Goal: Leave review/rating: Leave review/rating

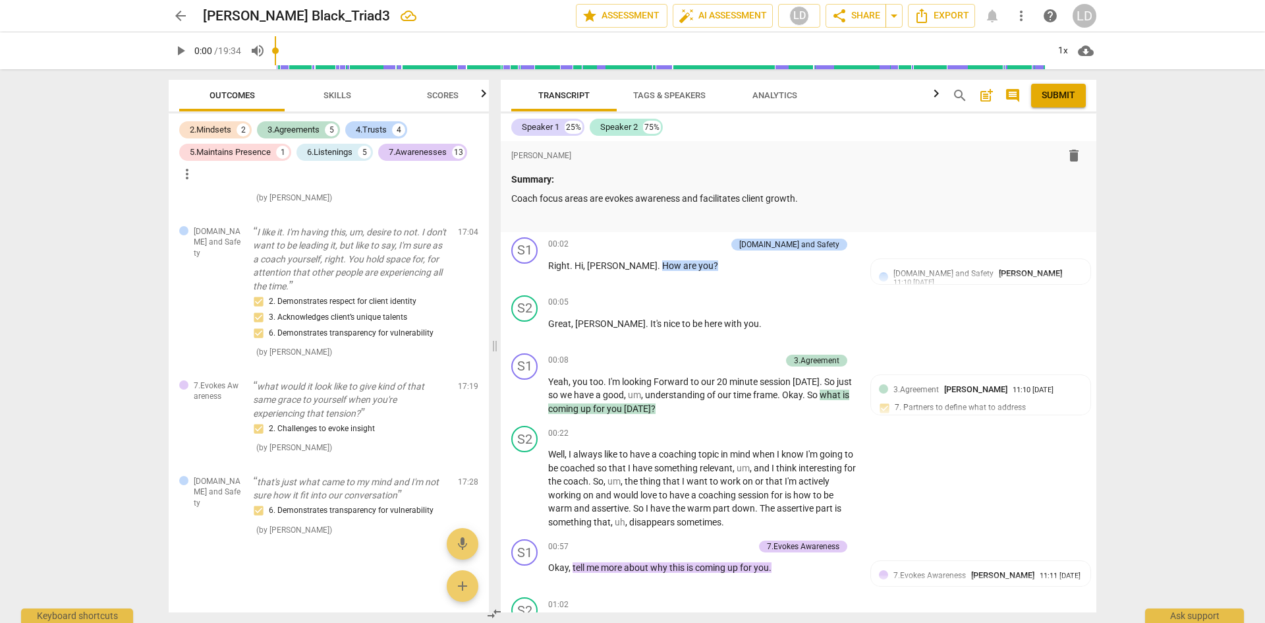
click at [184, 51] on span "play_arrow" at bounding box center [181, 51] width 16 height 16
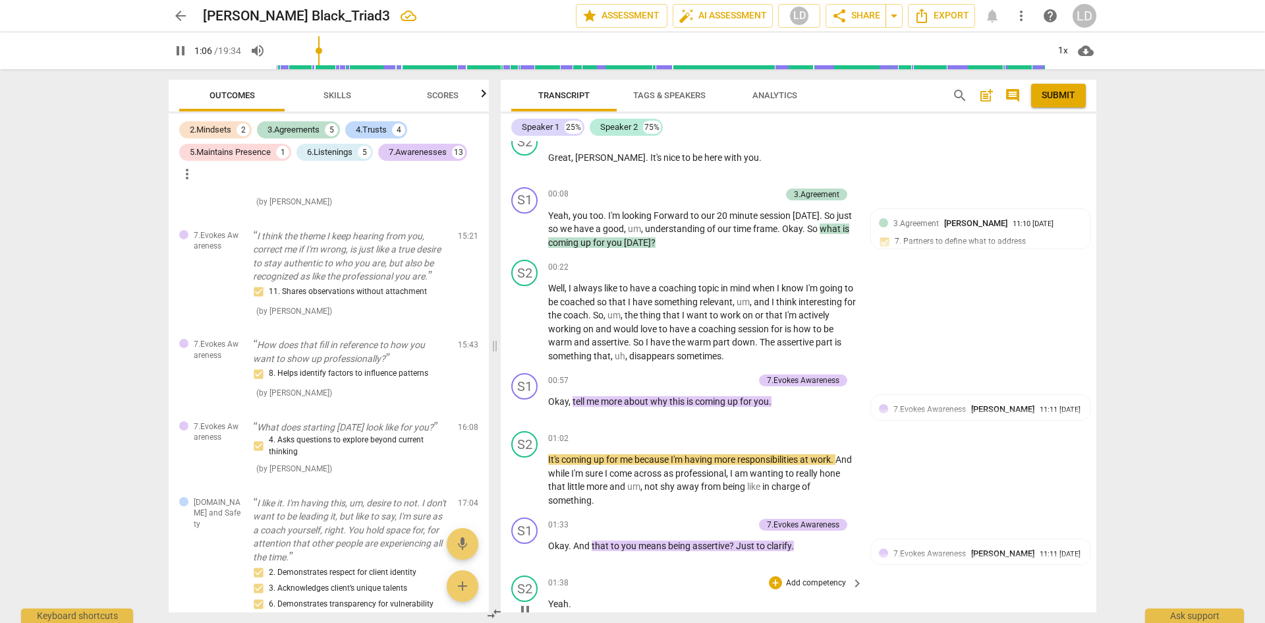
scroll to position [149, 0]
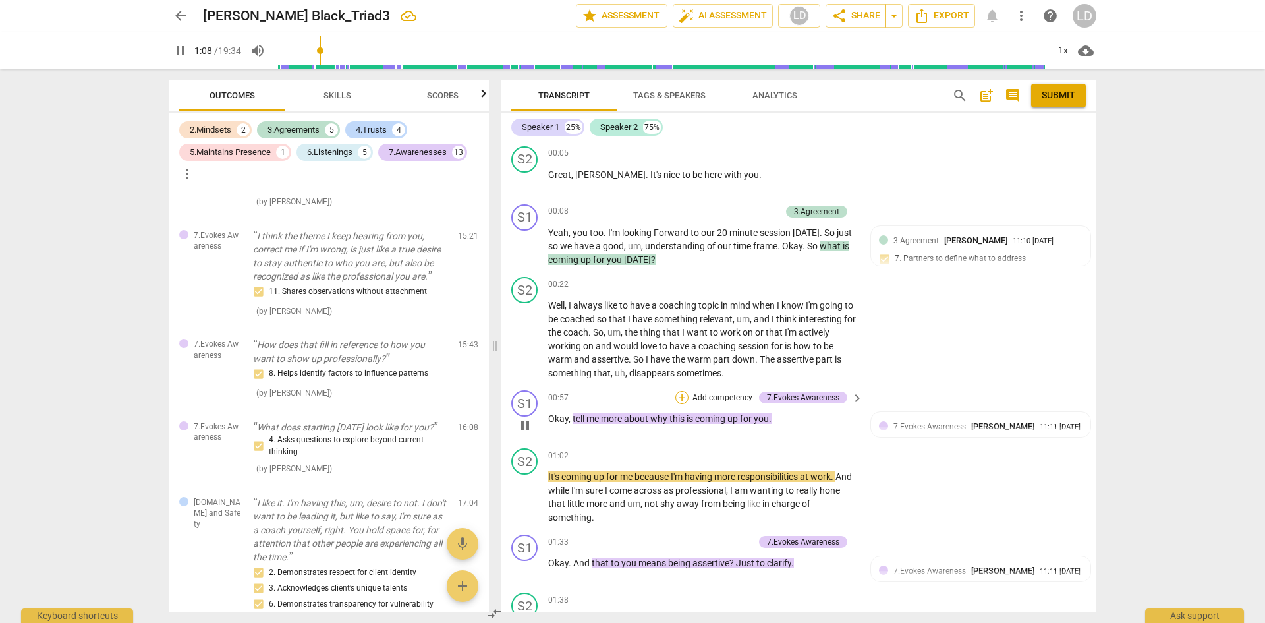
click at [681, 396] on div "+" at bounding box center [681, 397] width 13 height 13
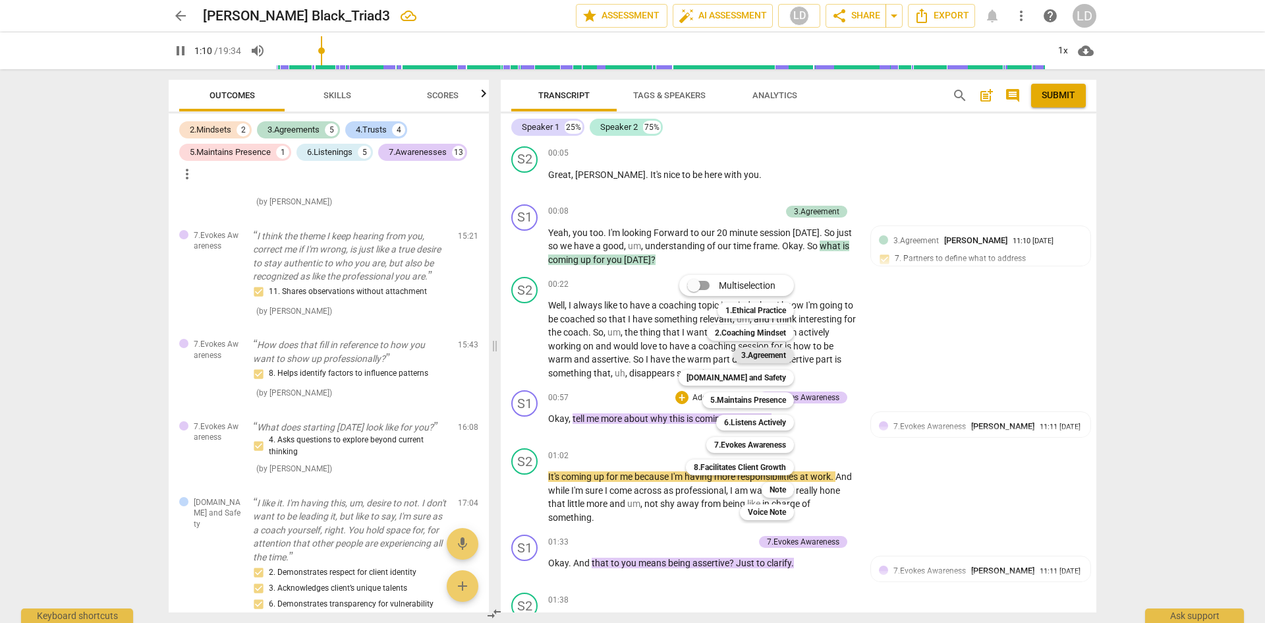
click at [777, 360] on b "3.Agreement" at bounding box center [763, 355] width 45 height 16
type input "71"
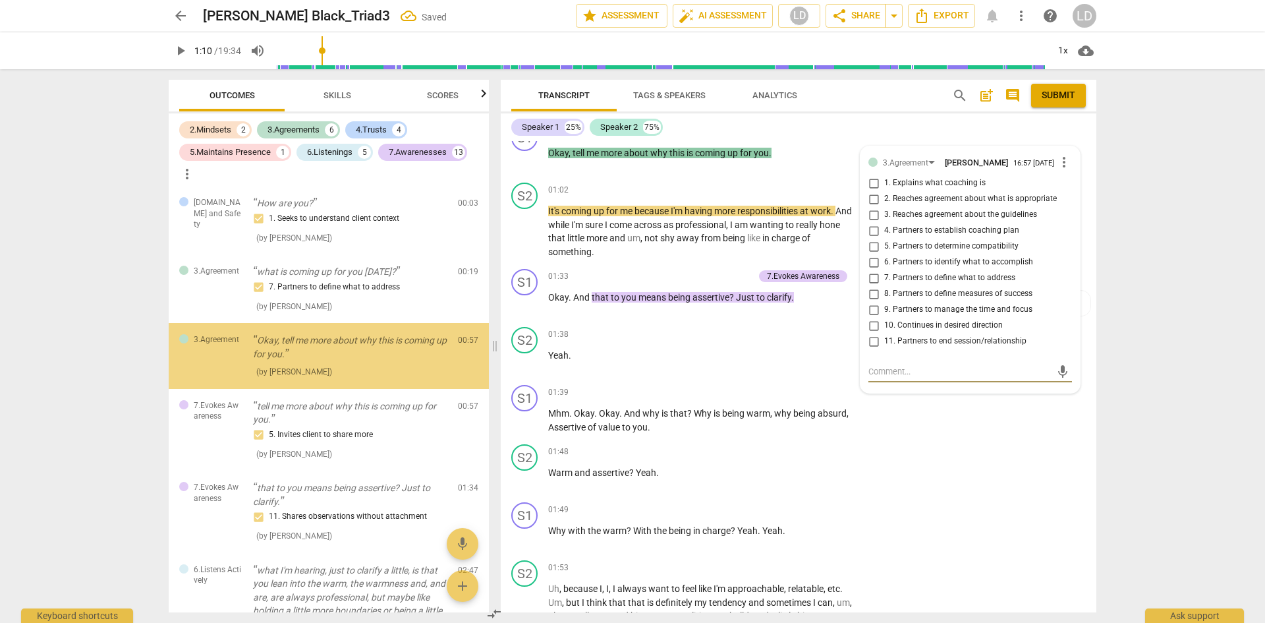
scroll to position [0, 0]
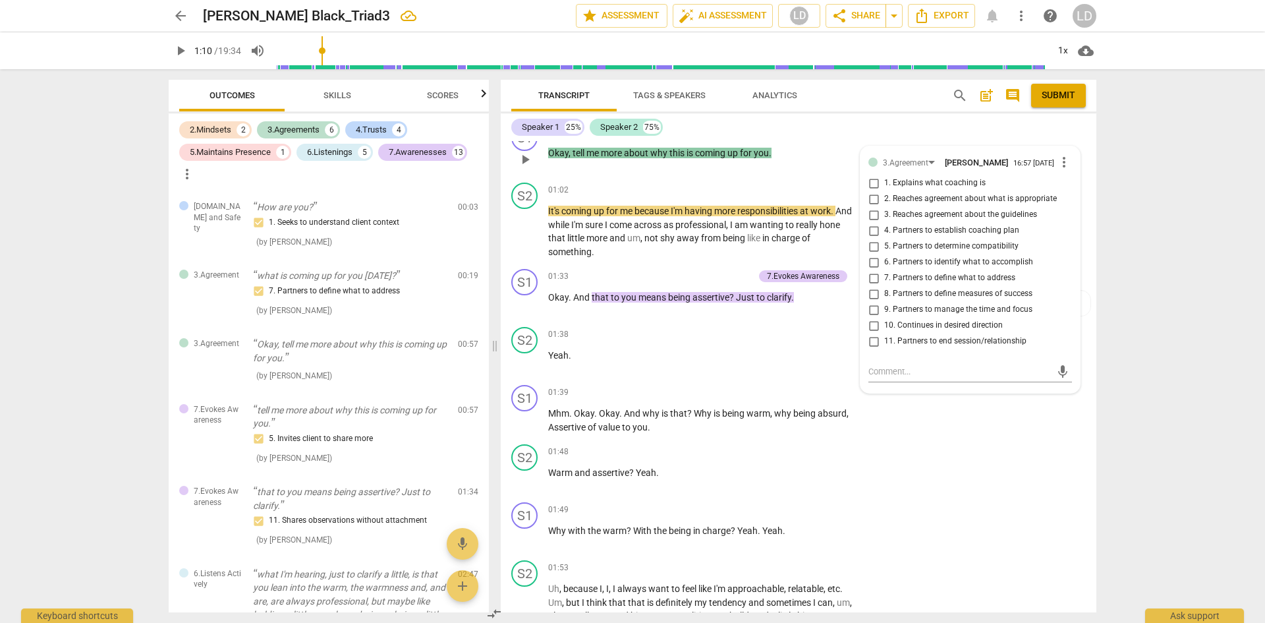
click at [989, 327] on span "10. Continues in desired direction" at bounding box center [943, 325] width 119 height 12
click at [884, 327] on input "10. Continues in desired direction" at bounding box center [873, 326] width 21 height 16
checkbox input "true"
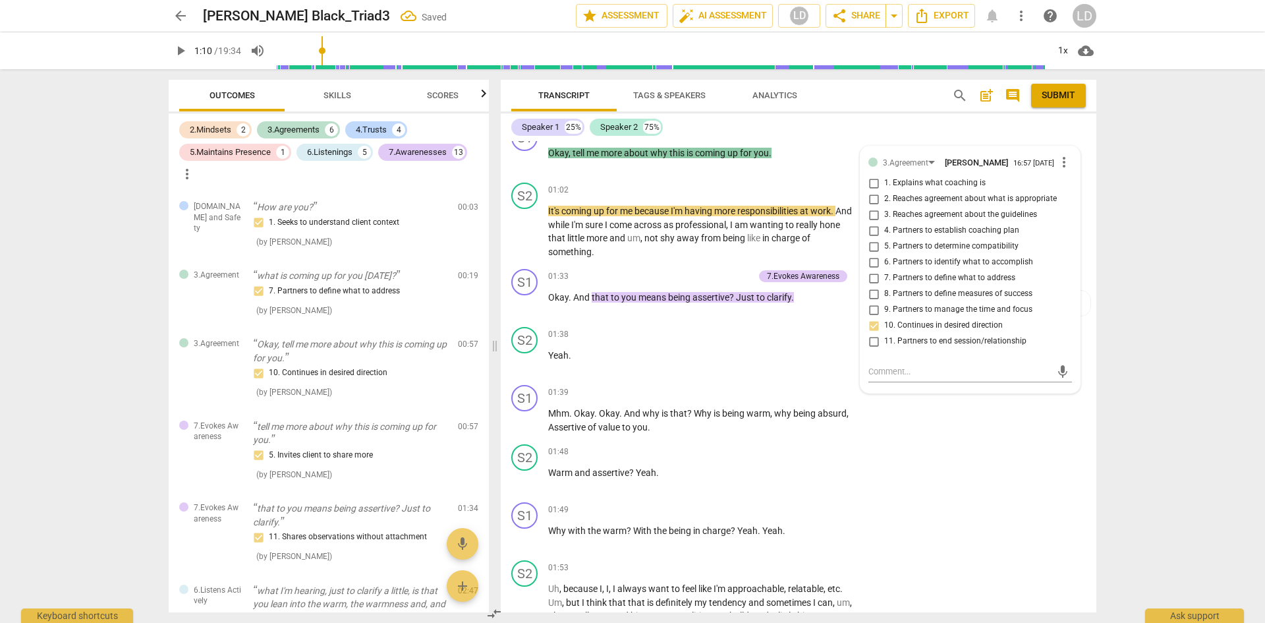
click at [1157, 312] on div "arrow_back [PERSON_NAME] Black_Triad3 Saved edit star Assessment auto_fix_high …" at bounding box center [632, 311] width 1265 height 623
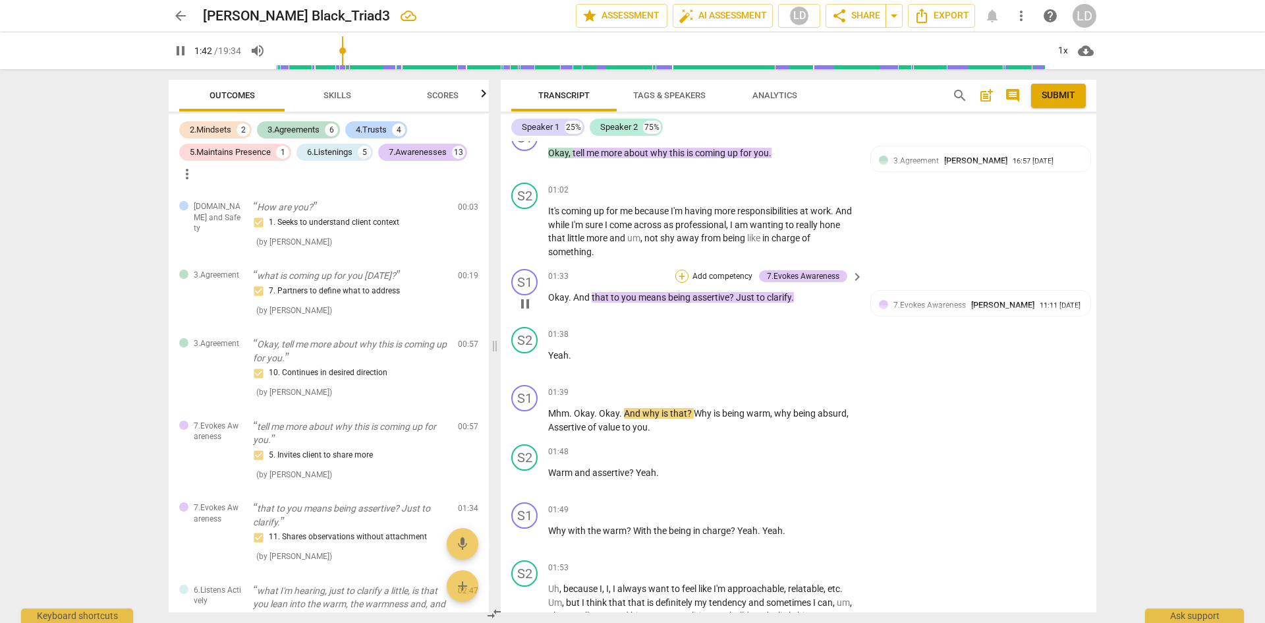
click at [678, 276] on div "+" at bounding box center [681, 275] width 13 height 13
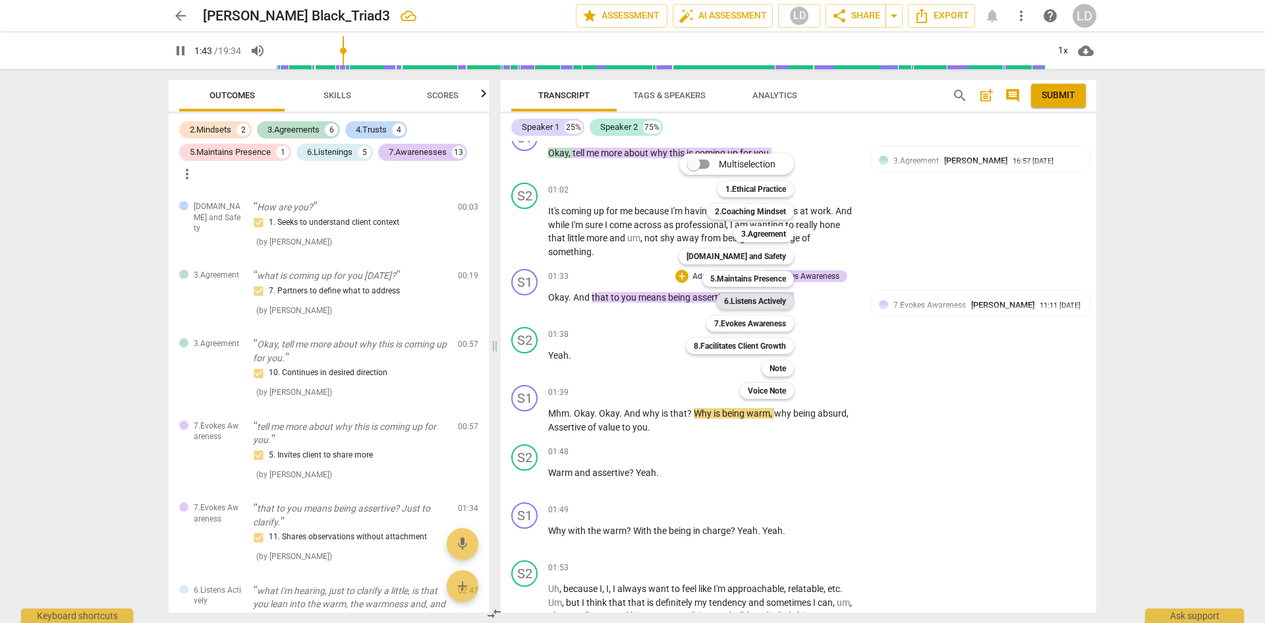
click at [734, 301] on b "6.Listens Actively" at bounding box center [755, 301] width 62 height 16
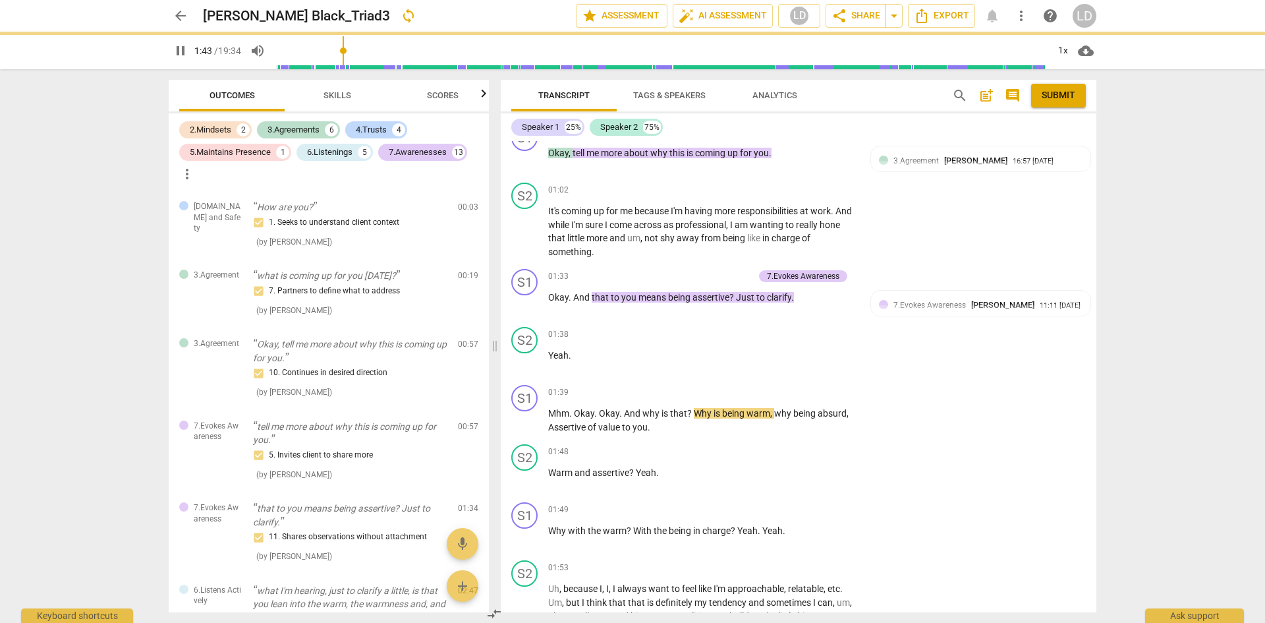
type input "104"
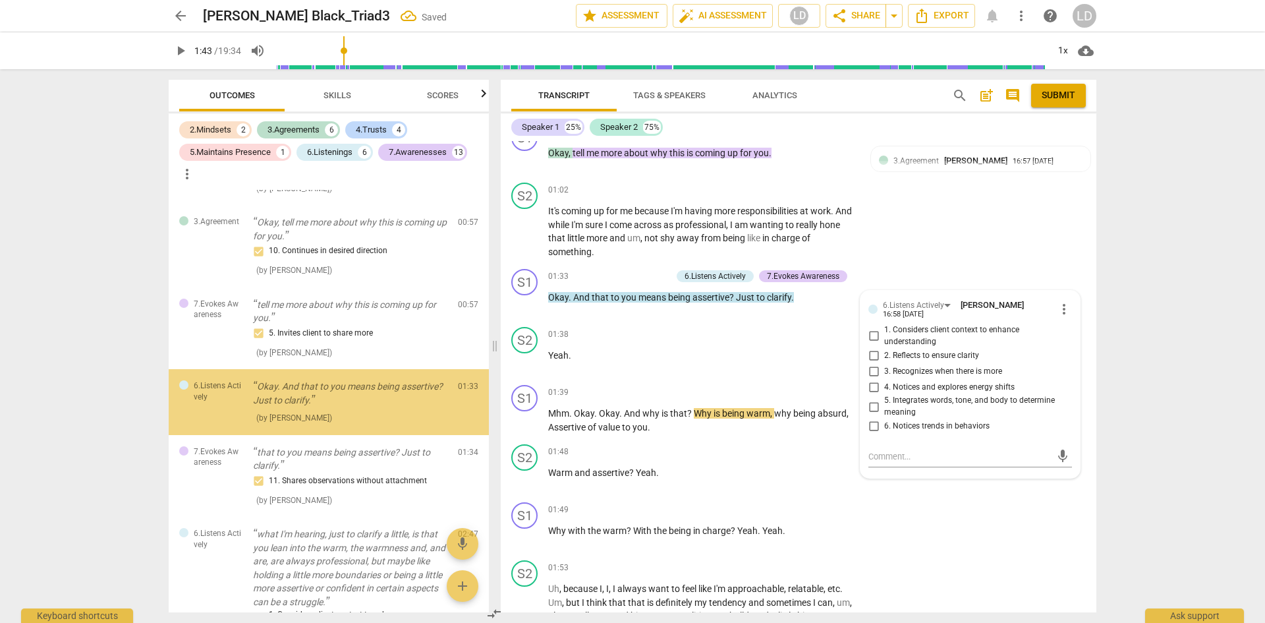
scroll to position [123, 0]
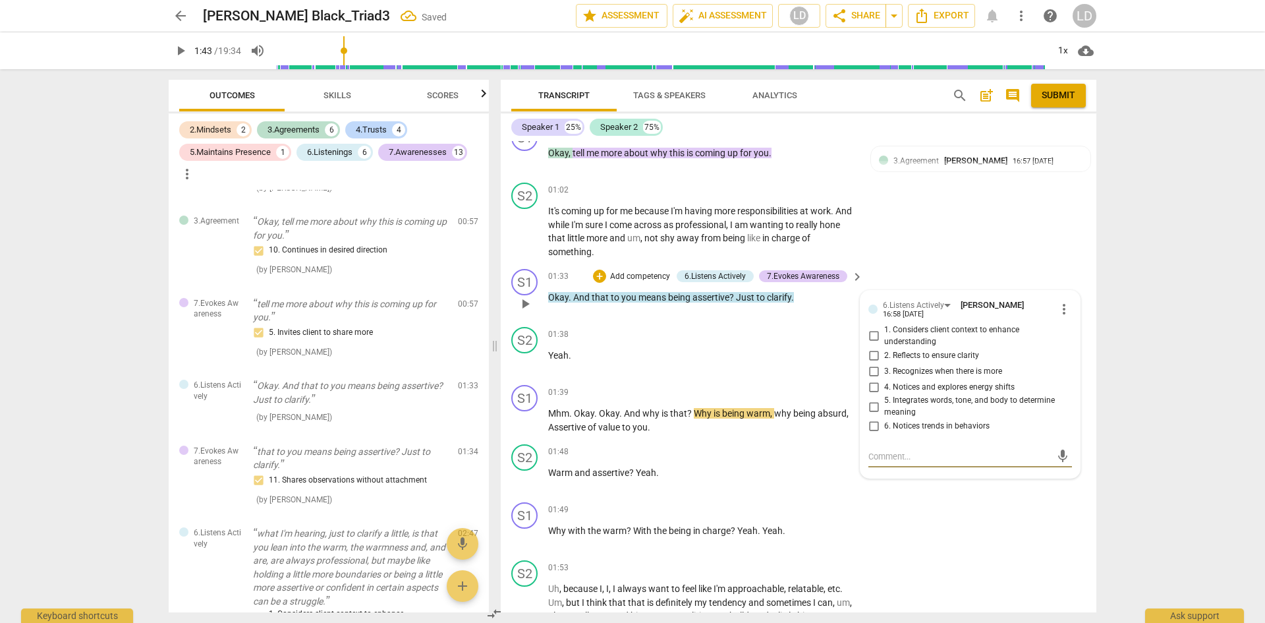
click at [872, 356] on input "2. Reflects to ensure clarity" at bounding box center [873, 355] width 21 height 16
checkbox input "true"
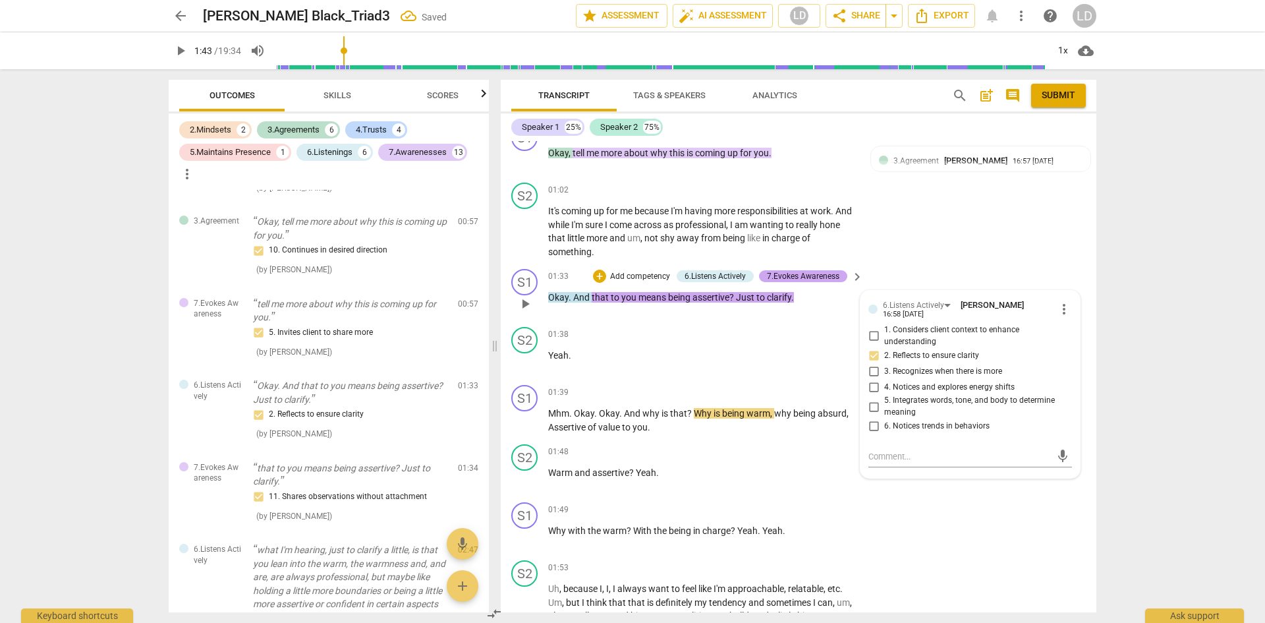
click at [825, 275] on div "7.Evokes Awareness" at bounding box center [803, 276] width 72 height 12
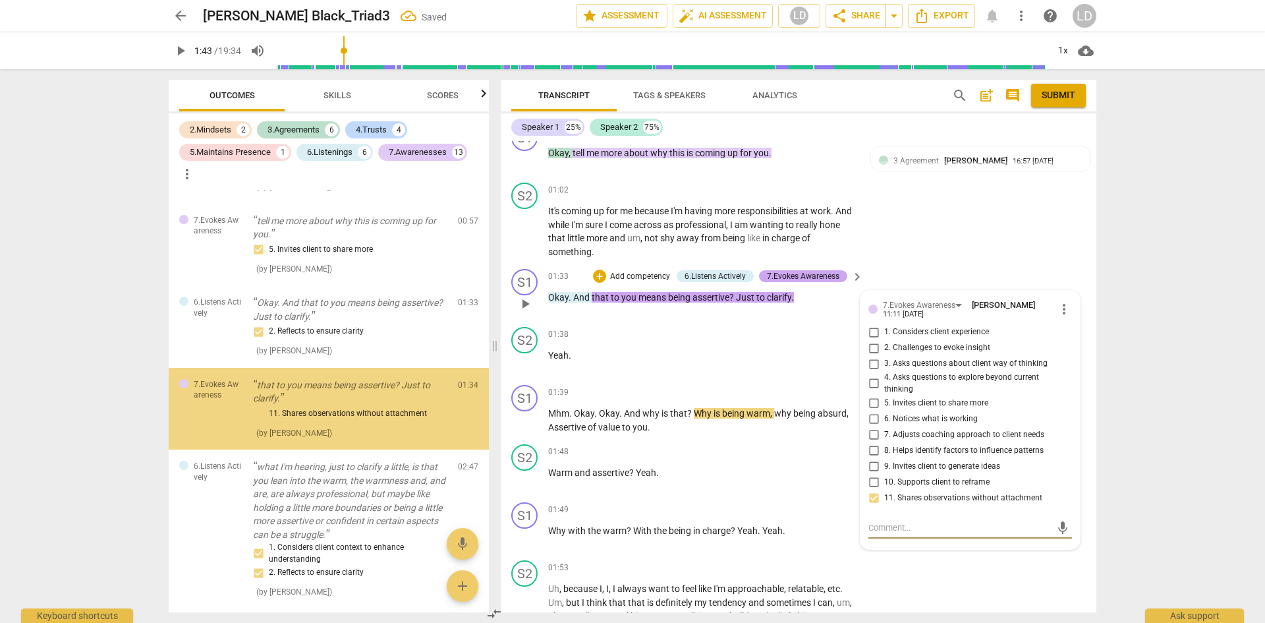
scroll to position [213, 0]
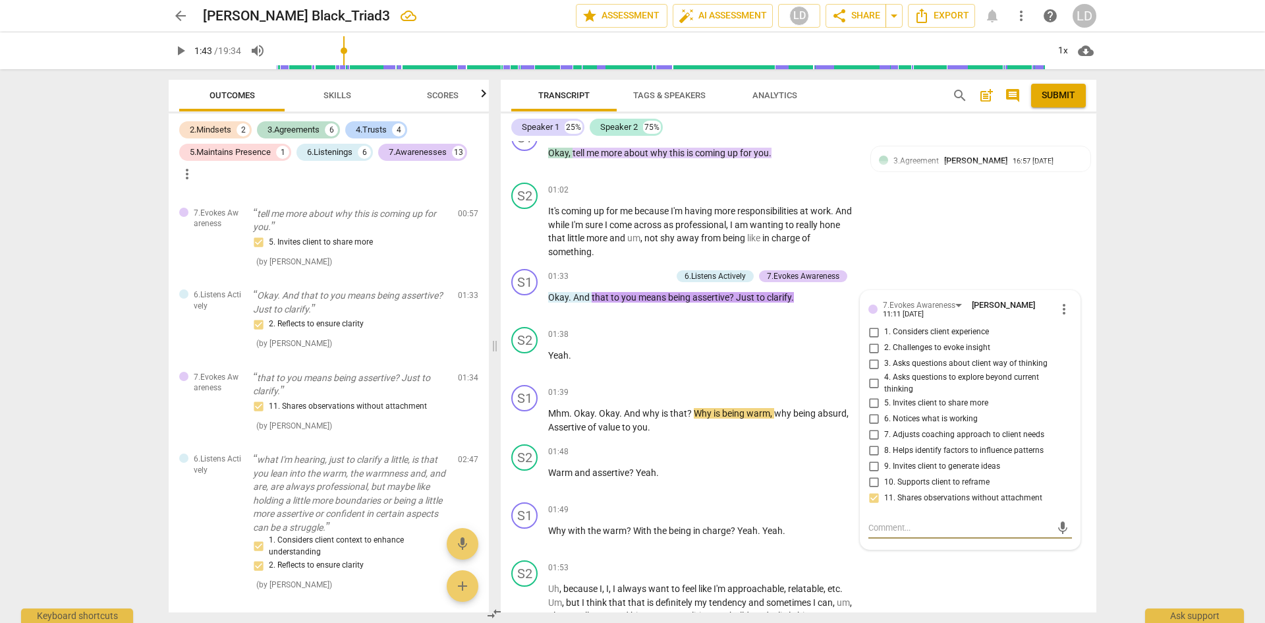
click at [185, 53] on span "play_arrow" at bounding box center [181, 51] width 16 height 16
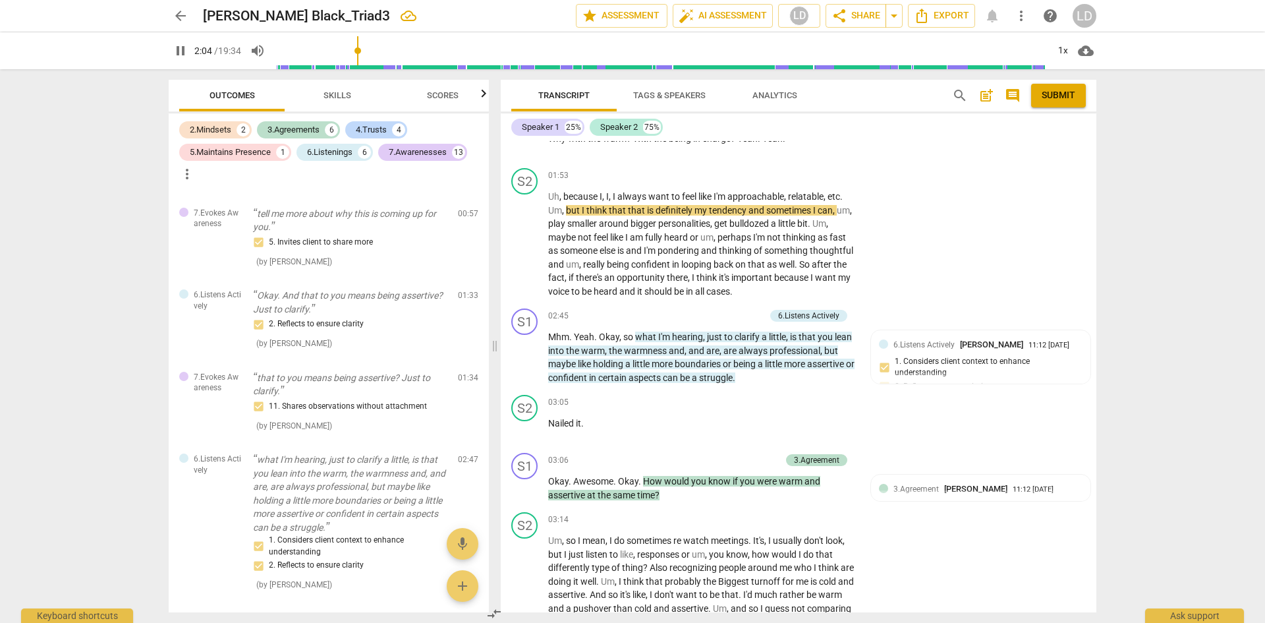
scroll to position [814, 0]
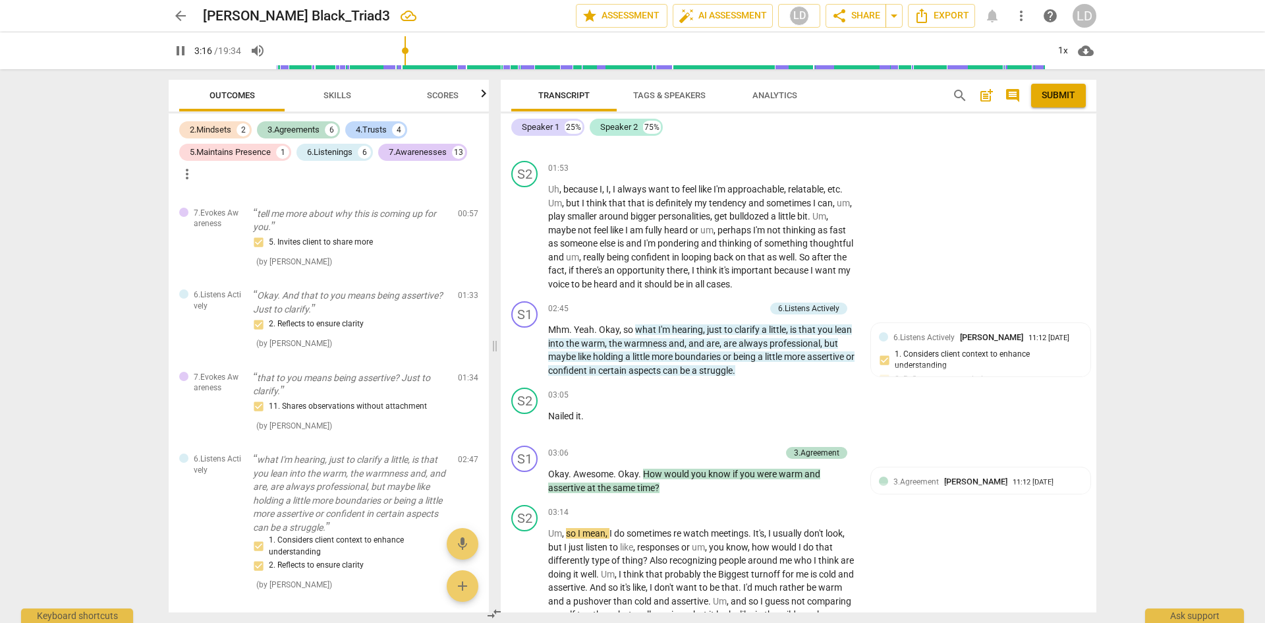
drag, startPoint x: 1096, startPoint y: 234, endPoint x: 1097, endPoint y: 255, distance: 21.1
click at [1097, 255] on div "Transcript Tags & Speakers Analytics search post_add comment Submit Speaker 1 2…" at bounding box center [800, 345] width 611 height 553
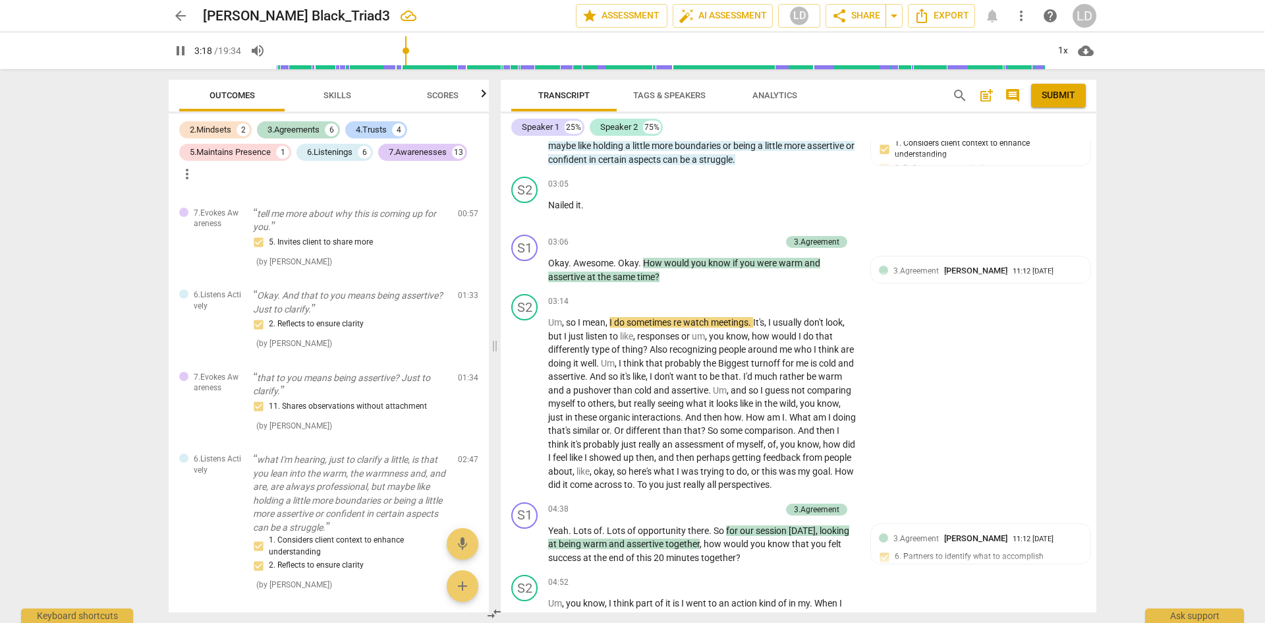
scroll to position [1047, 0]
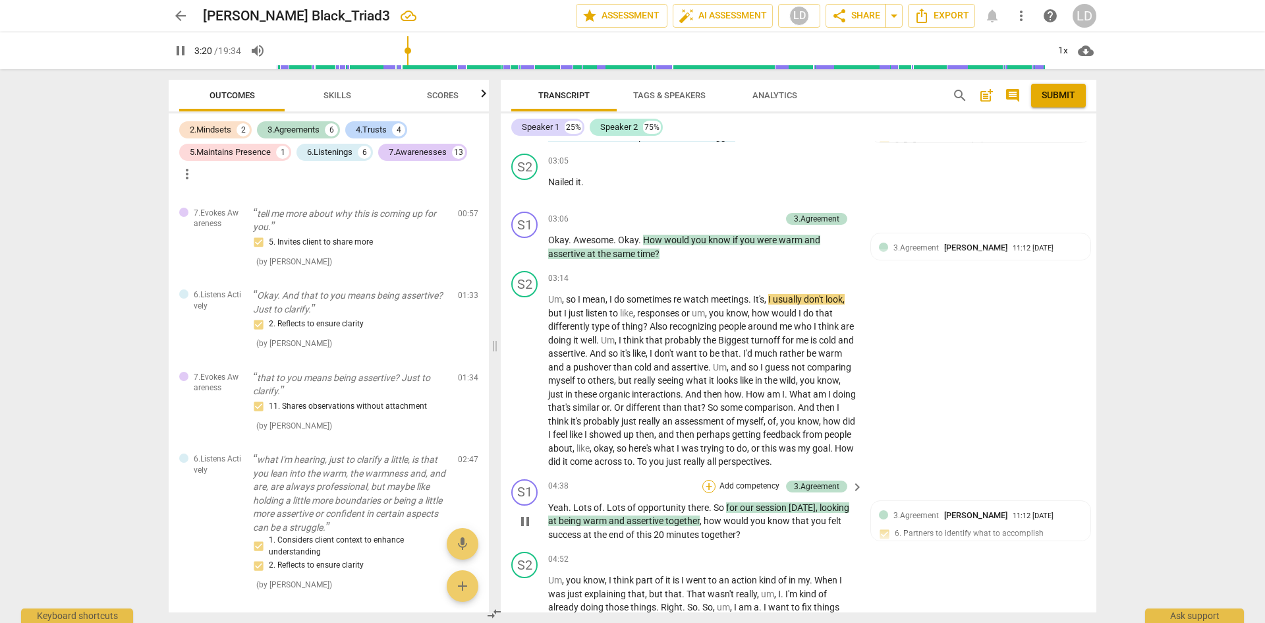
click at [707, 493] on div "+" at bounding box center [708, 486] width 13 height 13
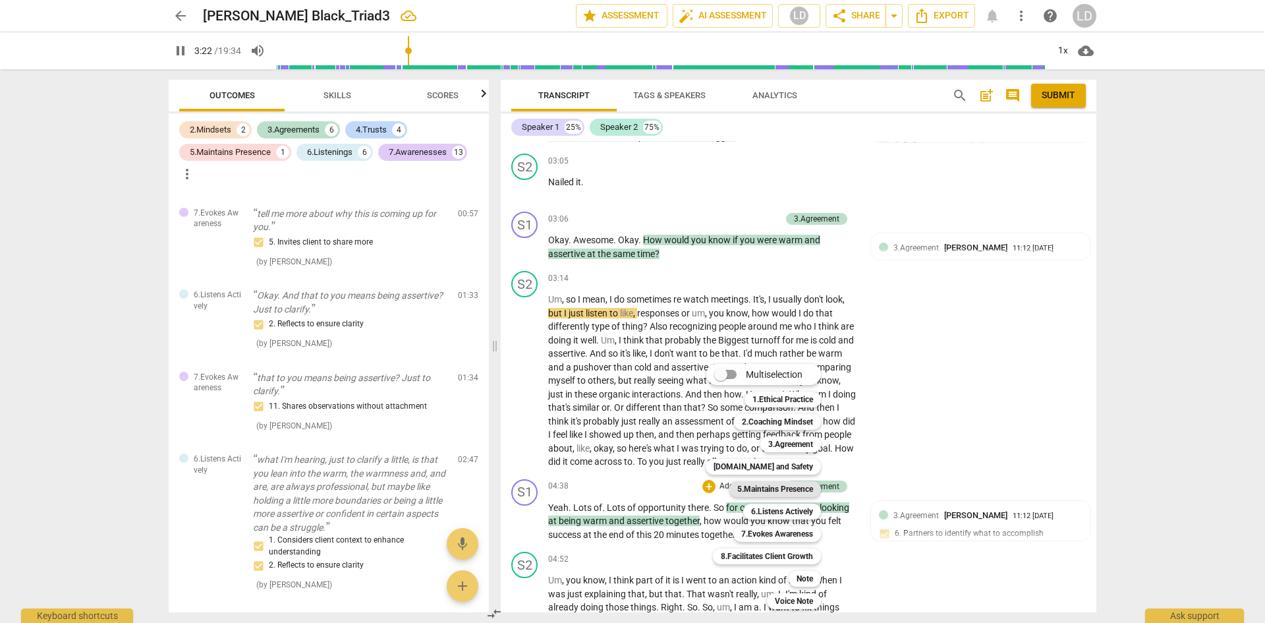
click at [771, 486] on b "5.Maintains Presence" at bounding box center [775, 489] width 76 height 16
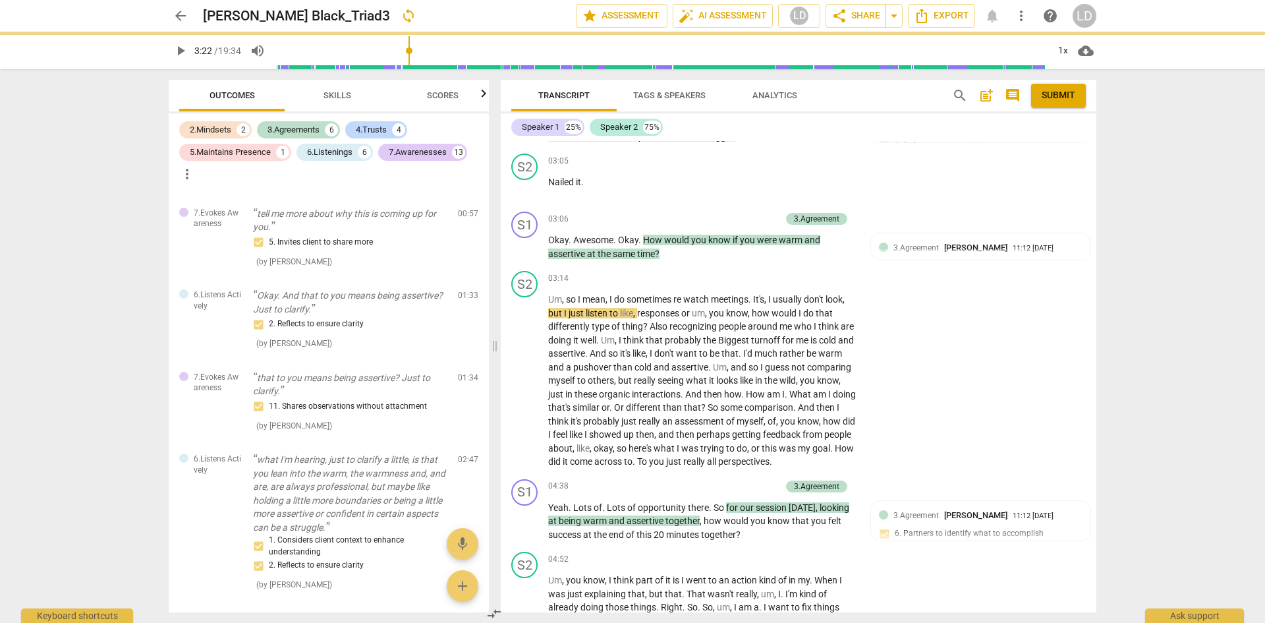
type input "203"
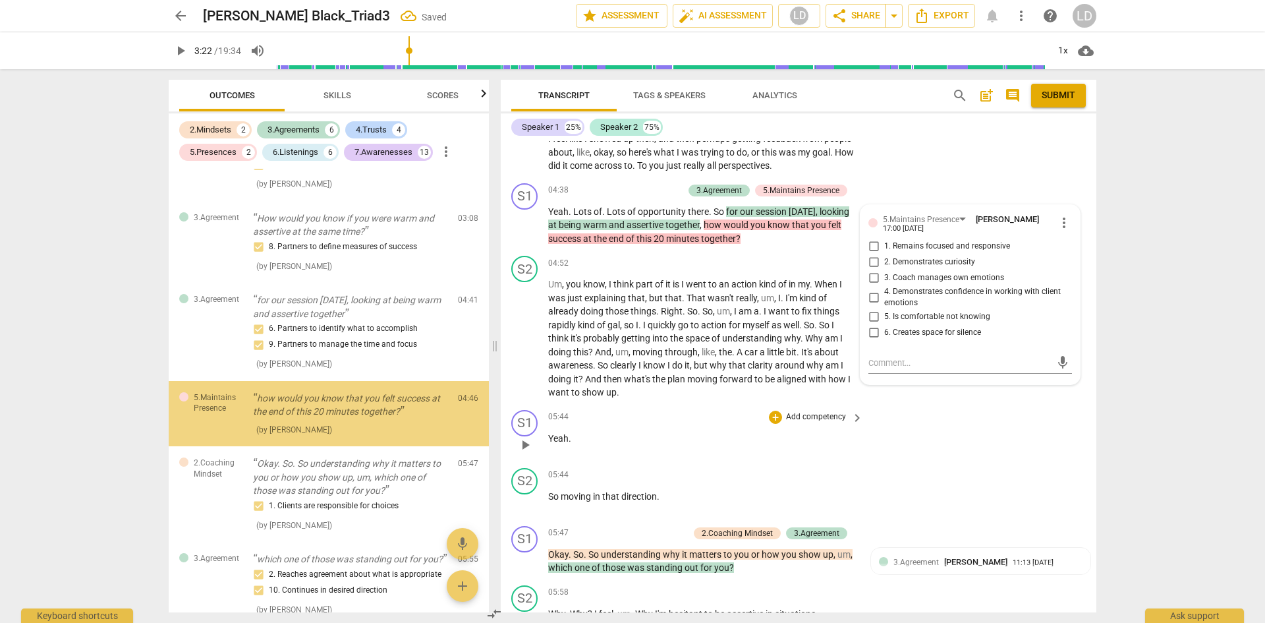
scroll to position [615, 0]
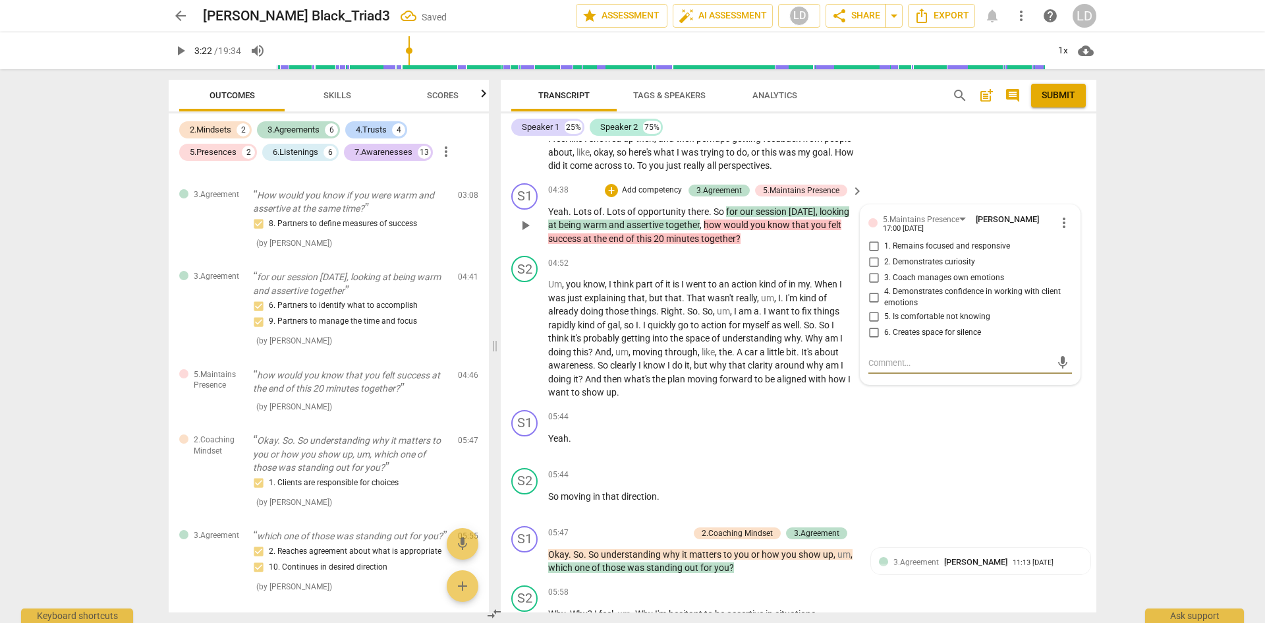
click at [922, 339] on span "6. Creates space for silence" at bounding box center [932, 333] width 97 height 12
click at [884, 341] on input "6. Creates space for silence" at bounding box center [873, 333] width 21 height 16
checkbox input "true"
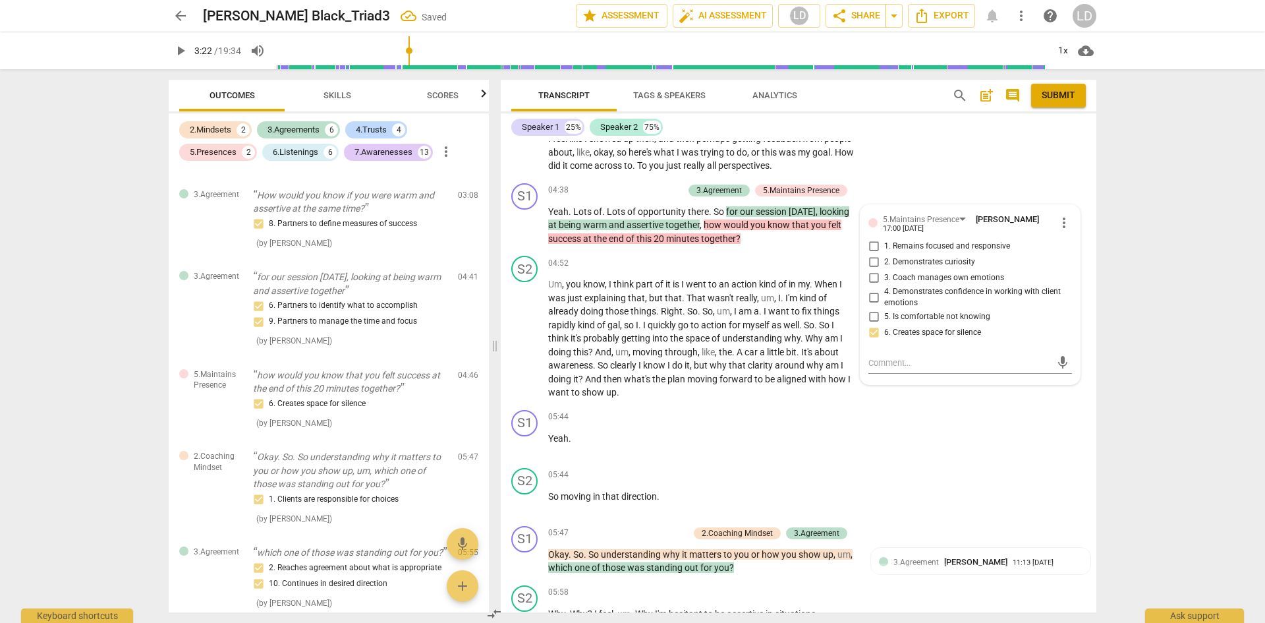
click at [180, 48] on span "play_arrow" at bounding box center [181, 51] width 16 height 16
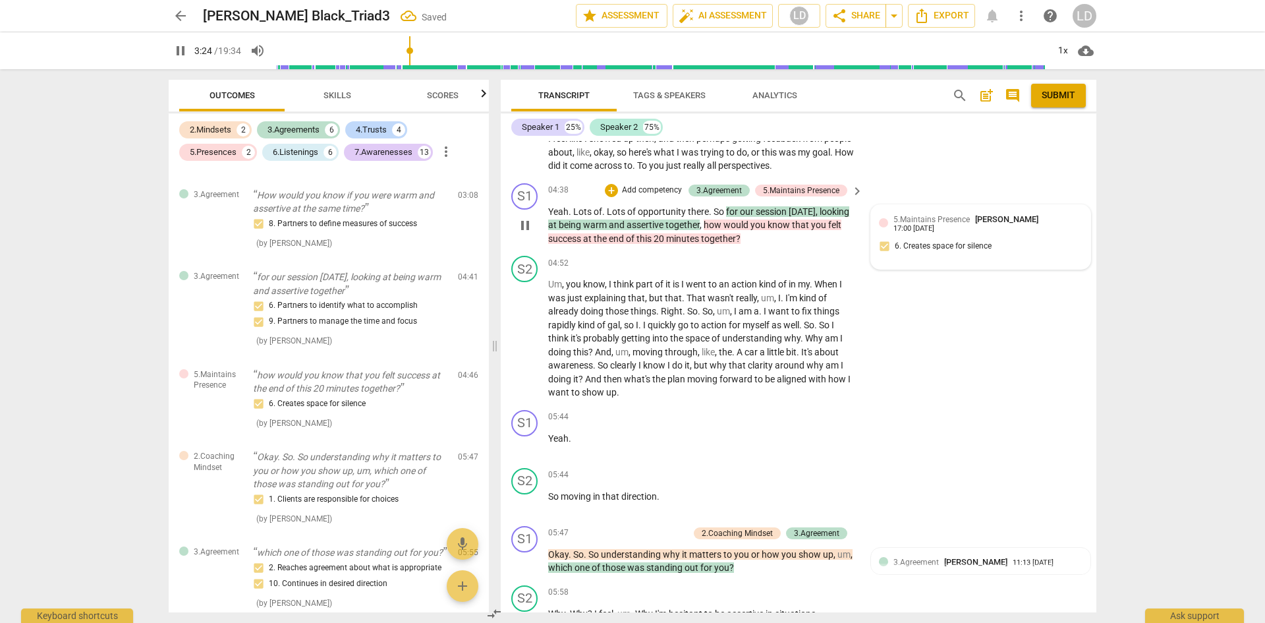
scroll to position [1014, 0]
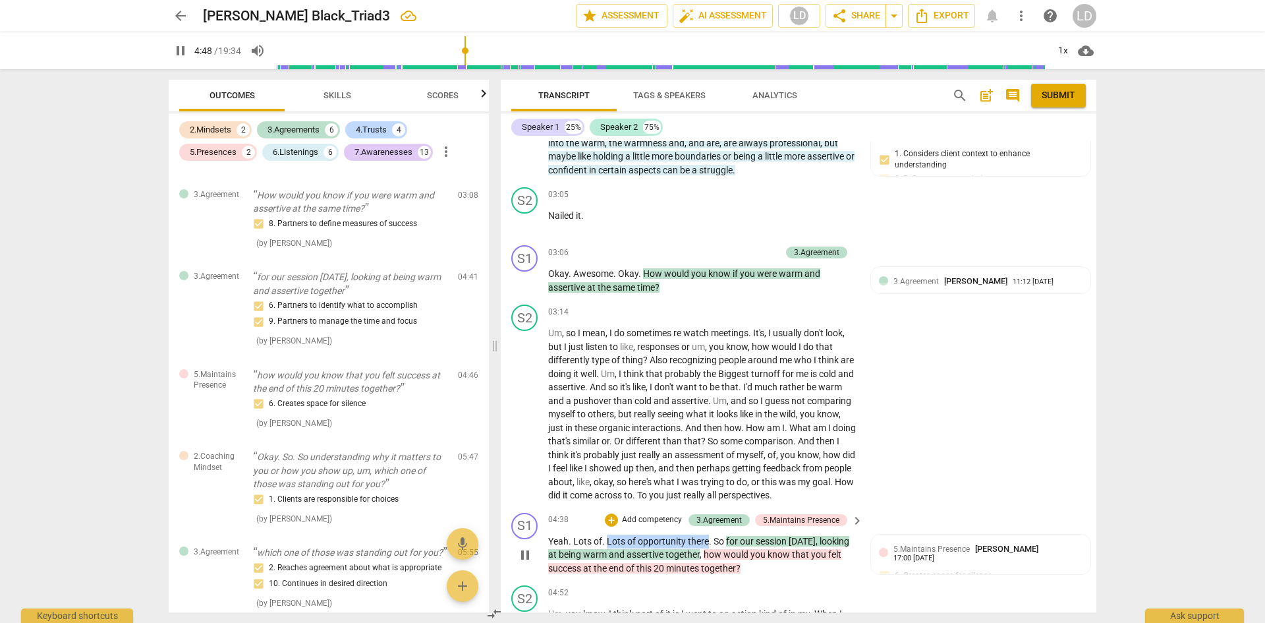
drag, startPoint x: 606, startPoint y: 551, endPoint x: 706, endPoint y: 555, distance: 99.6
click at [706, 555] on p "Yeah . Lots of . Lots of opportunity there . So for our session [DATE] , lookin…" at bounding box center [702, 554] width 308 height 41
click at [606, 526] on div "+" at bounding box center [611, 519] width 13 height 13
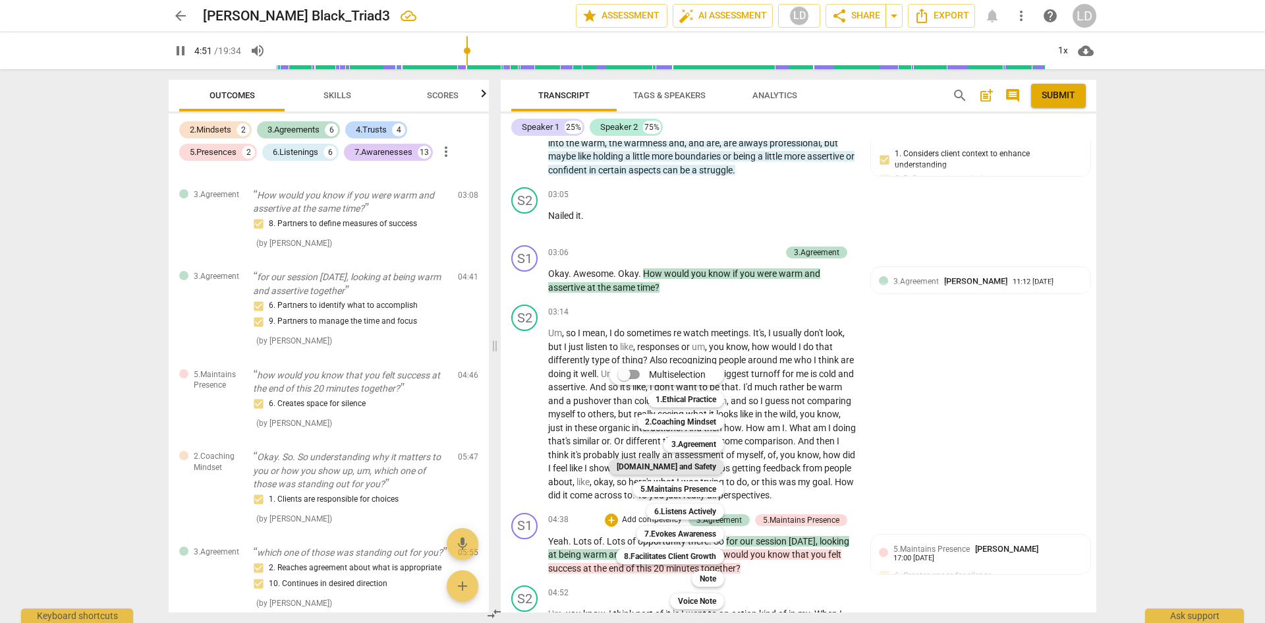
click at [683, 463] on b "[DOMAIN_NAME] and Safety" at bounding box center [666, 466] width 99 height 16
type input "292"
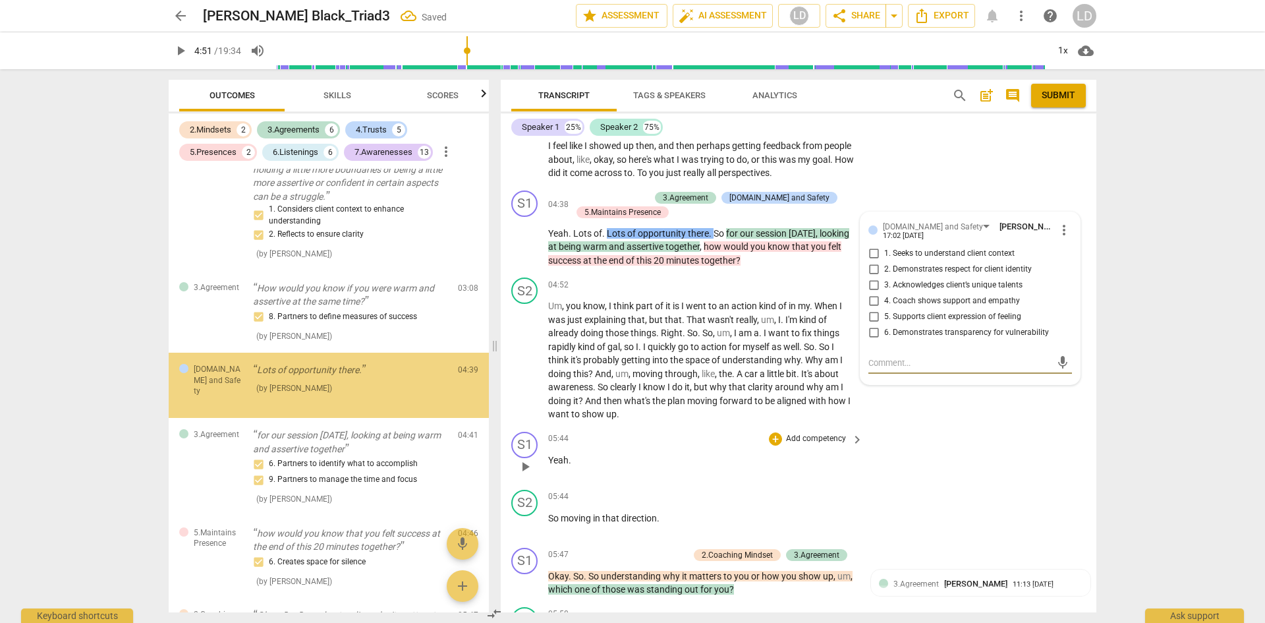
scroll to position [512, 0]
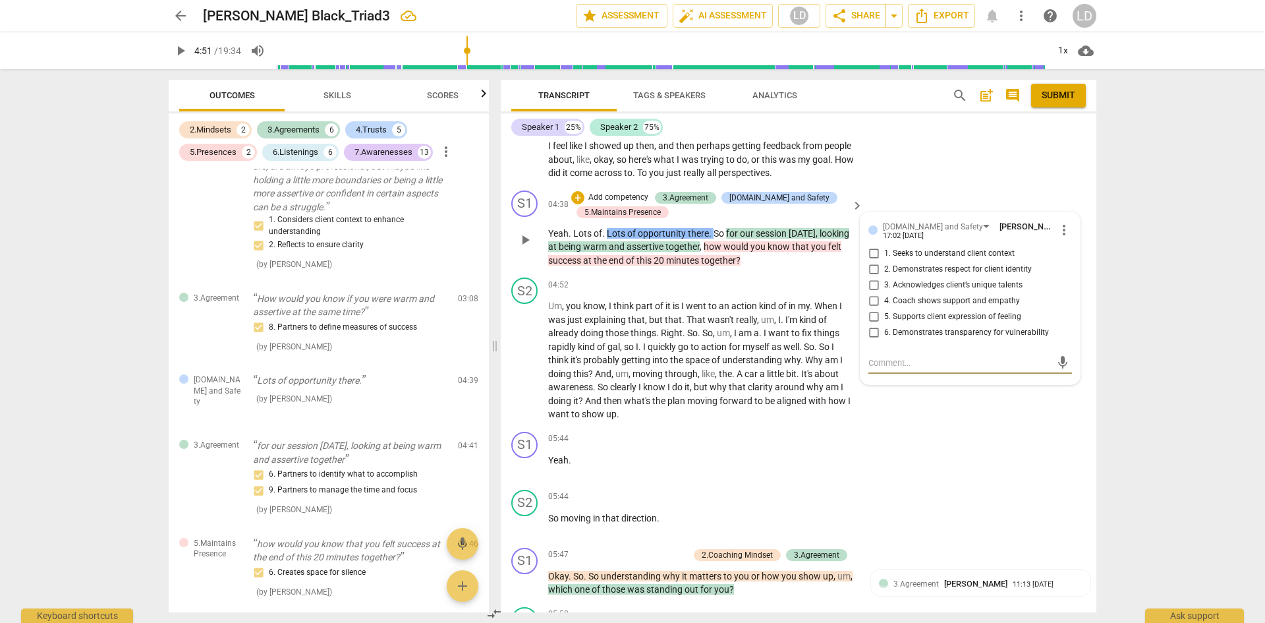
click at [870, 277] on input "2. Demonstrates respect for client identity" at bounding box center [873, 270] width 21 height 16
checkbox input "true"
click at [184, 52] on span "play_arrow" at bounding box center [181, 51] width 16 height 16
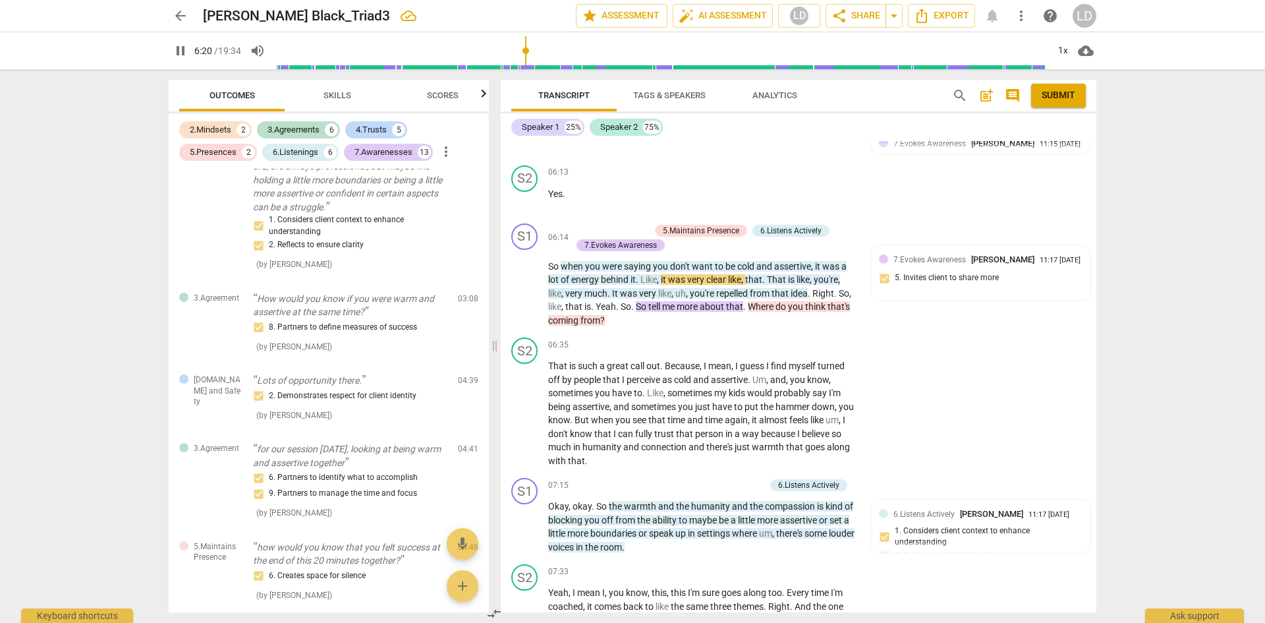
scroll to position [1894, 0]
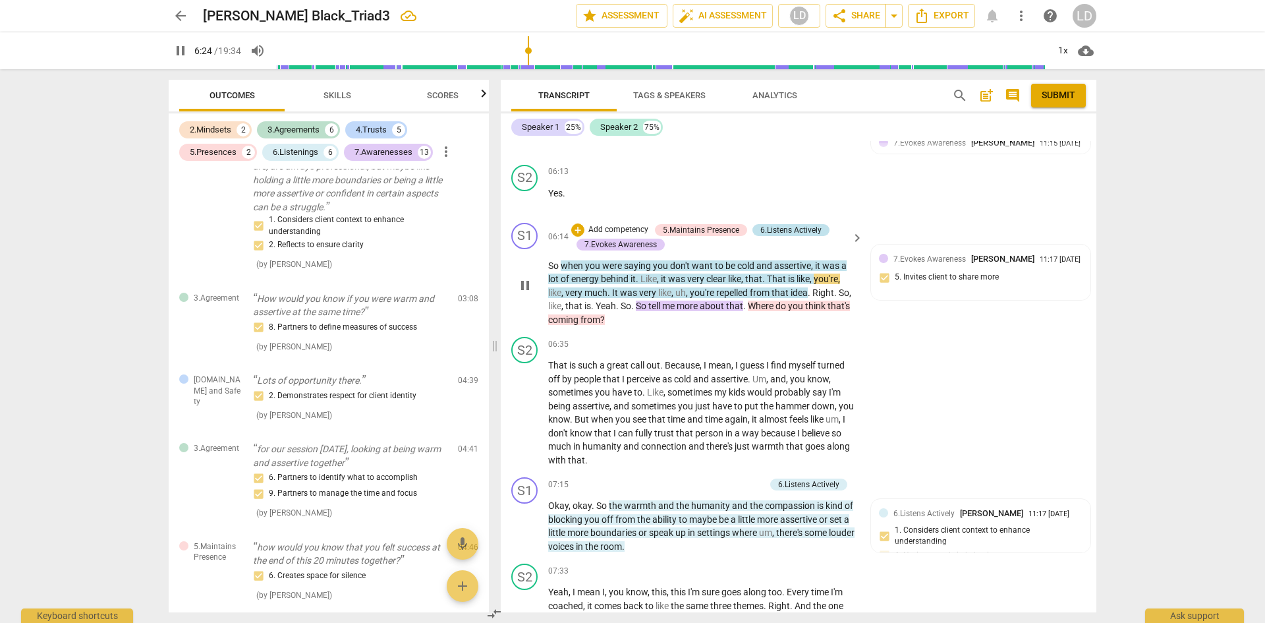
click at [791, 236] on div "6.Listens Actively" at bounding box center [790, 230] width 61 height 12
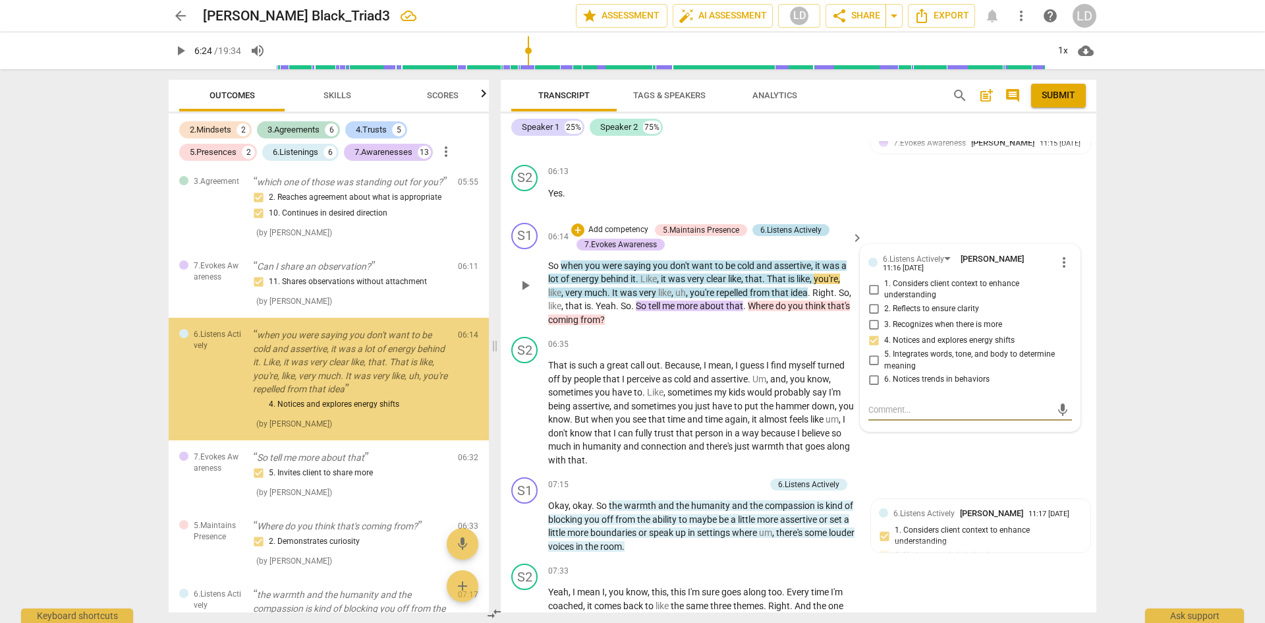
scroll to position [1063, 0]
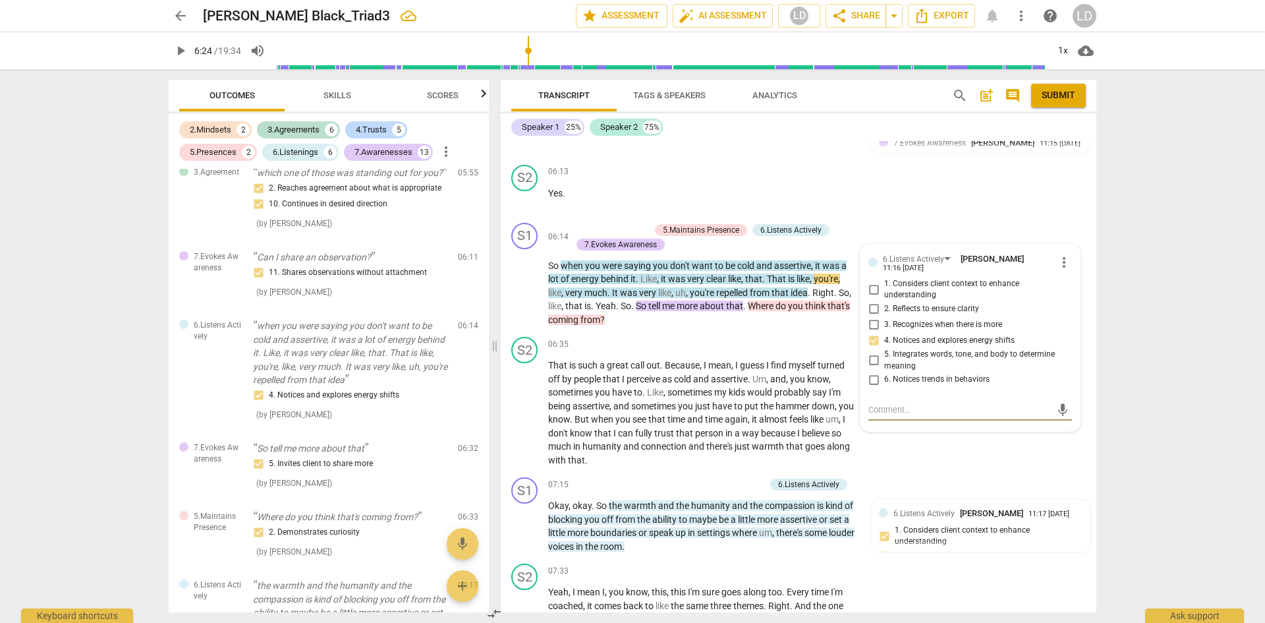
click at [183, 47] on span "play_arrow" at bounding box center [181, 51] width 16 height 16
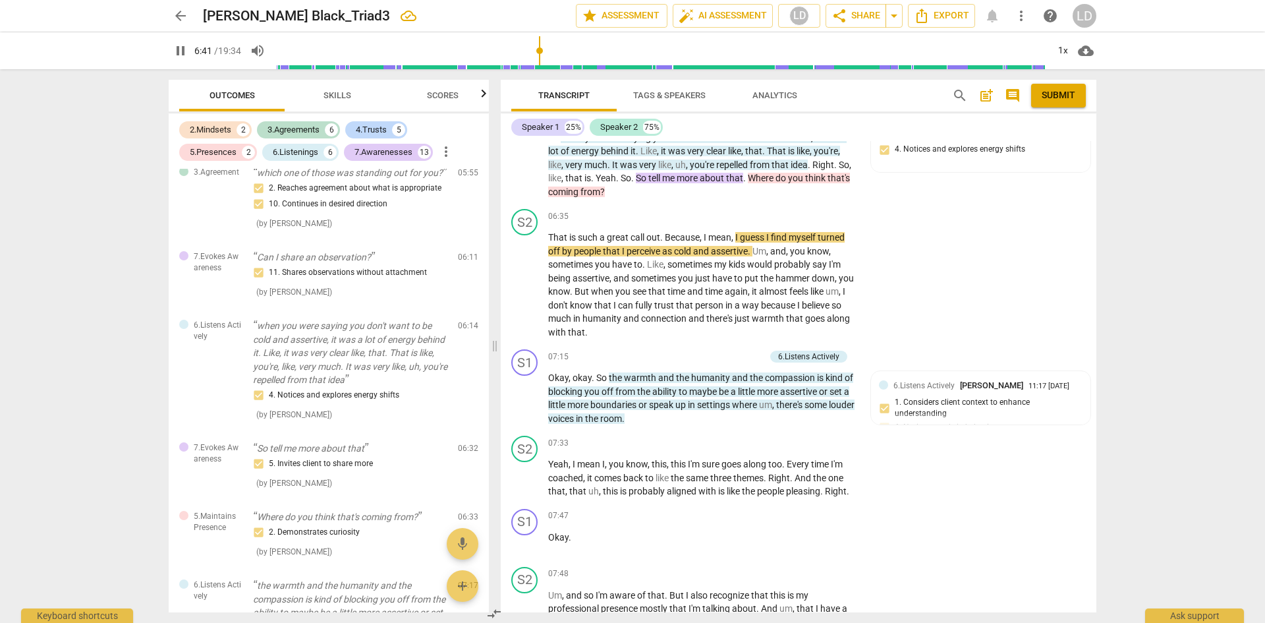
scroll to position [2037, 0]
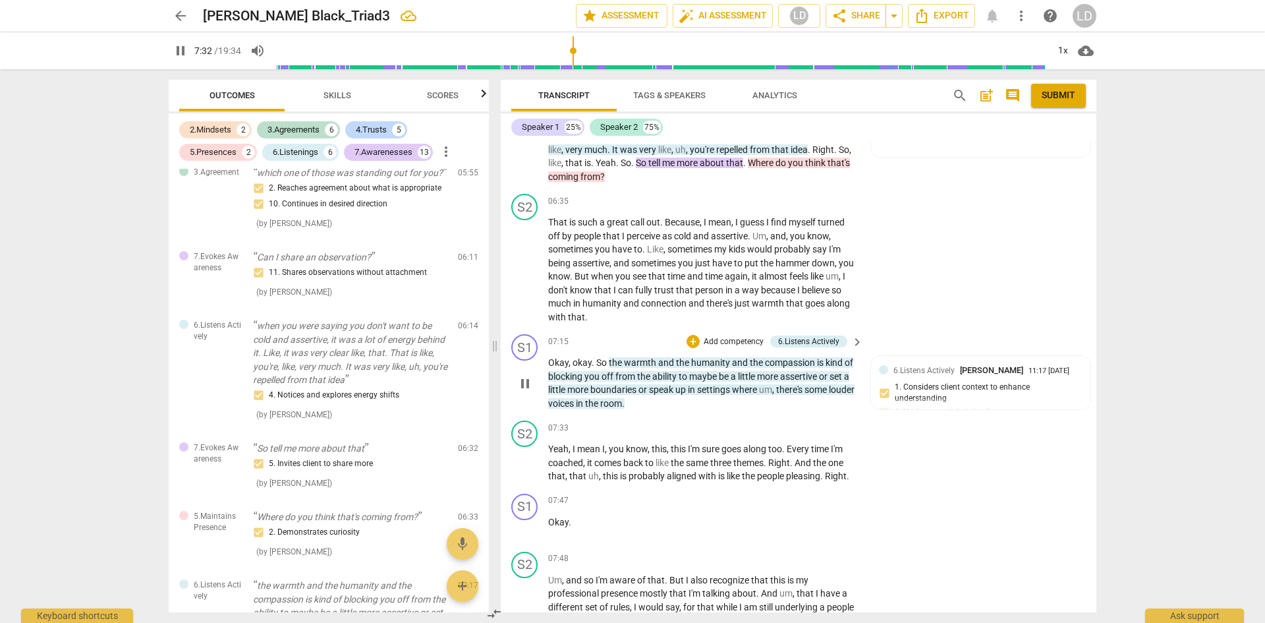
click at [757, 381] on span "little" at bounding box center [747, 376] width 19 height 11
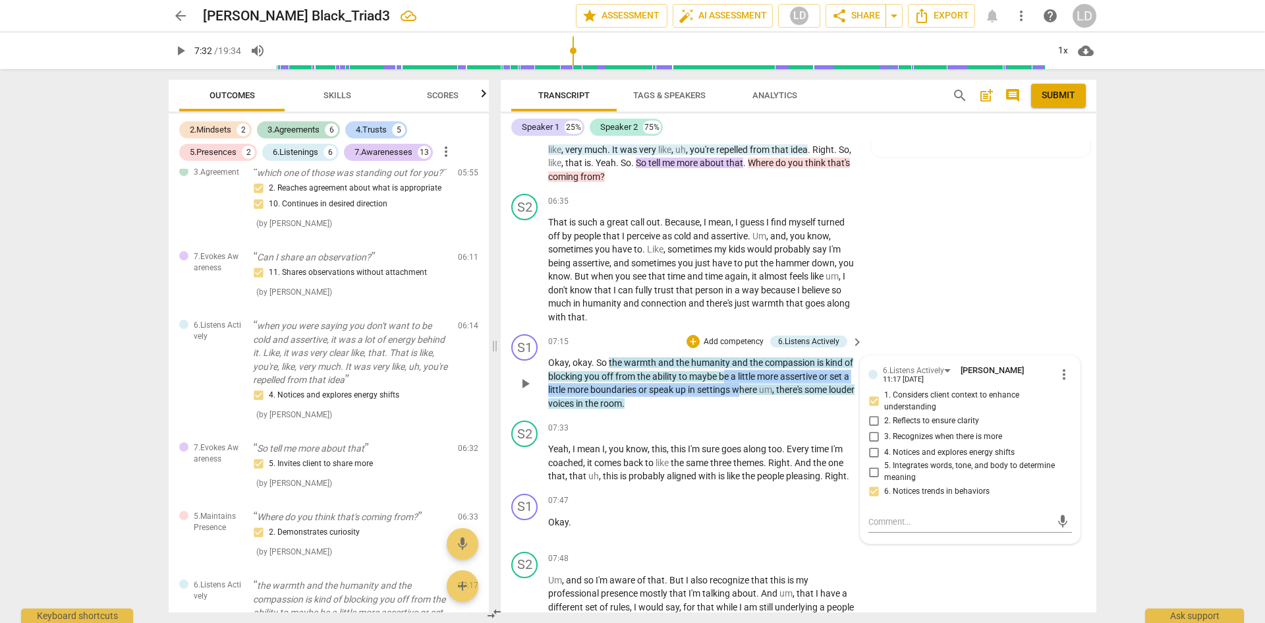
drag, startPoint x: 723, startPoint y: 388, endPoint x: 741, endPoint y: 397, distance: 19.7
click at [741, 397] on p "Okay , okay . So the warmth and the humanity and the compassion is kind of bloc…" at bounding box center [702, 383] width 308 height 54
drag, startPoint x: 655, startPoint y: 385, endPoint x: 686, endPoint y: 415, distance: 42.4
click at [686, 410] on p "Okay , okay . So the warmth and the humanity and the compassion is kind of bloc…" at bounding box center [702, 383] width 308 height 54
click at [692, 348] on div "+" at bounding box center [692, 341] width 13 height 13
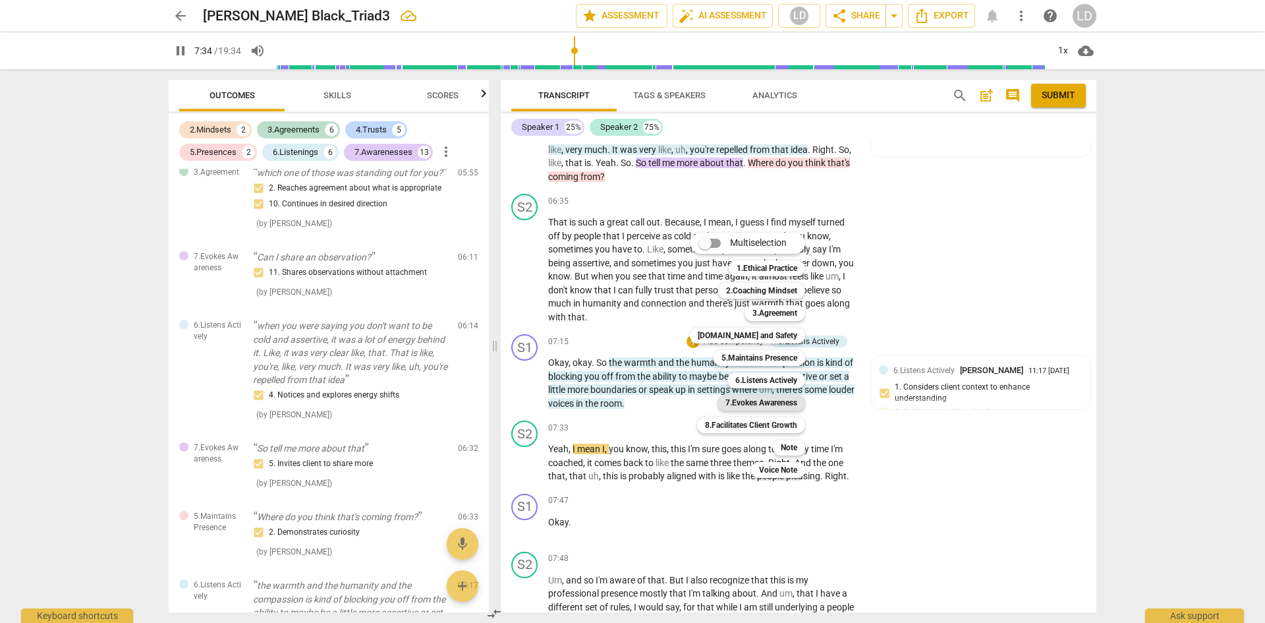
click at [756, 403] on b "7.Evokes Awareness" at bounding box center [761, 403] width 72 height 16
type input "455"
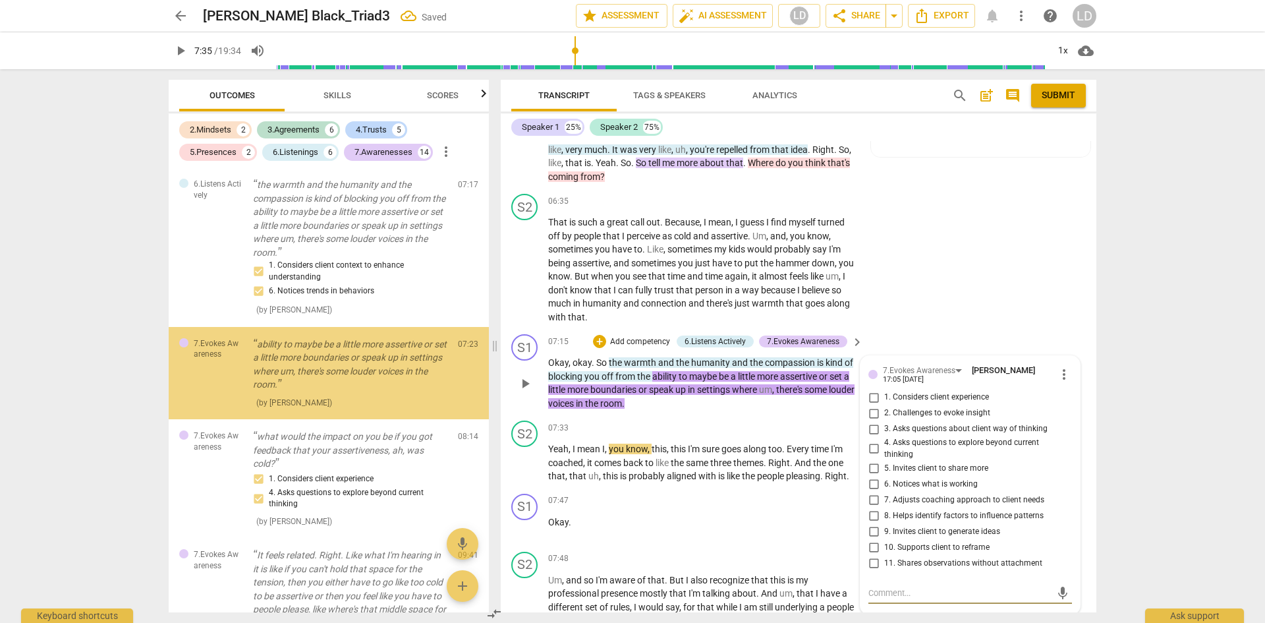
scroll to position [1467, 0]
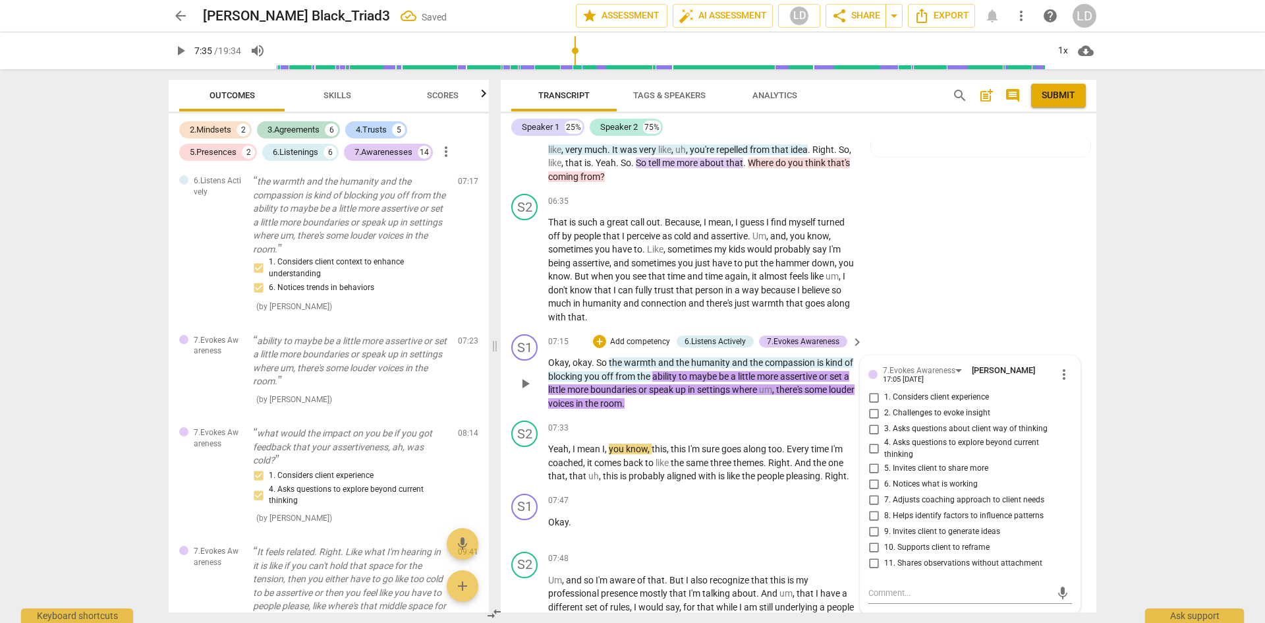
click at [919, 569] on span "11. Shares observations without attachment" at bounding box center [963, 563] width 158 height 12
click at [884, 570] on input "11. Shares observations without attachment" at bounding box center [873, 563] width 21 height 16
checkbox input "true"
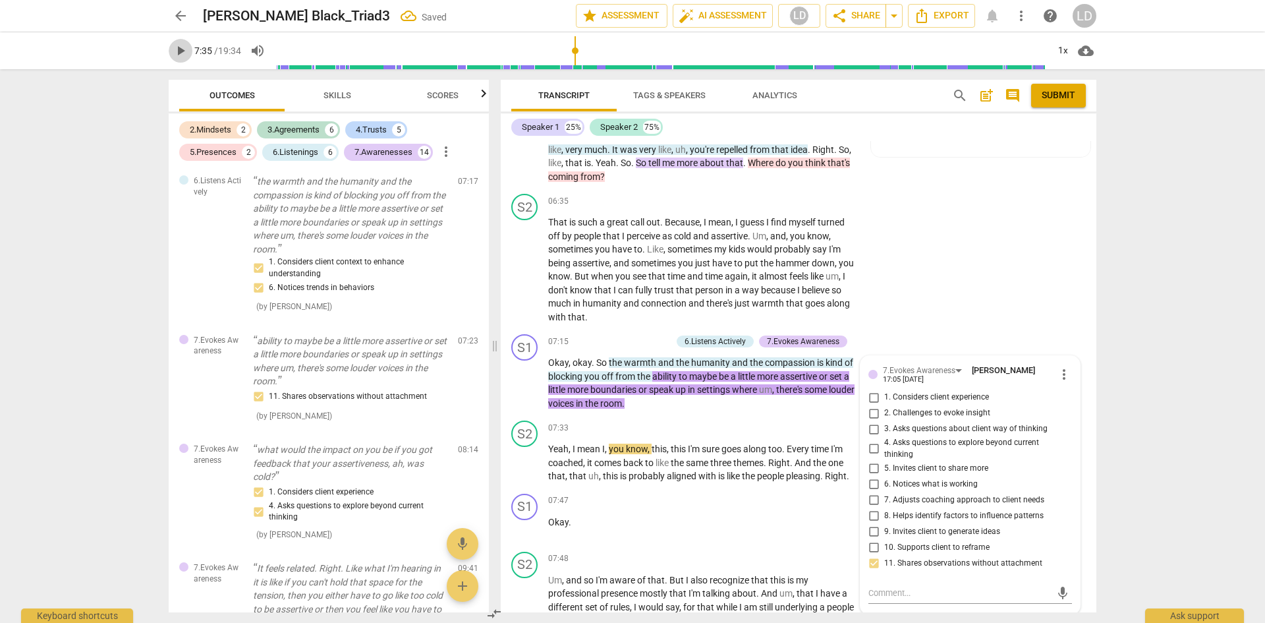
click at [179, 50] on span "play_arrow" at bounding box center [181, 51] width 16 height 16
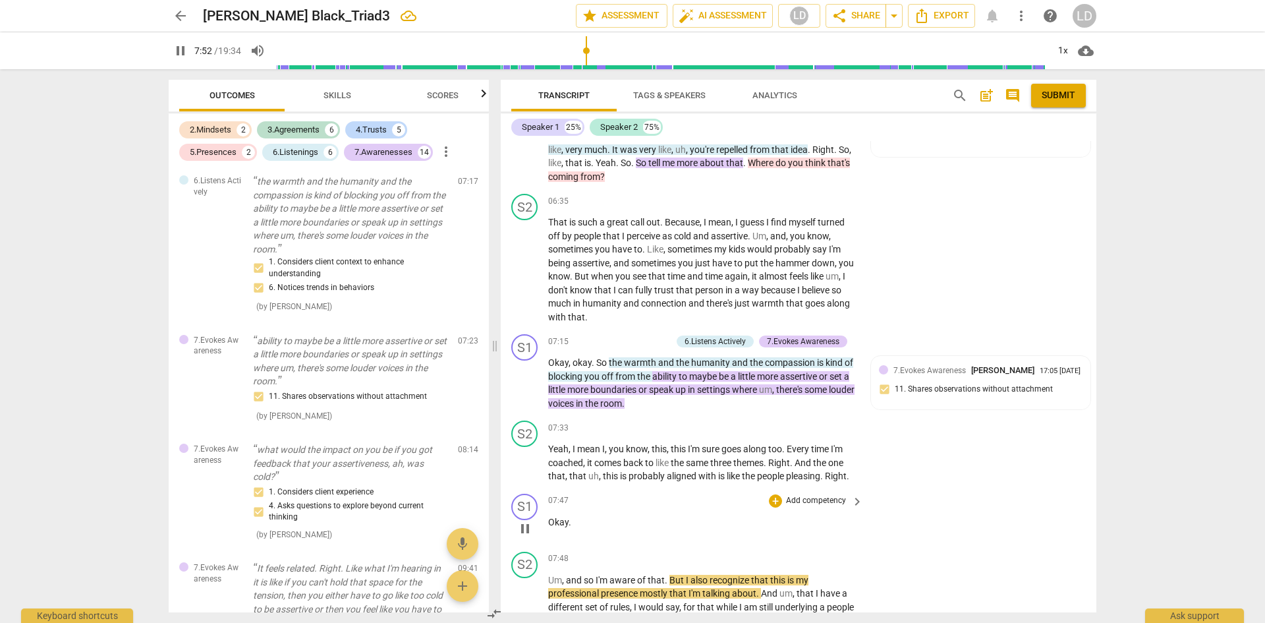
click at [560, 527] on span "Okay" at bounding box center [558, 521] width 20 height 11
click at [775, 507] on div "+" at bounding box center [775, 500] width 13 height 13
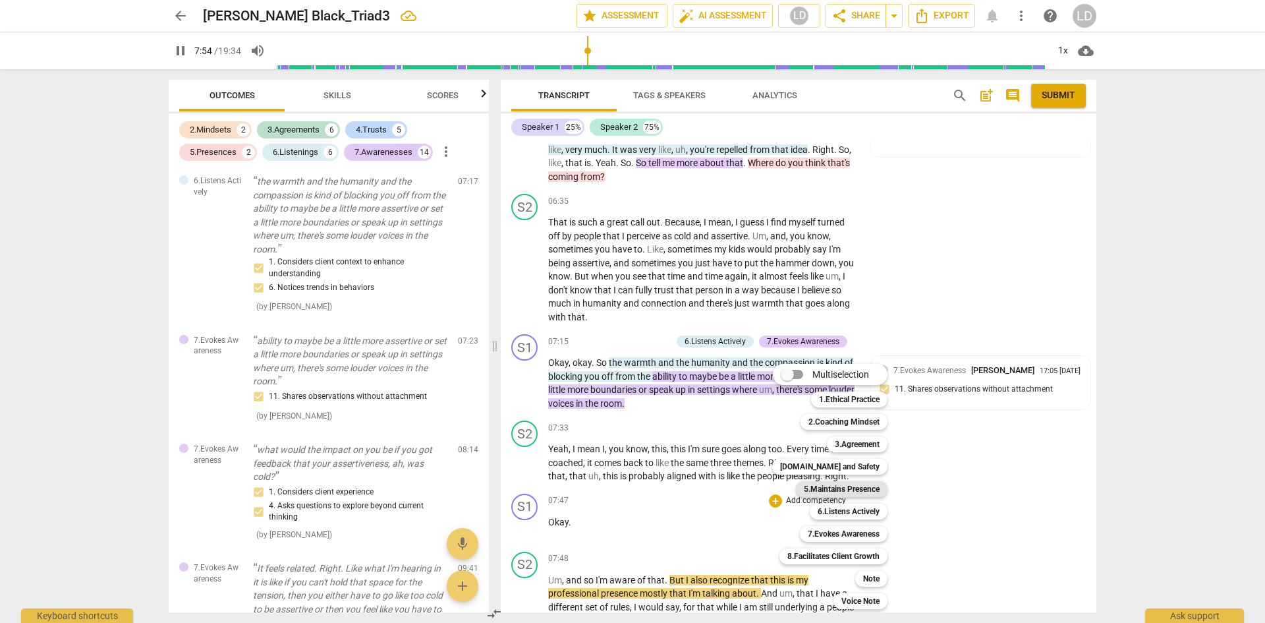
click at [861, 489] on b "5.Maintains Presence" at bounding box center [842, 489] width 76 height 16
type input "475"
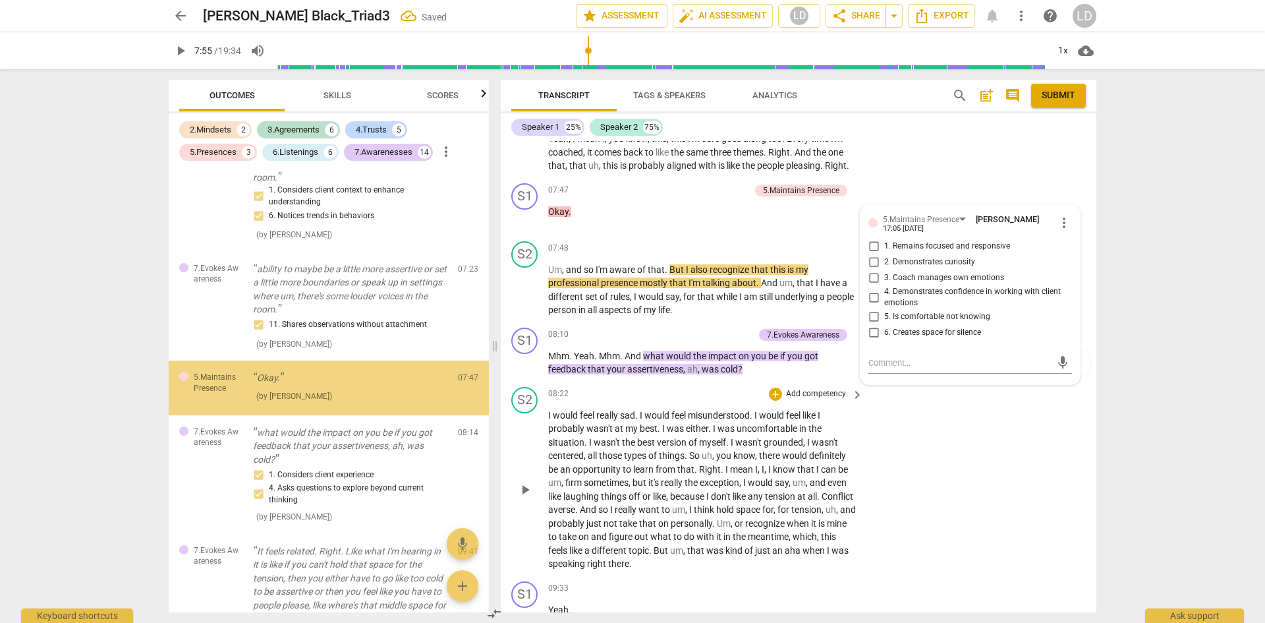
scroll to position [1557, 0]
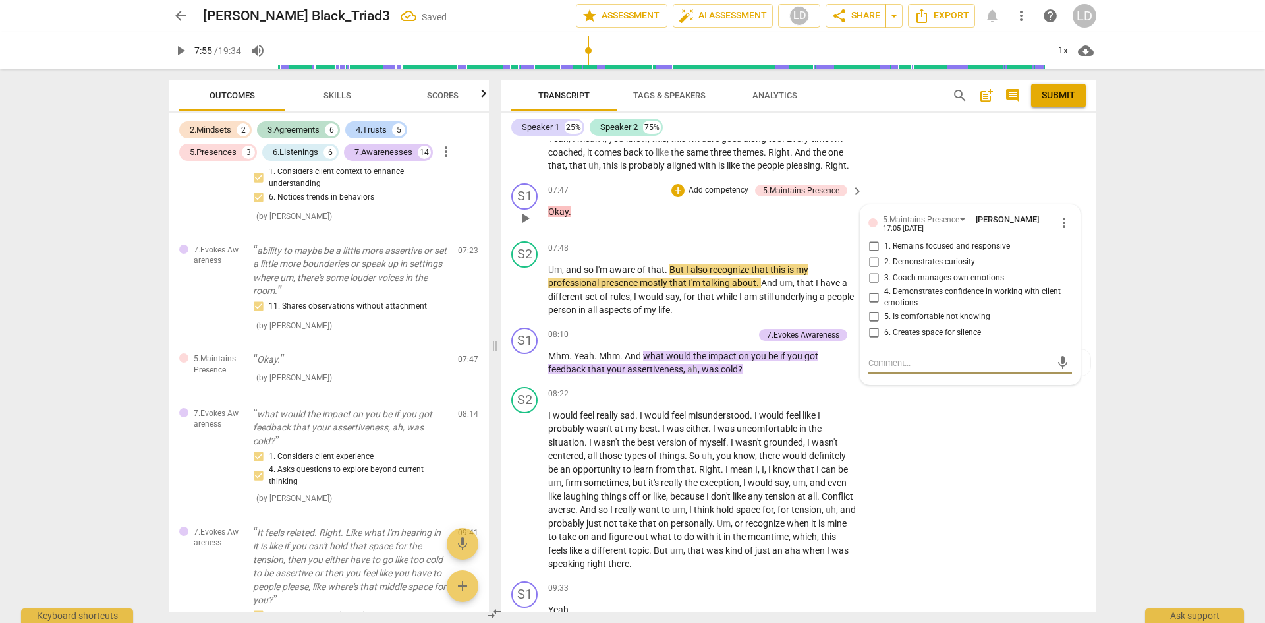
click at [864, 254] on input "1. Remains focused and responsive" at bounding box center [873, 246] width 21 height 16
checkbox input "true"
click at [874, 341] on input "6. Creates space for silence" at bounding box center [873, 333] width 21 height 16
checkbox input "true"
click at [182, 53] on span "play_arrow" at bounding box center [181, 51] width 16 height 16
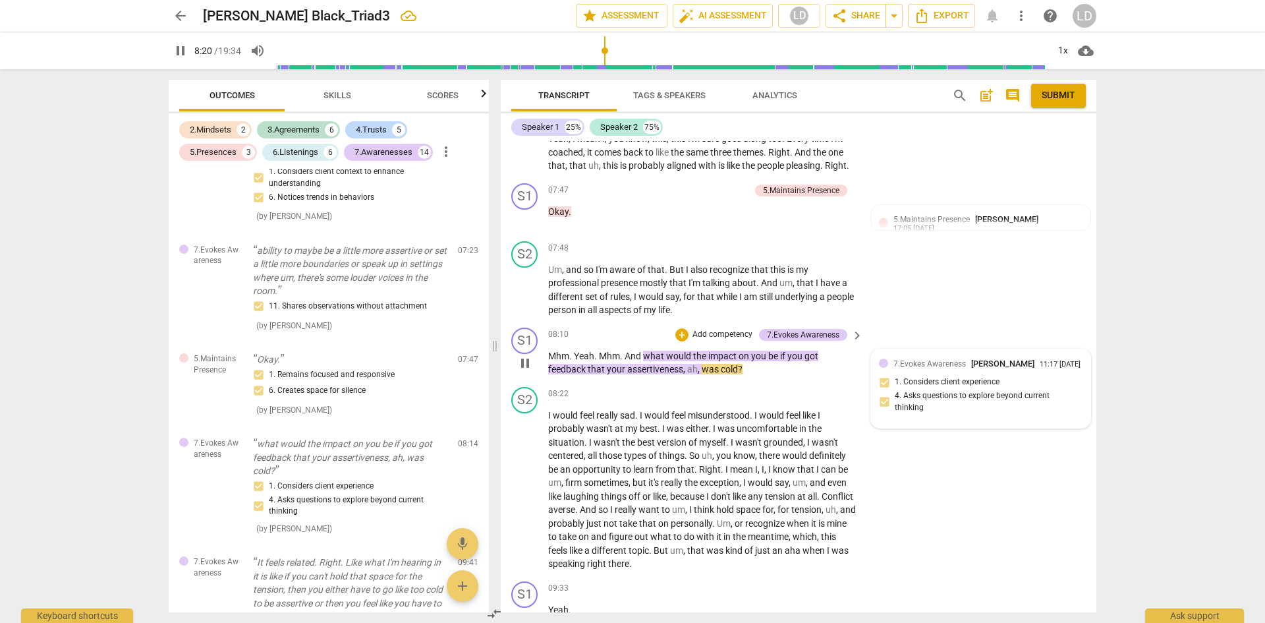
click at [1040, 369] on div "11:17 [DATE]" at bounding box center [1060, 364] width 41 height 9
type input "501"
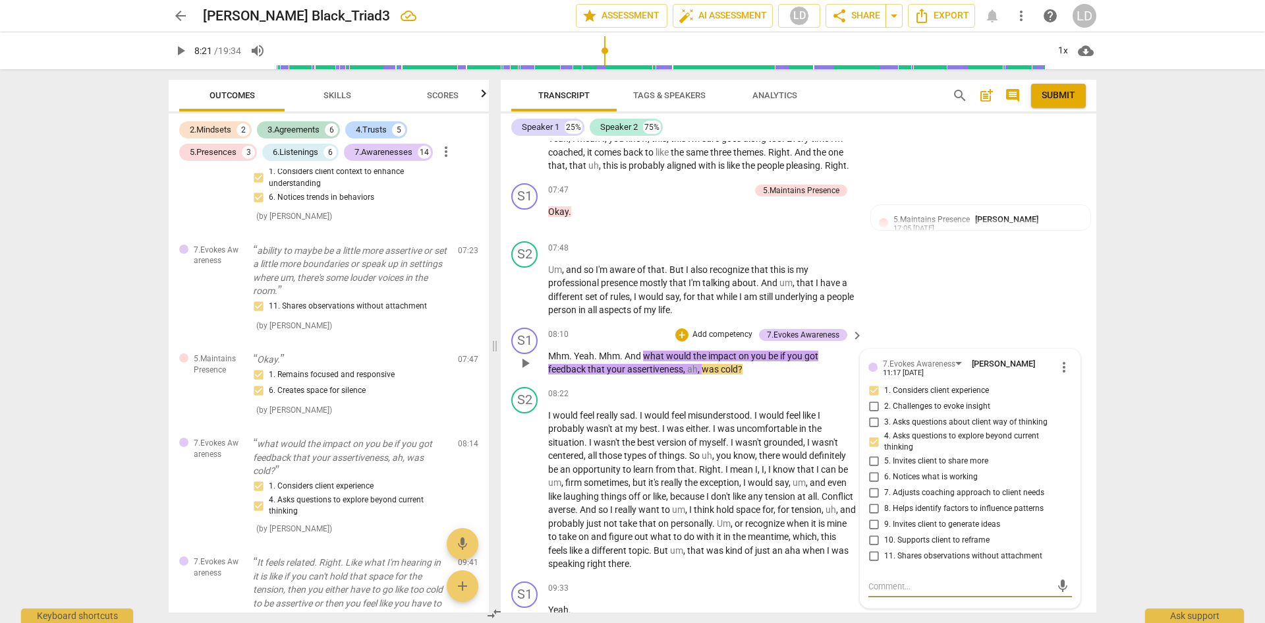
type textarea "A"
type textarea "Ap"
type textarea "App"
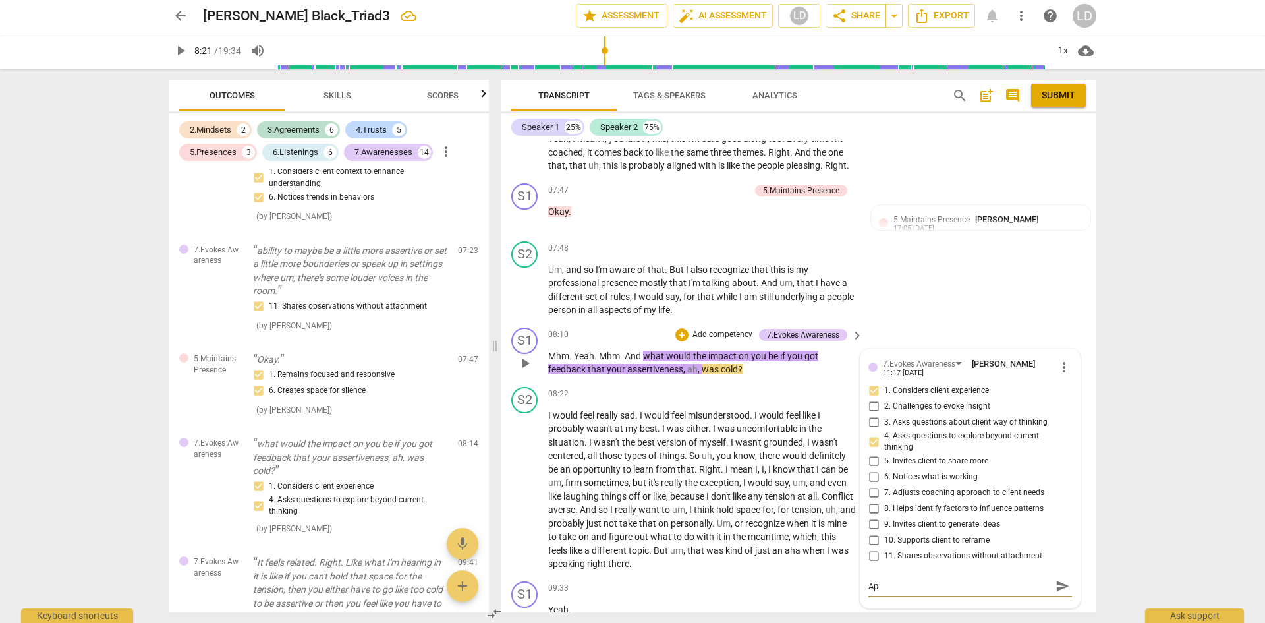
type textarea "App"
type textarea "Appr"
type textarea "Appre"
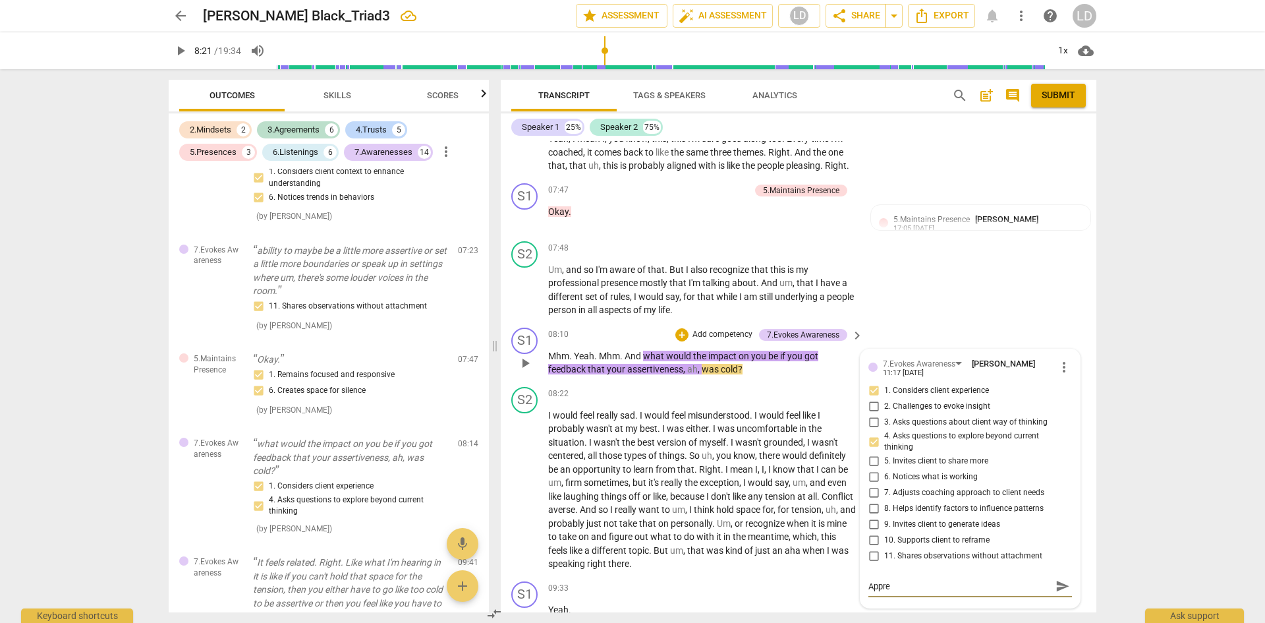
type textarea "Apprec"
type textarea "Appreci"
type textarea "Apprecia"
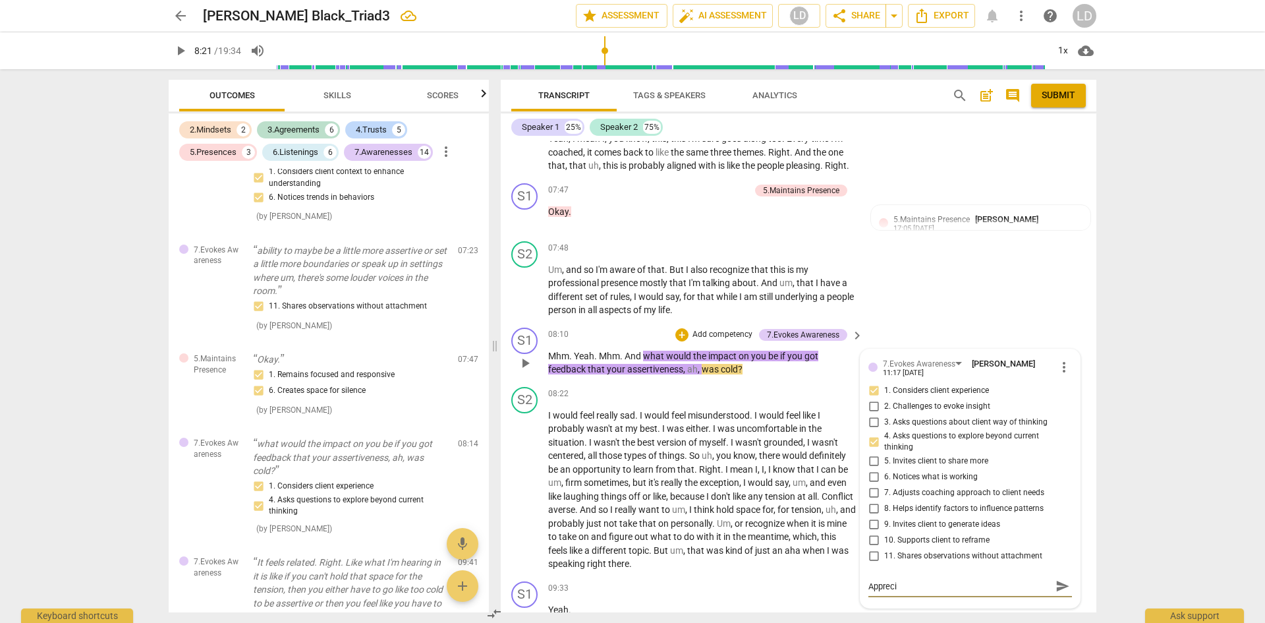
type textarea "Apprecia"
type textarea "Appreciat"
type textarea "Appreciate"
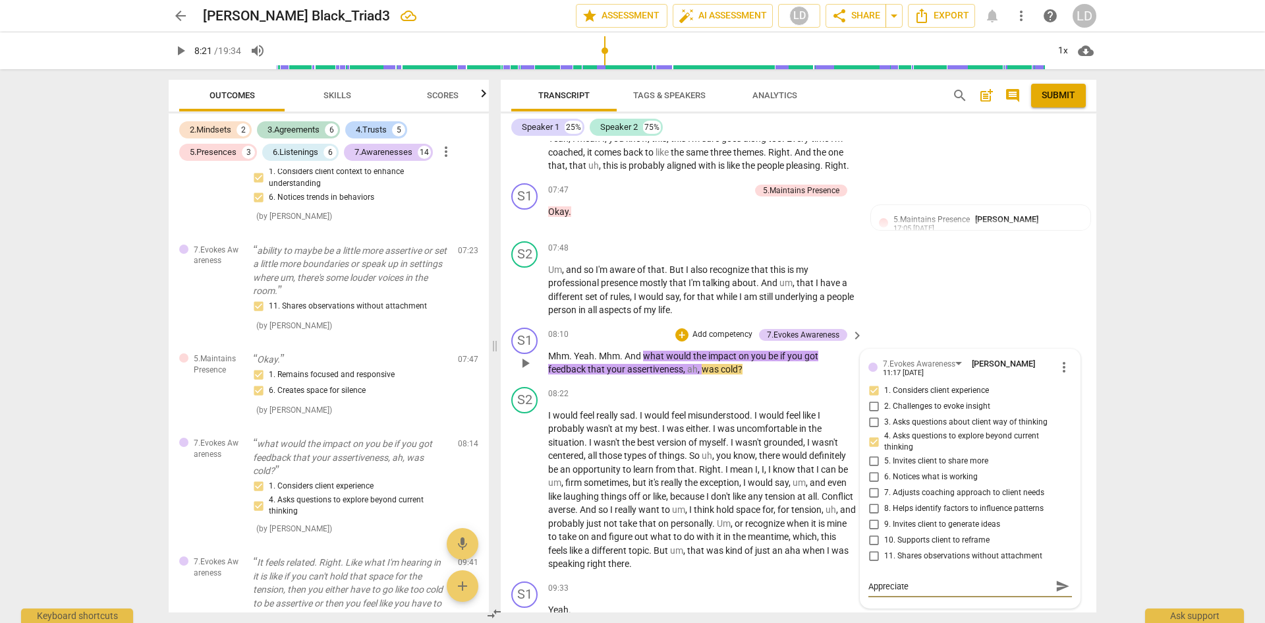
type textarea "Appreciate"
type textarea "Appreciate t"
type textarea "Appreciate th"
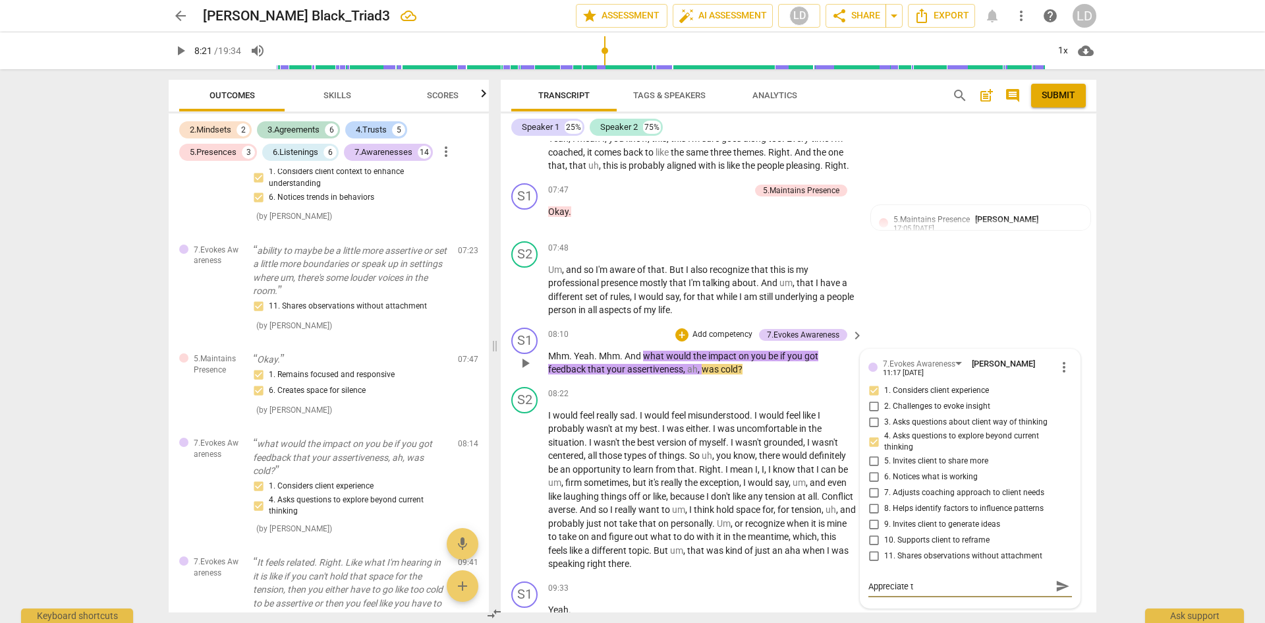
type textarea "Appreciate th"
type textarea "Appreciate the"
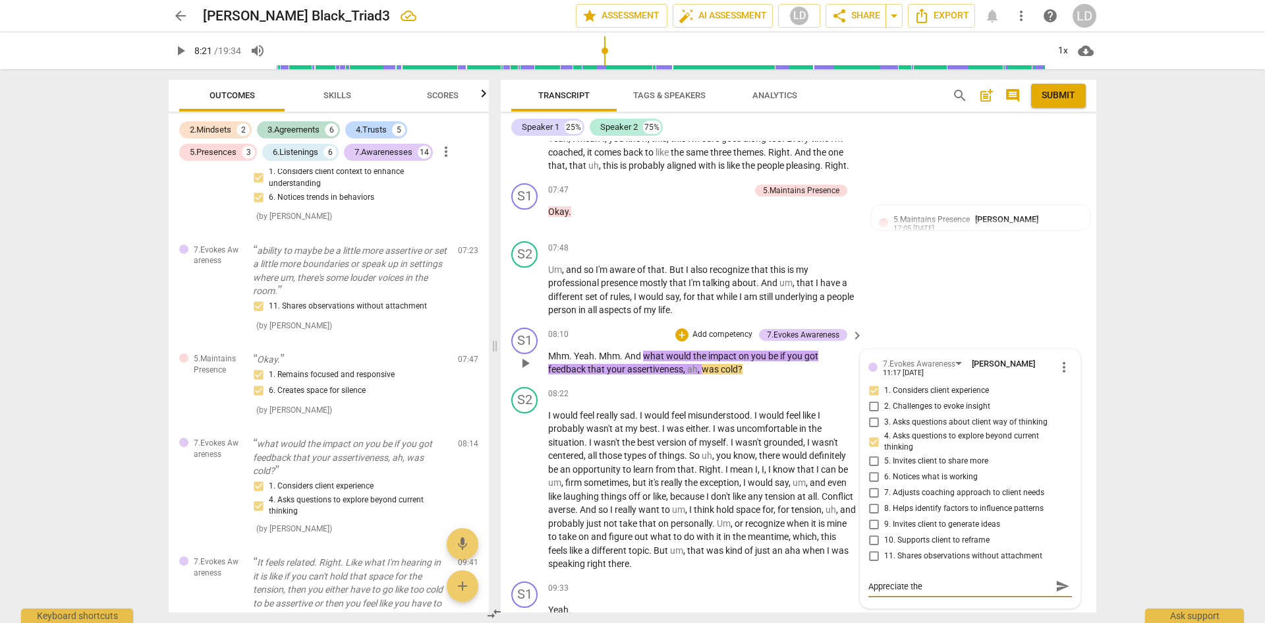
type textarea "Appreciate the p"
type textarea "Appreciate the pa"
type textarea "Appreciate the pau"
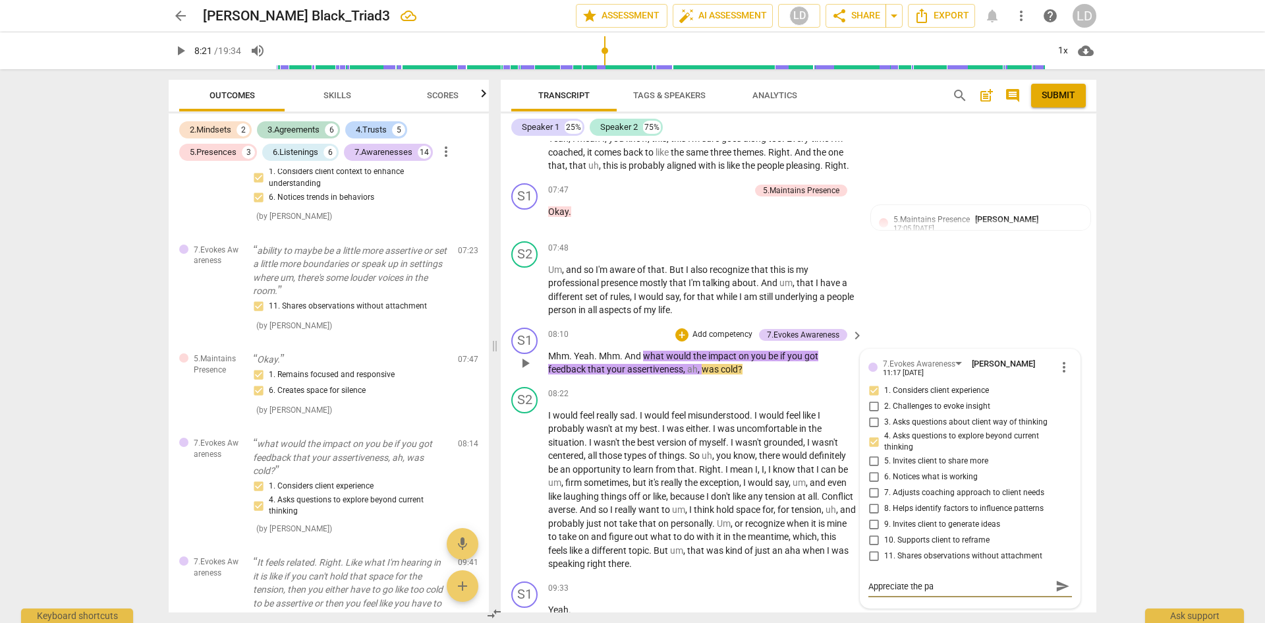
type textarea "Appreciate the pau"
type textarea "Appreciate the paus"
type textarea "Appreciate the pause"
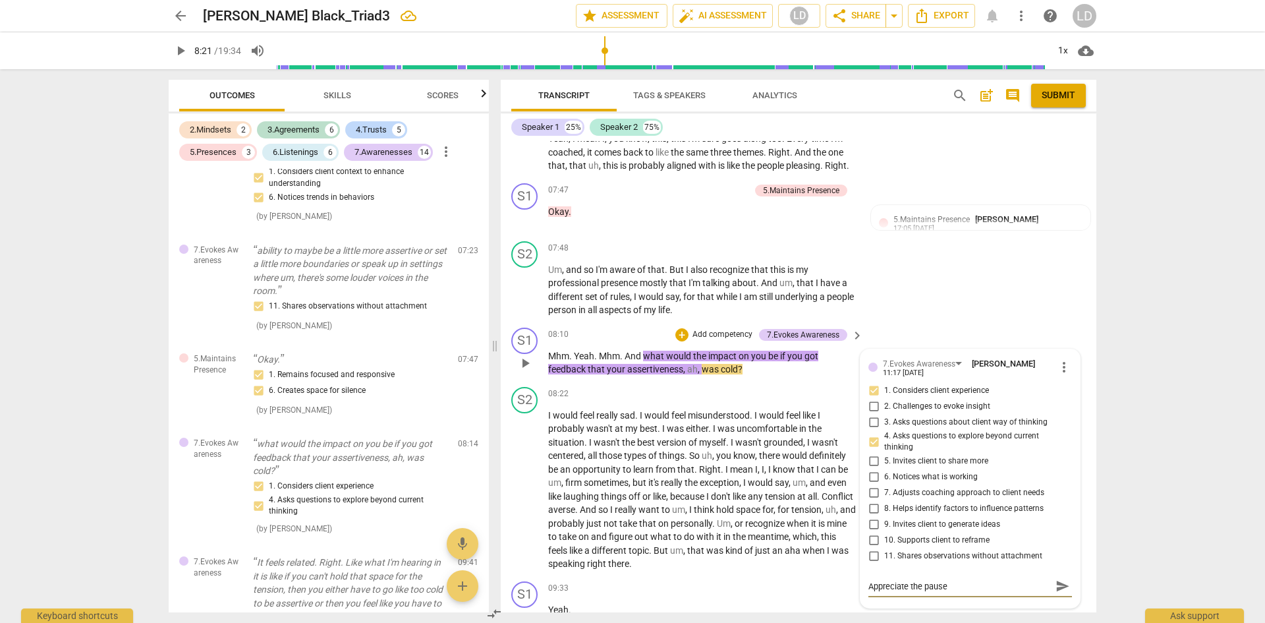
type textarea "Appreciate the pause"
type textarea "Appreciate the pause t"
type textarea "Appreciate the pause to"
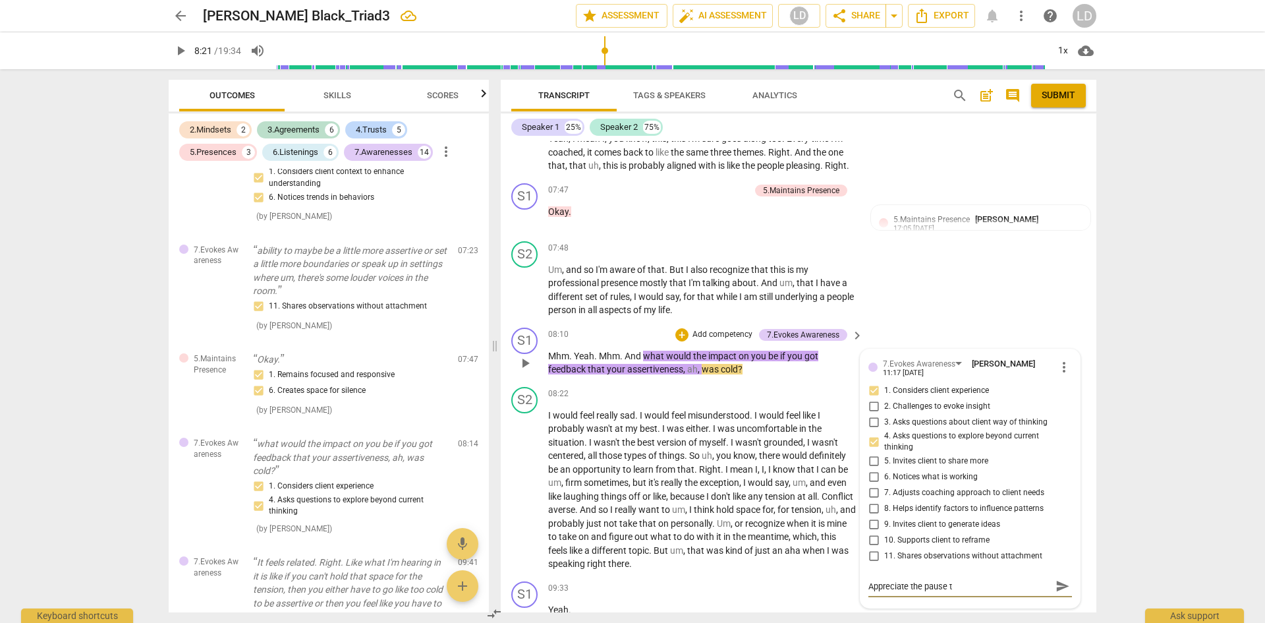
type textarea "Appreciate the pause to"
type textarea "Appreciate the pause to c"
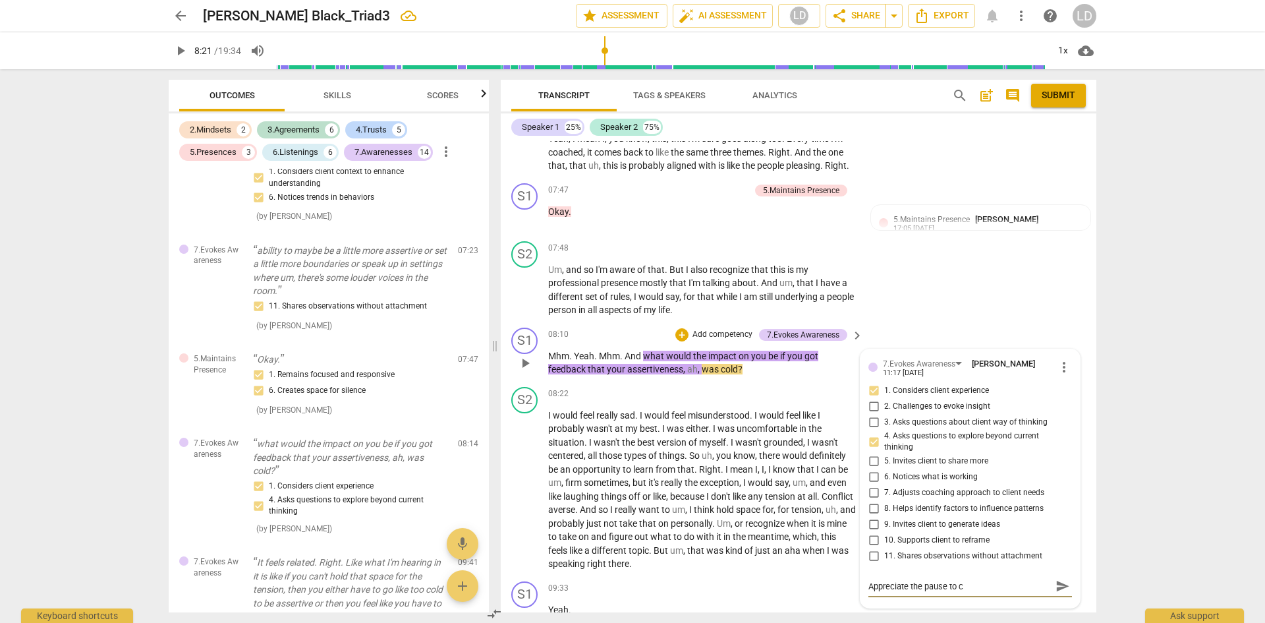
type textarea "Appreciate the pause to co"
type textarea "Appreciate the pause to com"
type textarea "Appreciate the pause to comp"
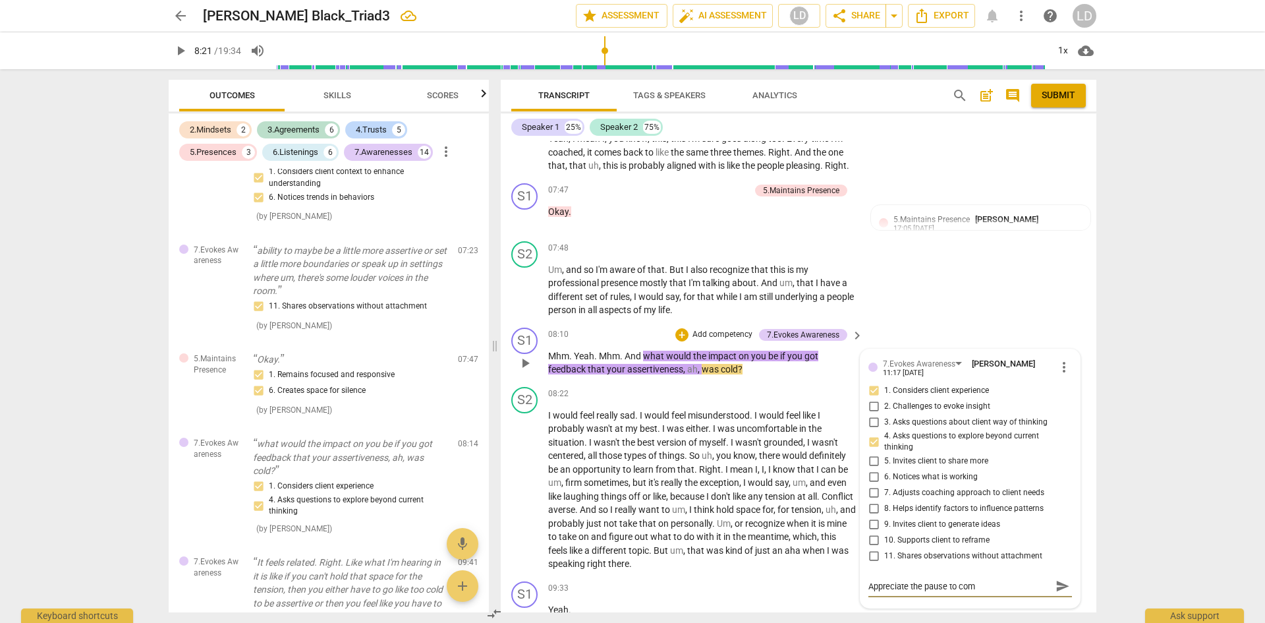
type textarea "Appreciate the pause to comp"
type textarea "Appreciate the pause to compo"
type textarea "Appreciate the pause to compos"
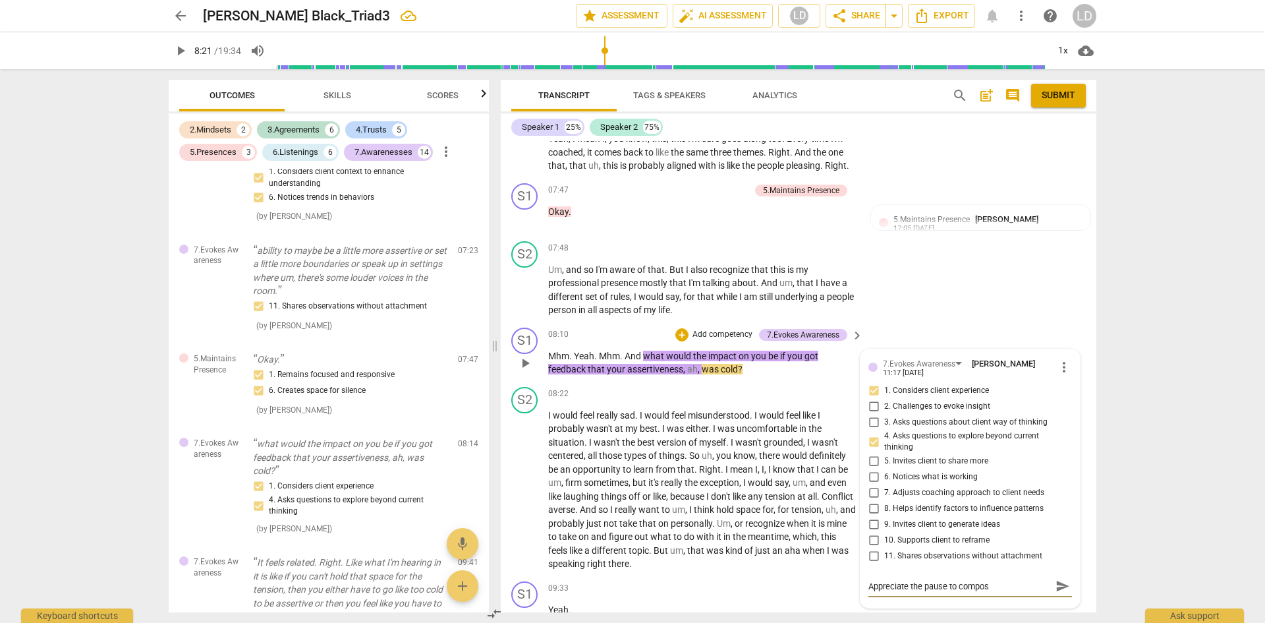
type textarea "Appreciate the pause to compose"
type textarea "Appreciate the pause to compose y"
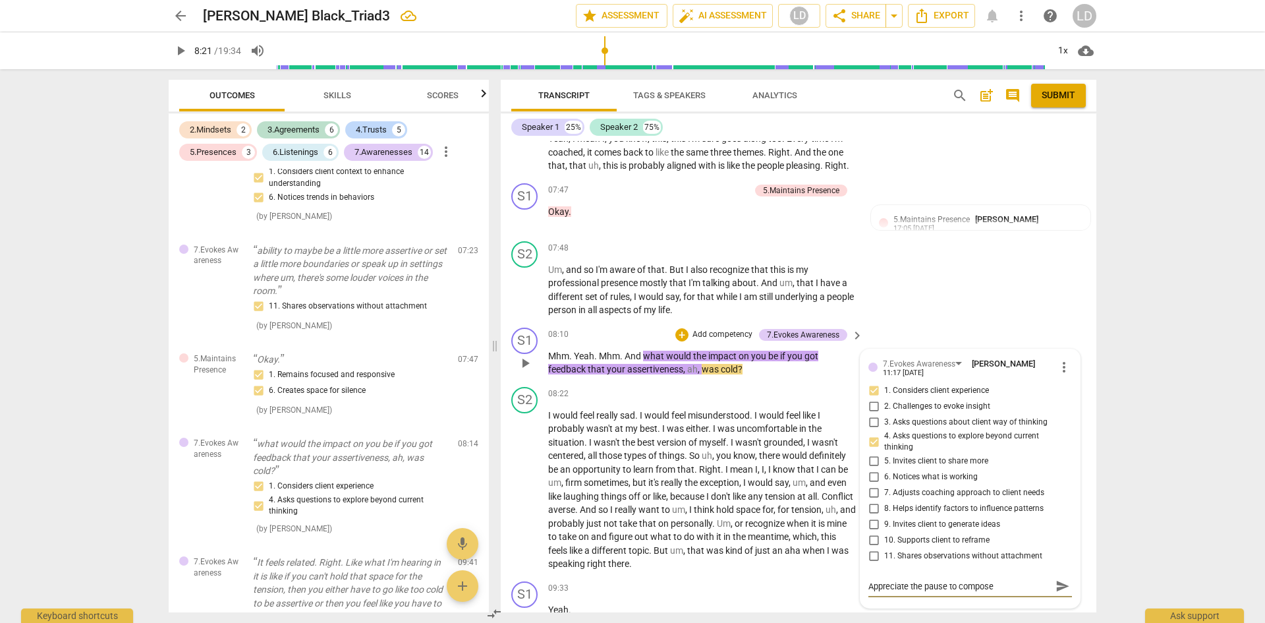
type textarea "Appreciate the pause to compose y"
type textarea "Appreciate the pause to compose yo"
type textarea "Appreciate the pause to compose you"
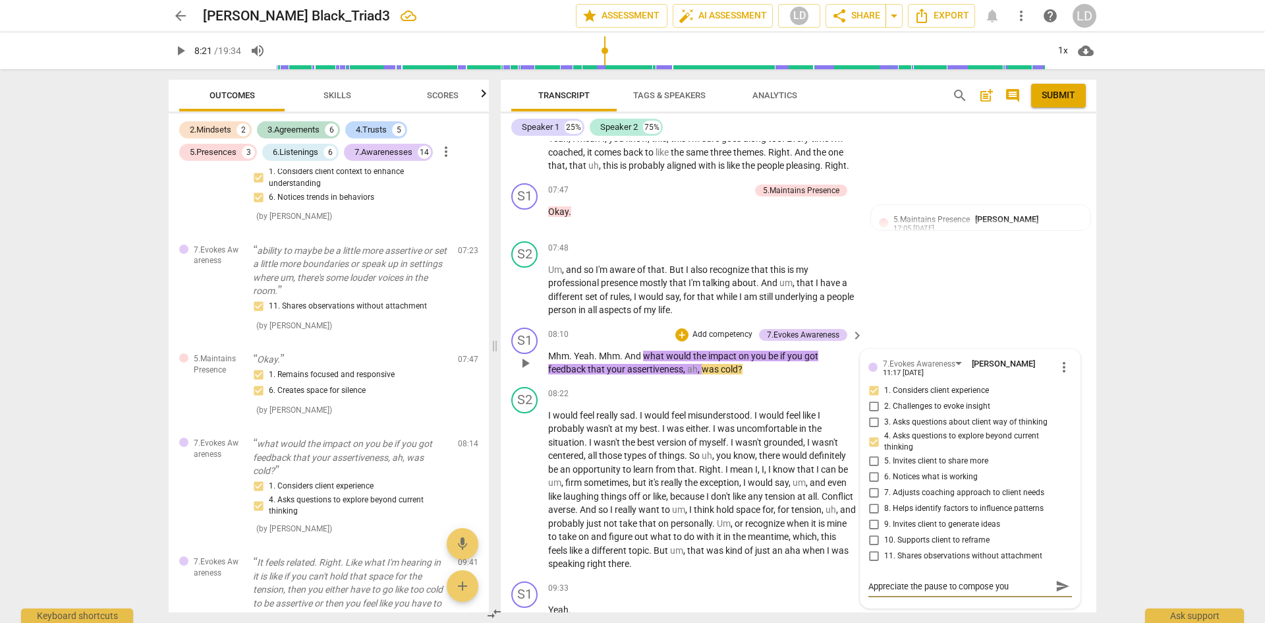
type textarea "Appreciate the pause to compose your"
type textarea "Appreciate the pause to compose your q"
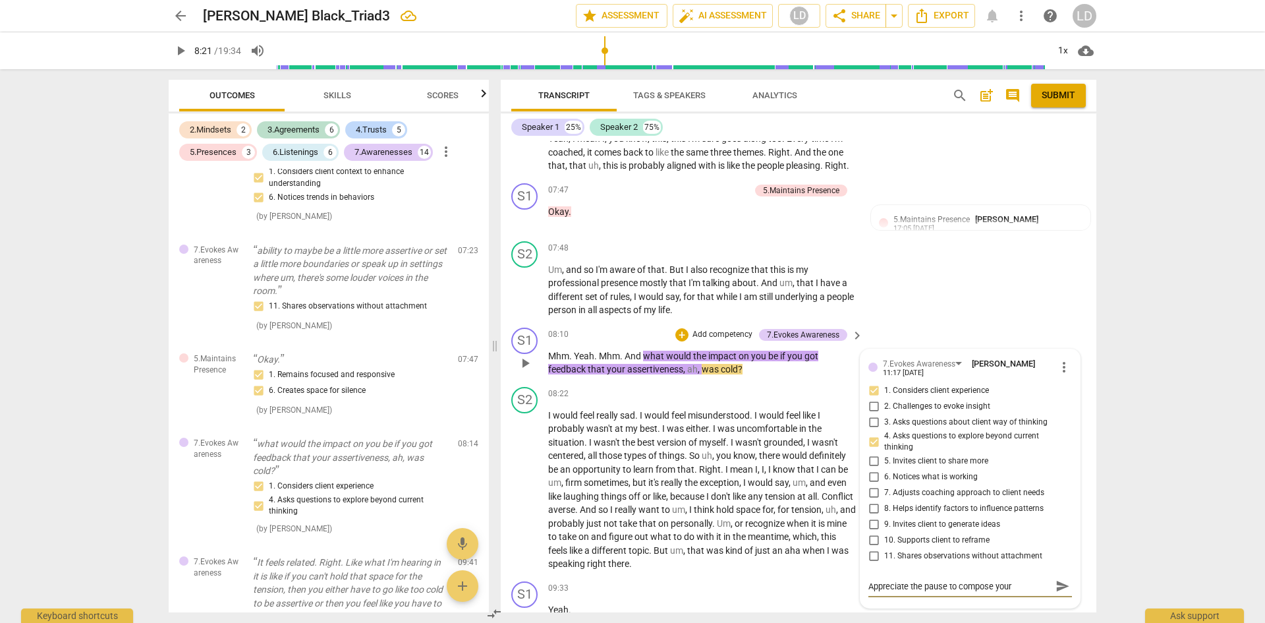
type textarea "Appreciate the pause to compose your q"
type textarea "Appreciate the pause to compose your qu"
type textarea "Appreciate the pause to compose your que"
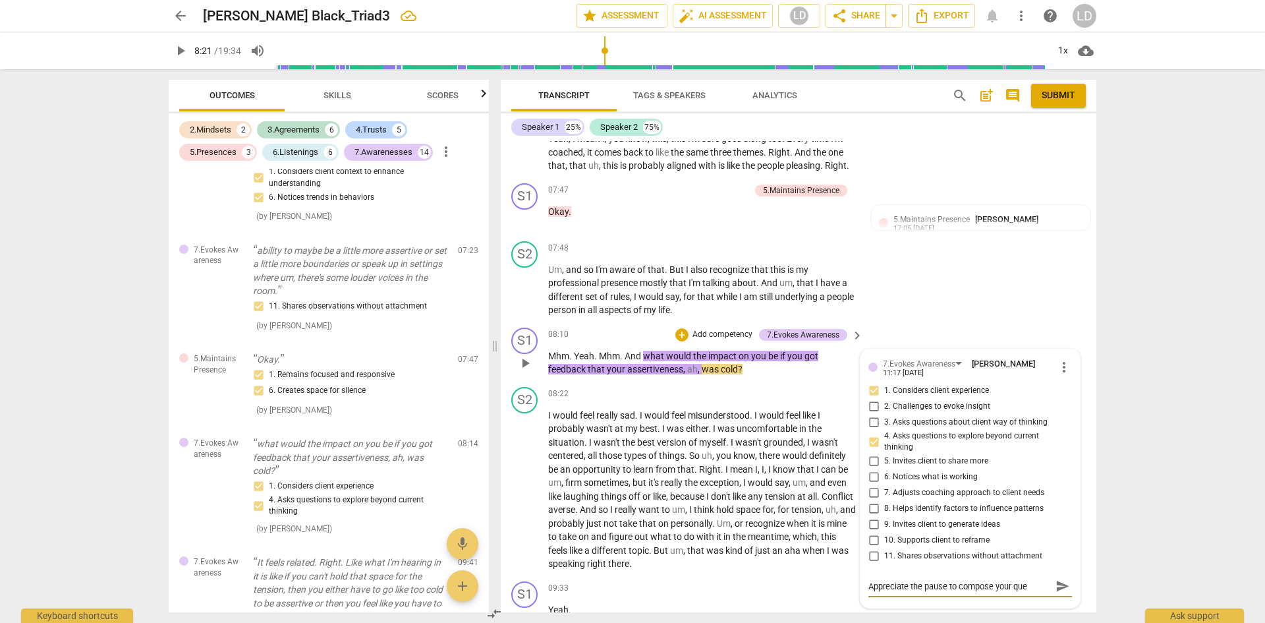
type textarea "Appreciate the pause to compose your ques"
type textarea "Appreciate the pause to compose your quest"
type textarea "Appreciate the pause to compose your questi"
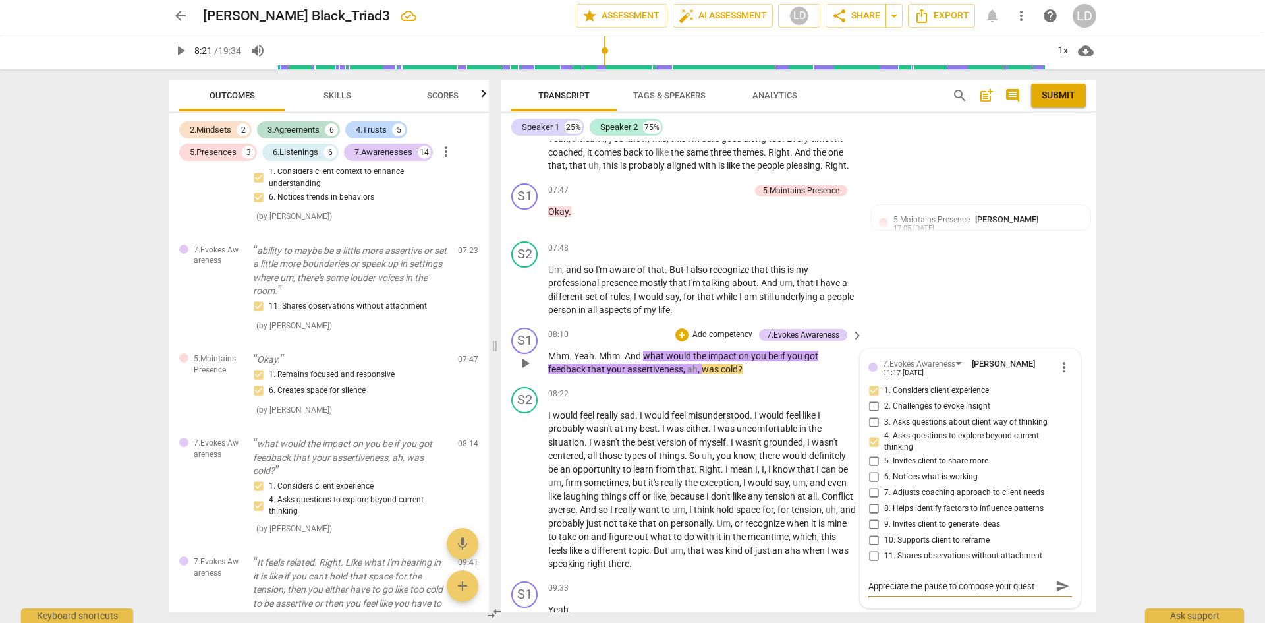
type textarea "Appreciate the pause to compose your questi"
type textarea "Appreciate the pause to compose your questio"
type textarea "Appreciate the pause to compose your question"
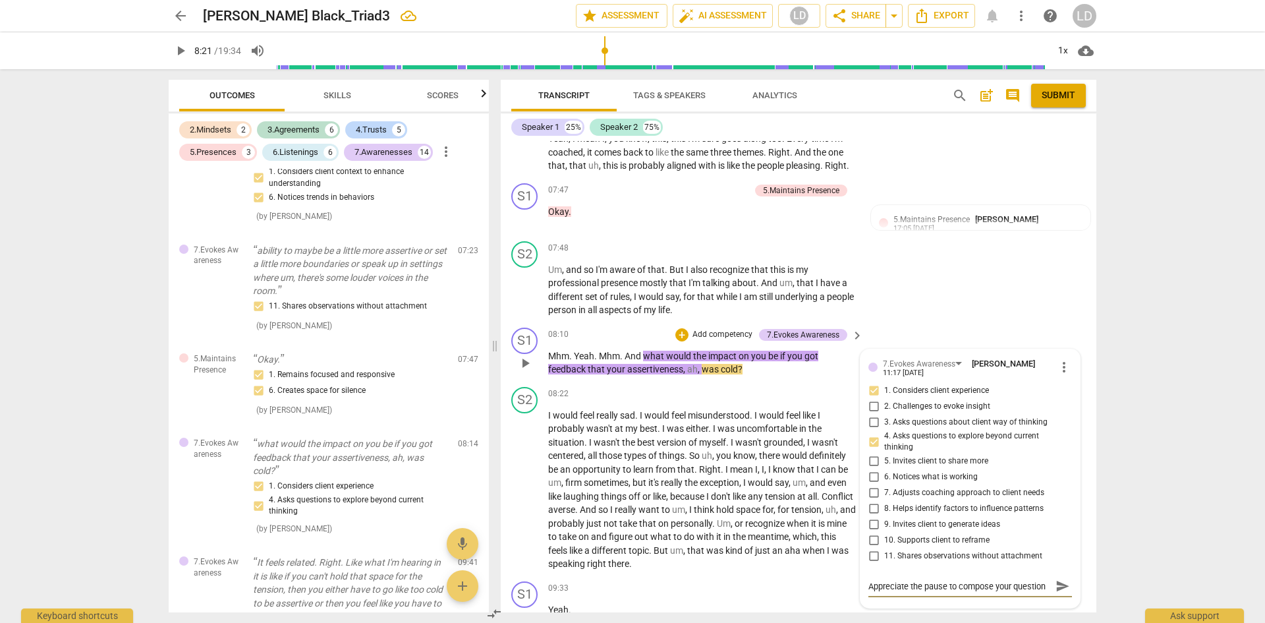
type textarea "Appreciate the pause to compose your question"
type textarea "Appreciate the pause to compose your question h"
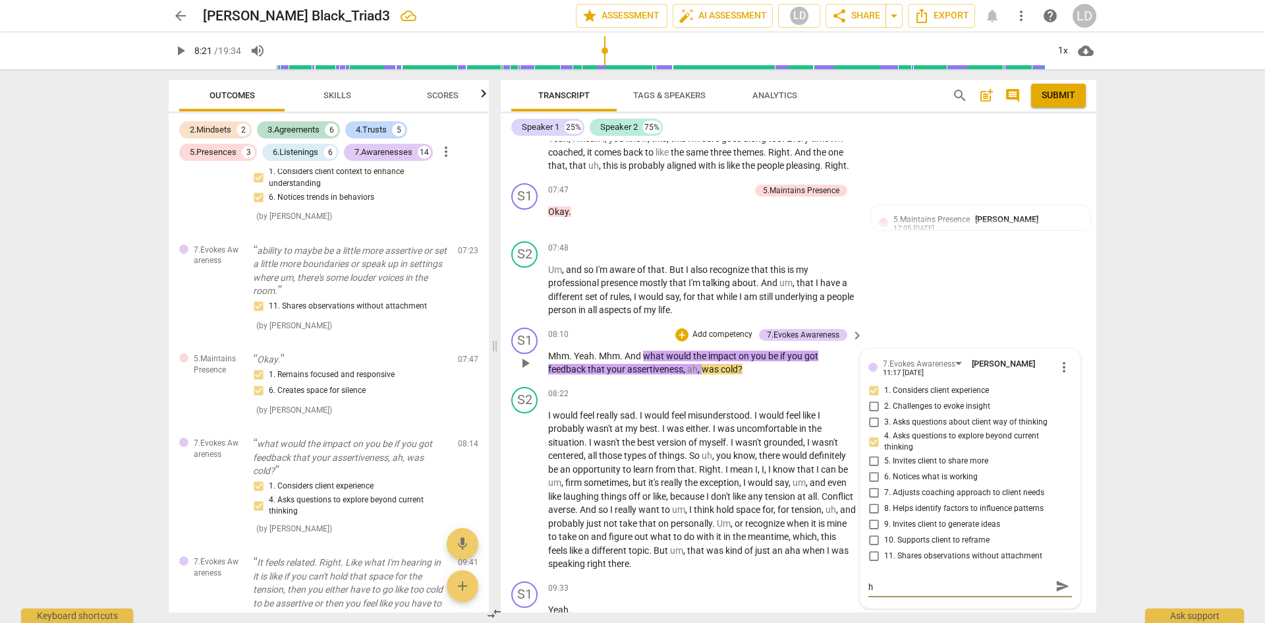
type textarea "Appreciate the pause to compose your question he"
type textarea "Appreciate the pause to compose your question her"
type textarea "Appreciate the pause to compose your question here"
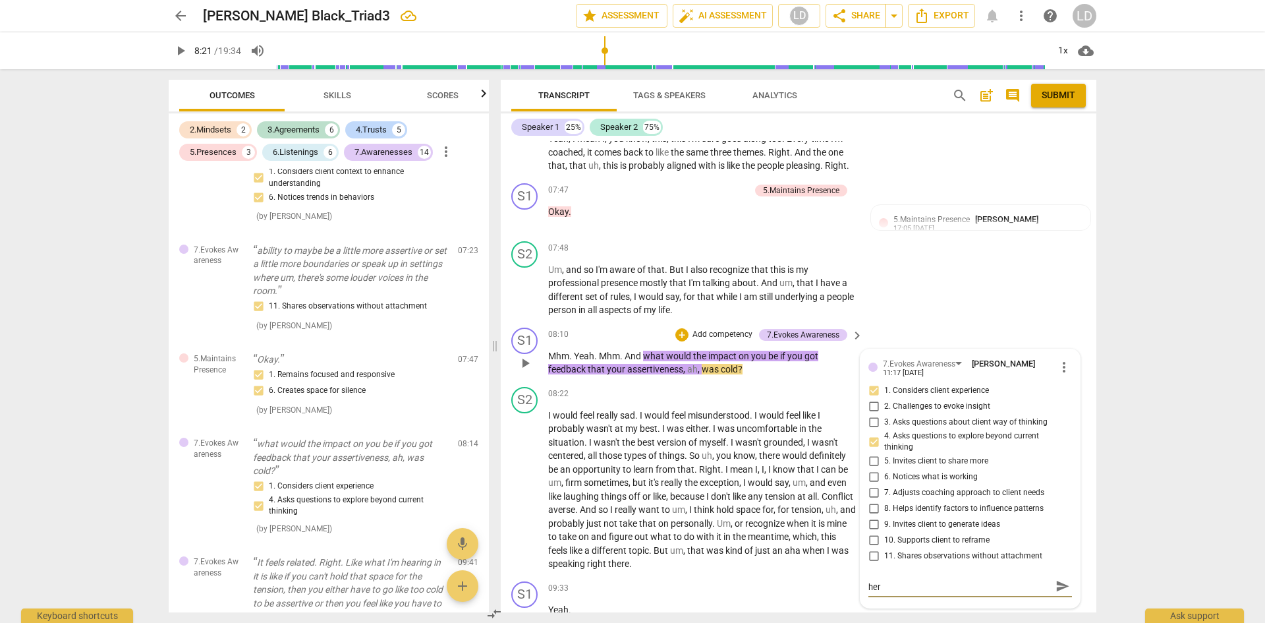
type textarea "Appreciate the pause to compose your question here"
type textarea "Appreciate the pause to compose your question here."
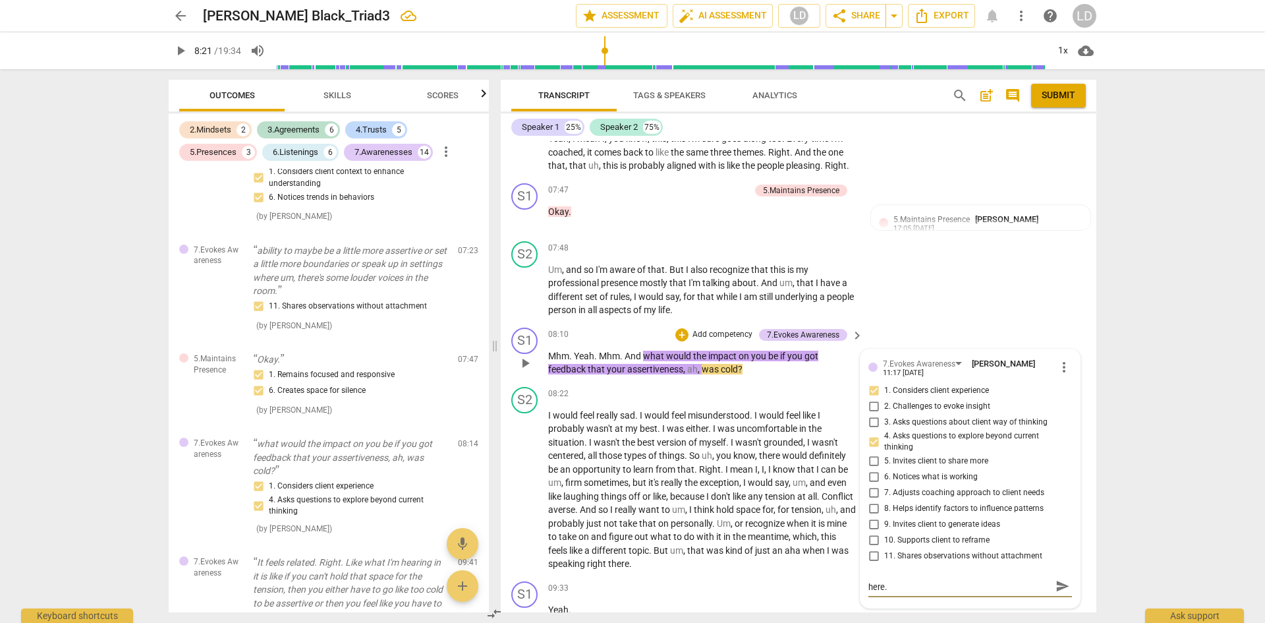
type textarea "Appreciate the pause to compose your question here. I"
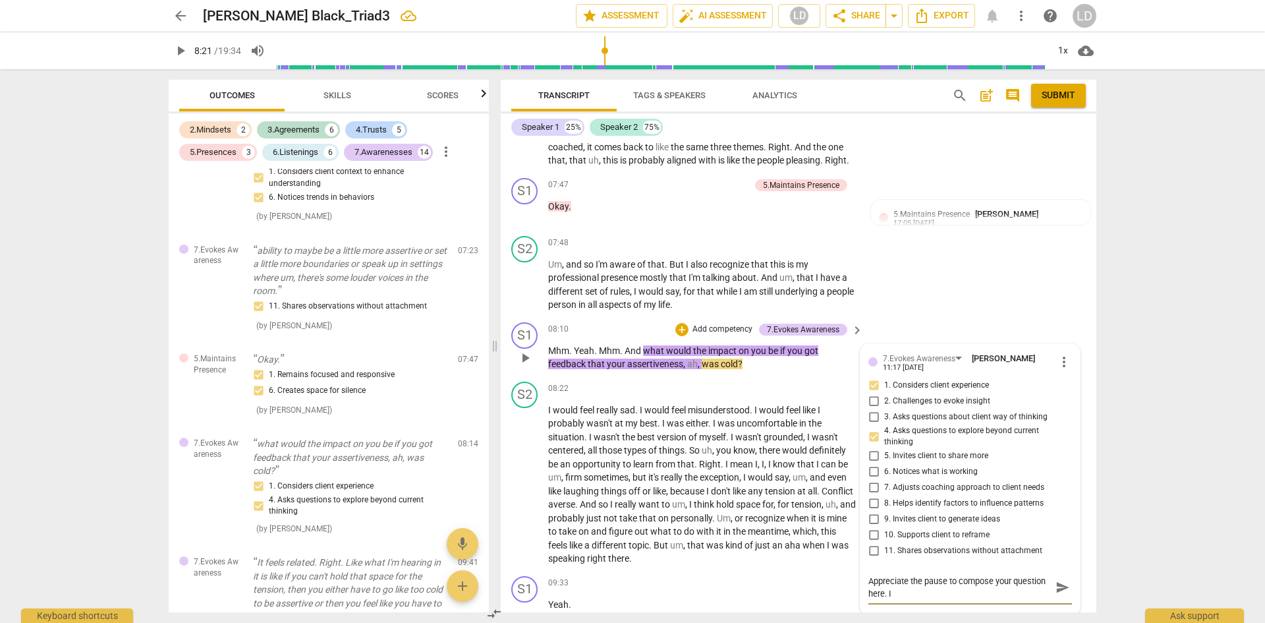
type textarea "Appreciate the pause to compose your question here. It"
type textarea "Appreciate the pause to compose your question here. It i"
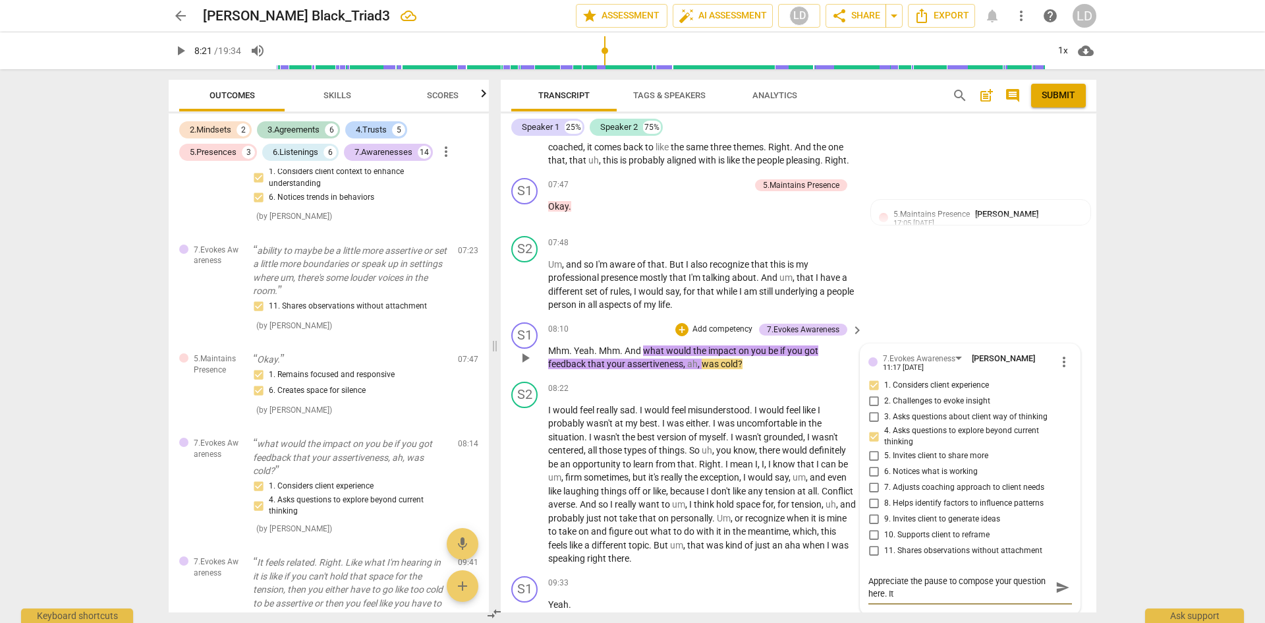
type textarea "Appreciate the pause to compose your question here. It i"
type textarea "Appreciate the pause to compose your question here. It is"
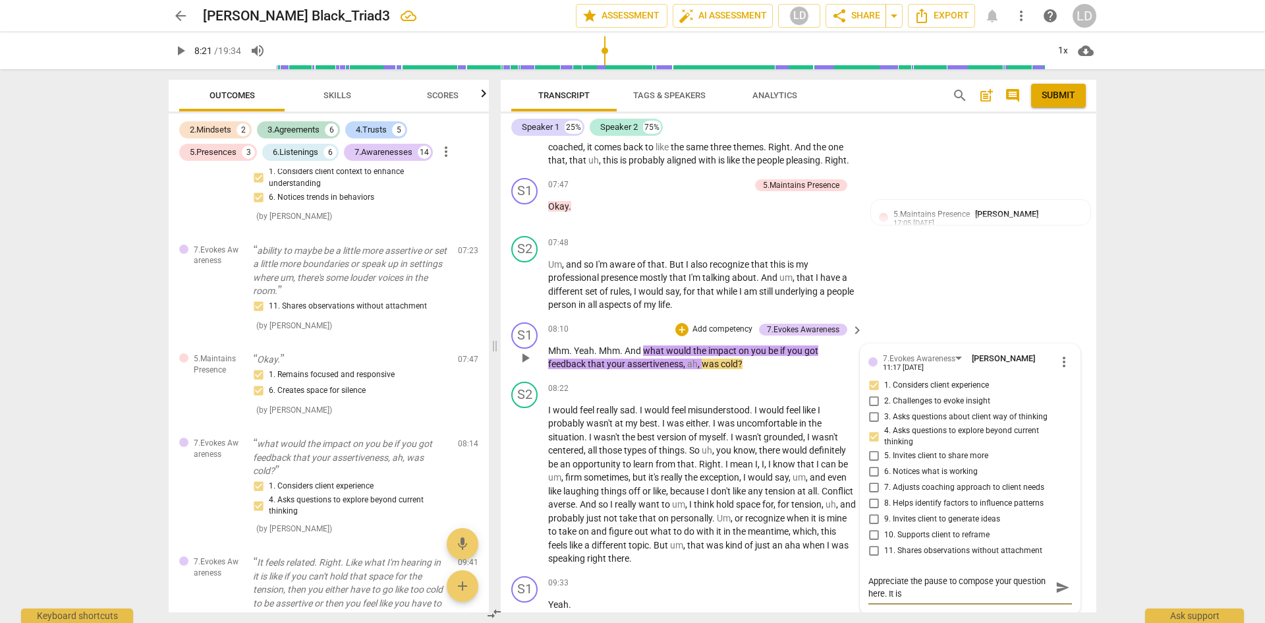
type textarea "Appreciate the pause to compose your question here. It is n"
type textarea "Appreciate the pause to compose your question here. It is no"
type textarea "Appreciate the pause to compose your question here. It is not"
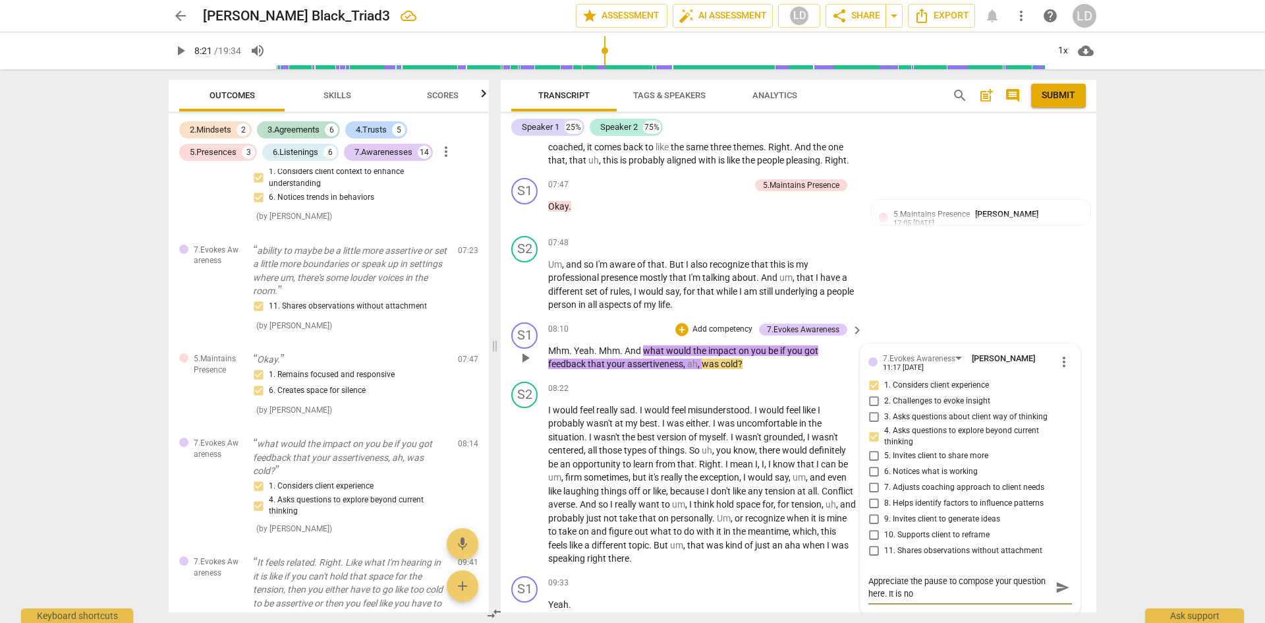
type textarea "Appreciate the pause to compose your question here. It is not"
type textarea "Appreciate the pause to compose your question here. It is noti"
type textarea "Appreciate the pause to compose your question here. It is notic"
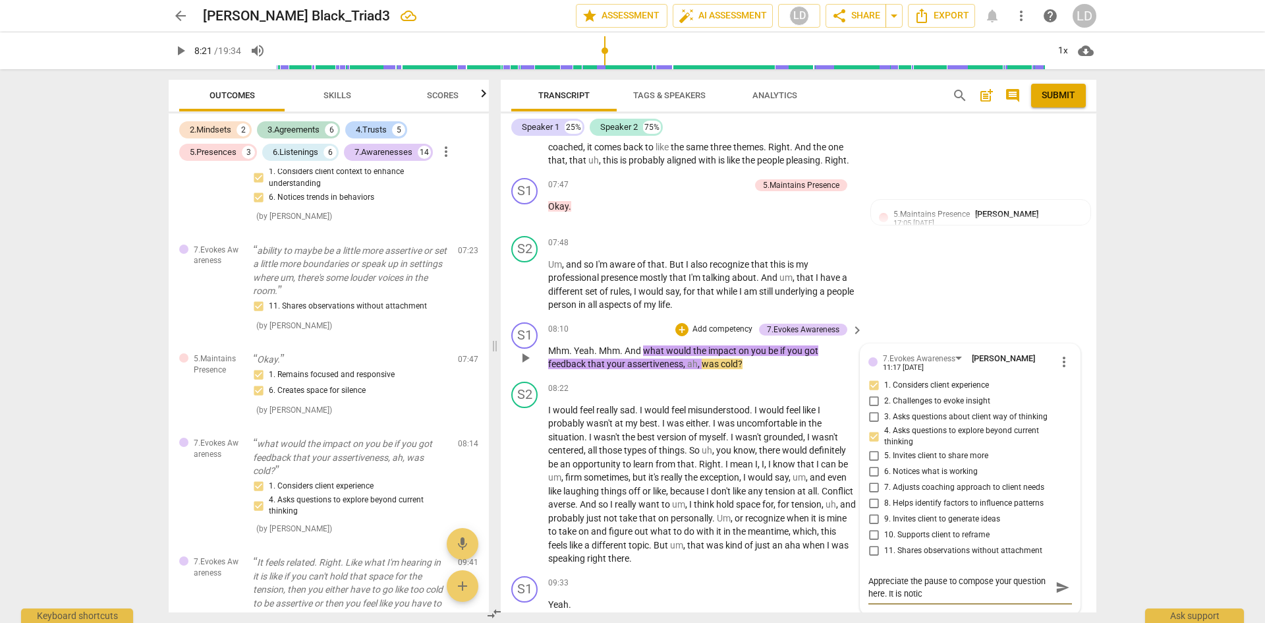
type textarea "Appreciate the pause to compose your question here. It is notica"
type textarea "Appreciate the pause to compose your question here. It is noticab"
type textarea "Appreciate the pause to compose your question here. It is noticabl"
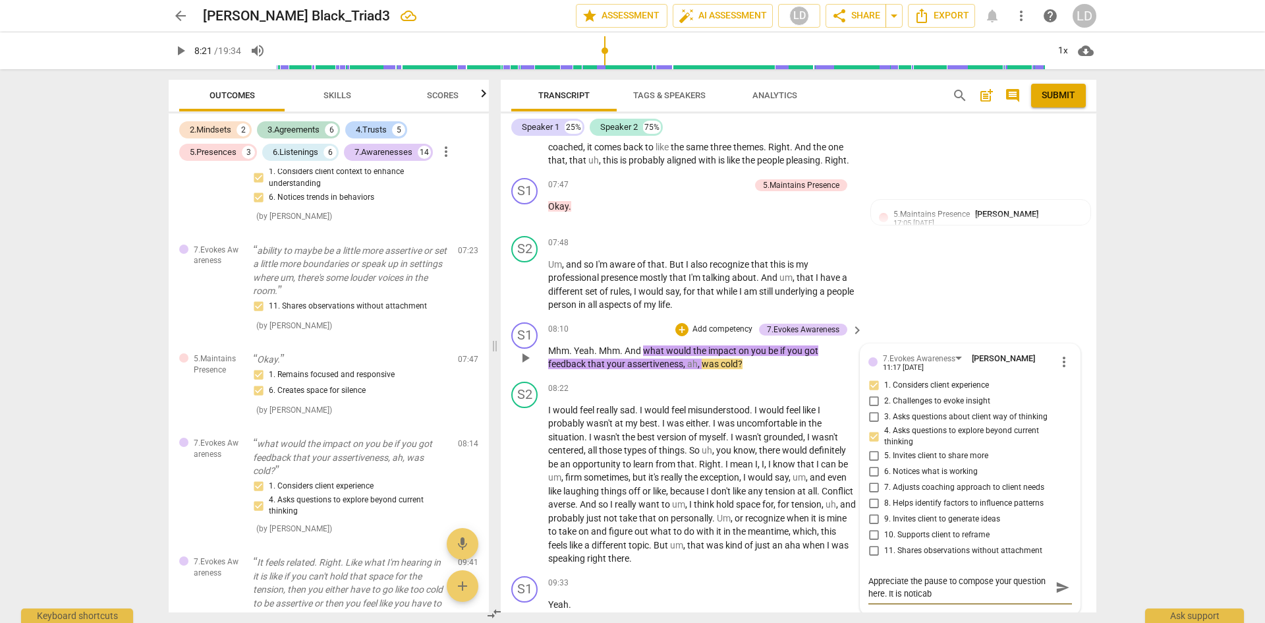
type textarea "Appreciate the pause to compose your question here. It is noticabl"
type textarea "Appreciate the pause to compose your question here. It is noticable"
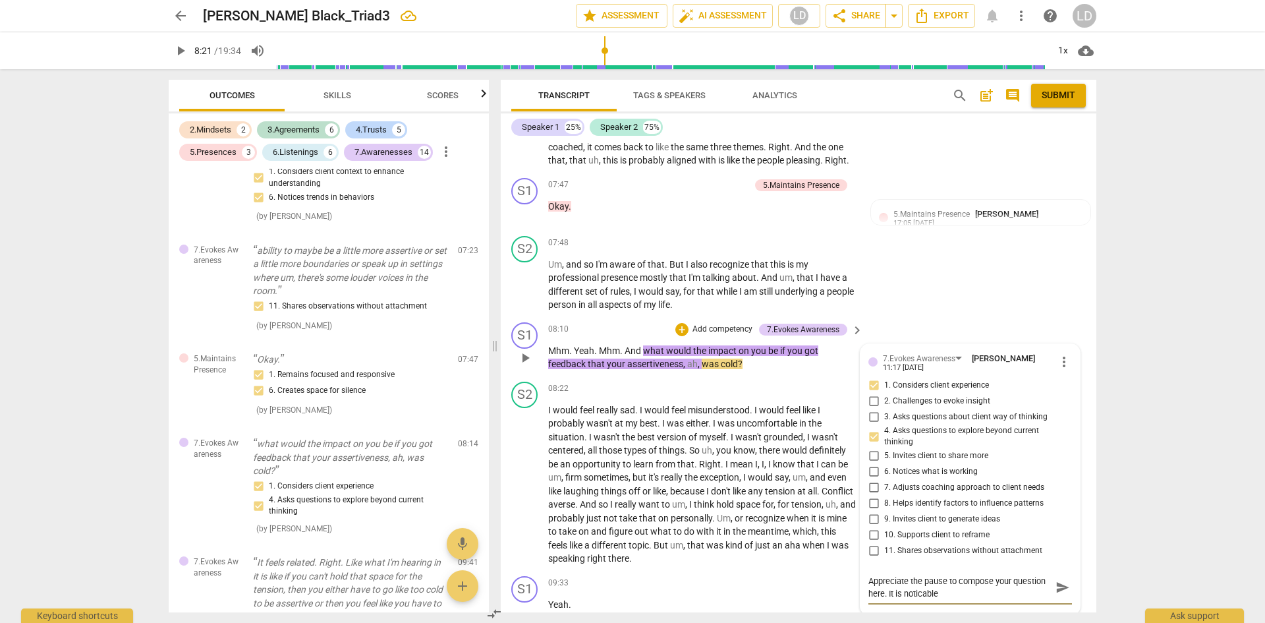
type textarea "Appreciate the pause to compose your question here. It is noticable a"
type textarea "Appreciate the pause to compose your question here. It is noticable an"
type textarea "Appreciate the pause to compose your question here. It is noticable and"
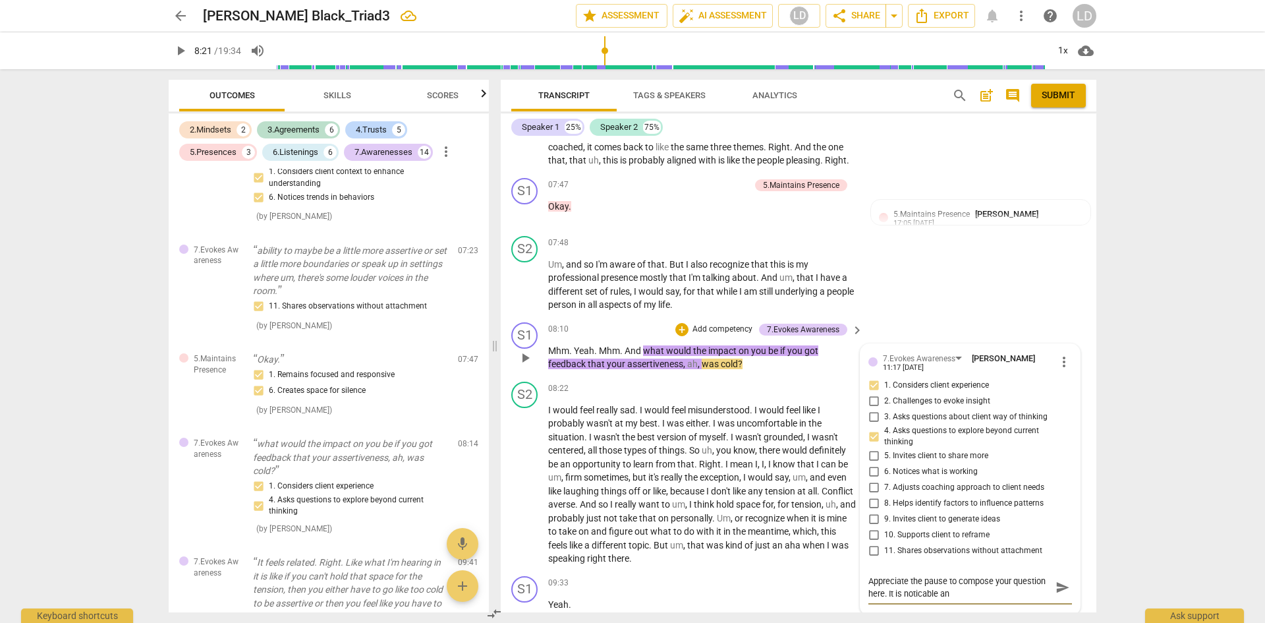
type textarea "Appreciate the pause to compose your question here. It is noticable and"
type textarea "Appreciate the pause to compose your question here. It is noticable and t"
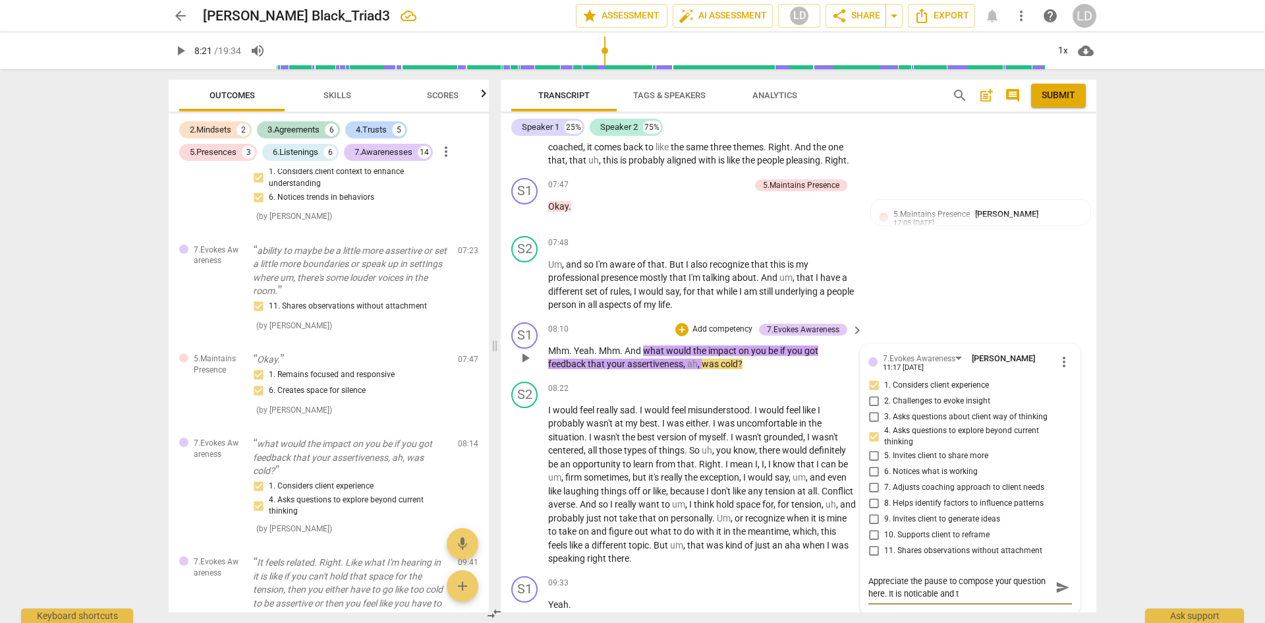
type textarea "Appreciate the pause to compose your question here. It is noticable and th"
type textarea "Appreciate the pause to compose your question here. It is noticable and the"
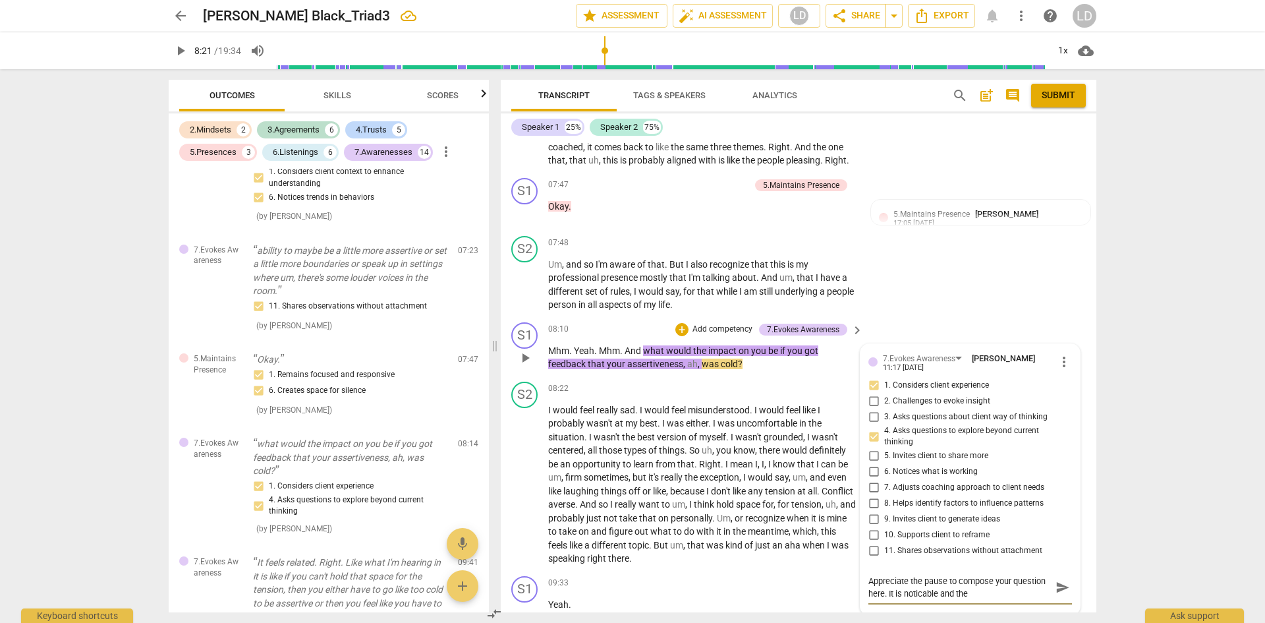
type textarea "Appreciate the pause to compose your question here. It is noticable and the"
type textarea "Appreciate the pause to compose your question here. It is noticable and the r"
type textarea "Appreciate the pause to compose your question here. It is noticable and the re"
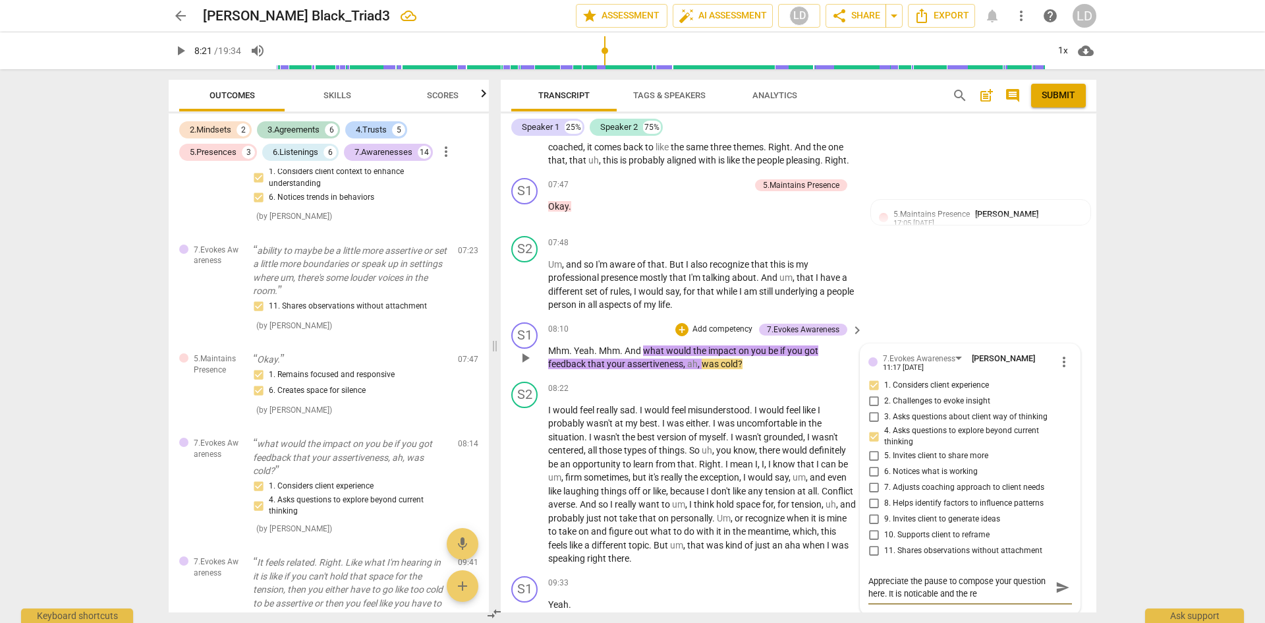
type textarea "Appreciate the pause to compose your question here. It is noticable and the res"
type textarea "Appreciate the pause to compose your question here. It is noticable and the resu"
type textarea "Appreciate the pause to compose your question here. It is noticable and the res…"
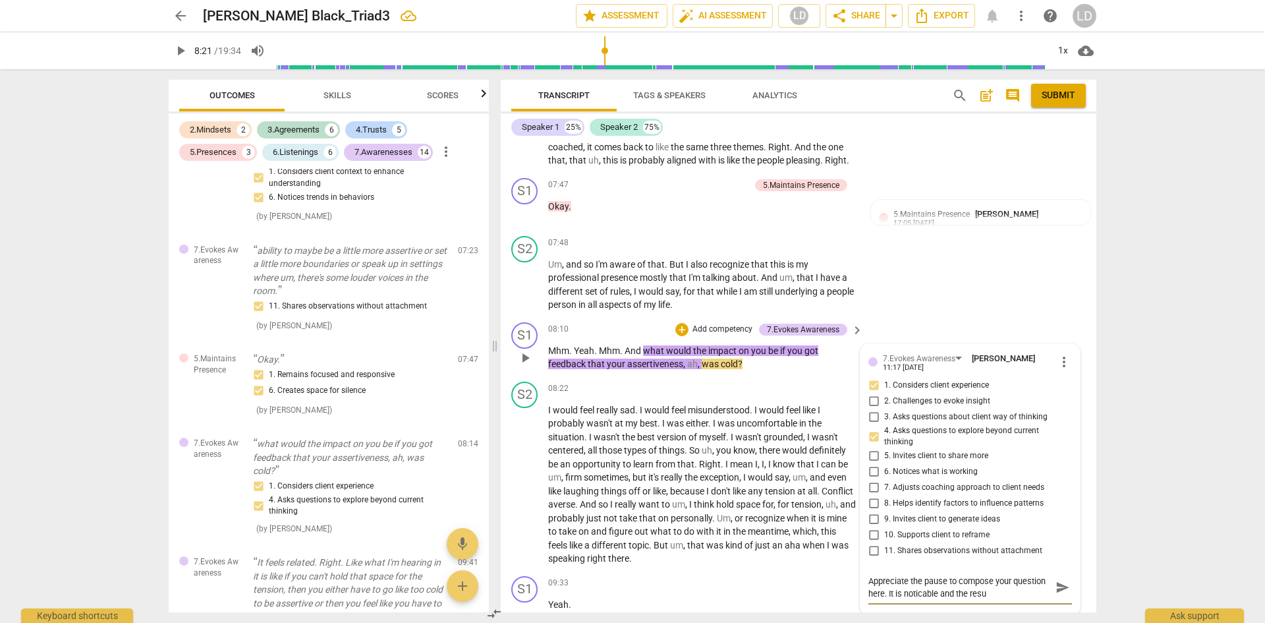
type textarea "Appreciate the pause to compose your question here. It is noticable and the res…"
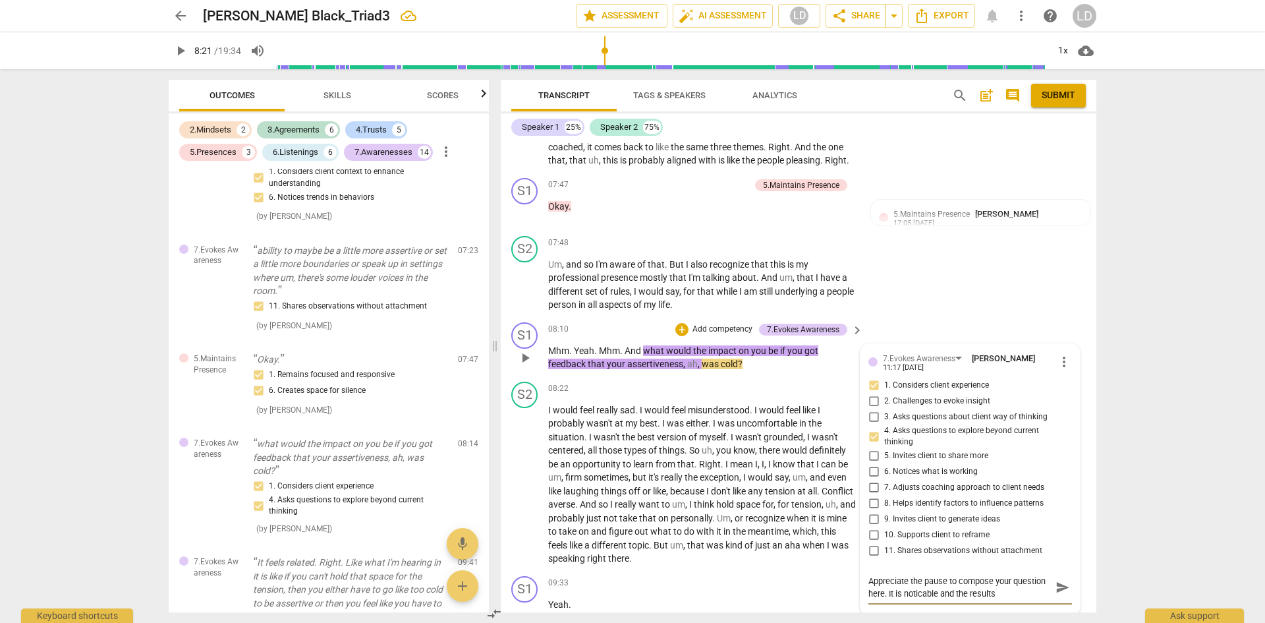
type textarea "Appreciate the pause to compose your question here. It is noticable and the res…"
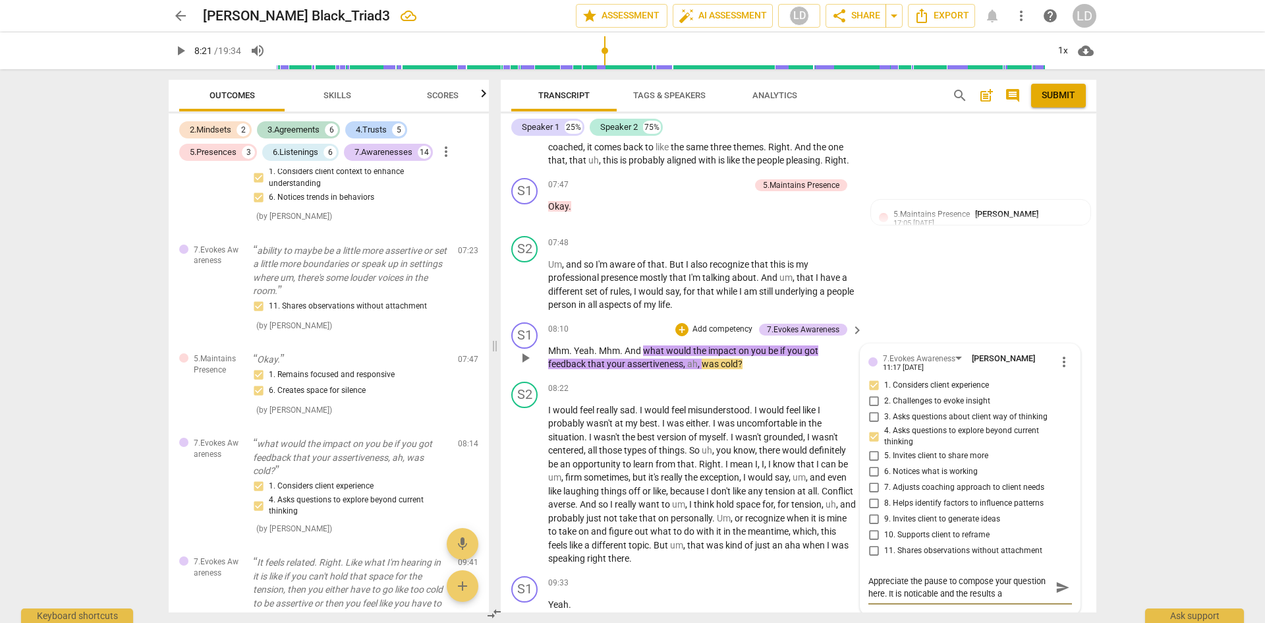
type textarea "Appreciate the pause to compose your question here. It is noticable and the res…"
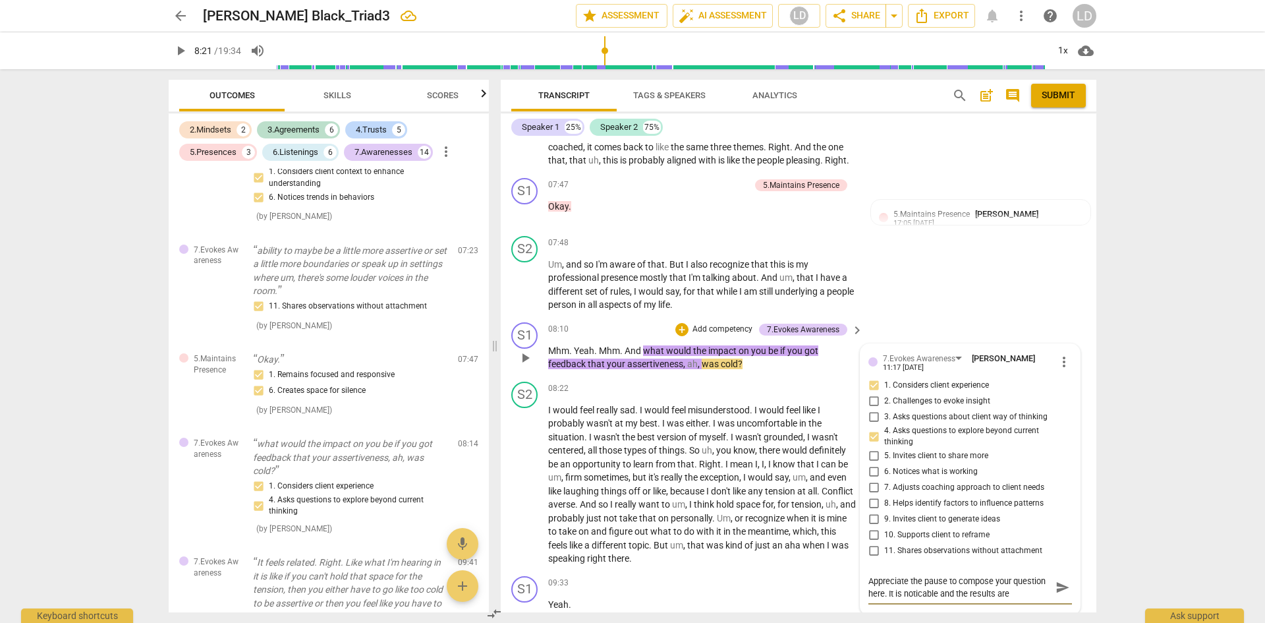
type textarea "Appreciate the pause to compose your question here. It is noticable and the res…"
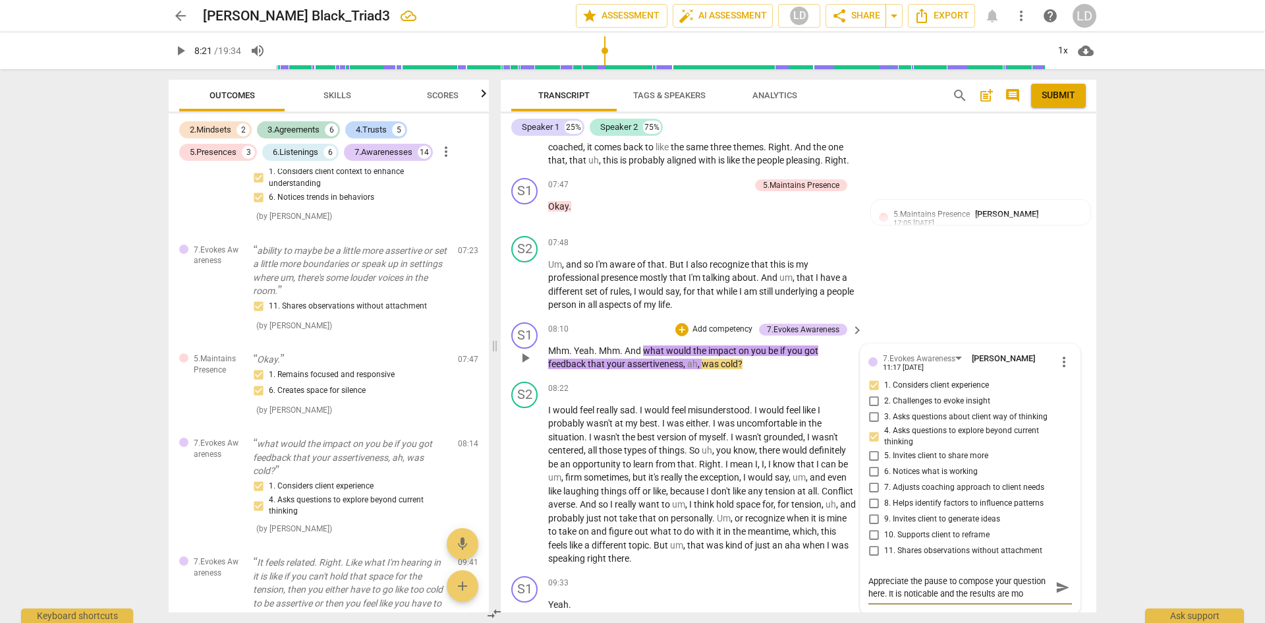
type textarea "Appreciate the pause to compose your question here. It is noticable and the res…"
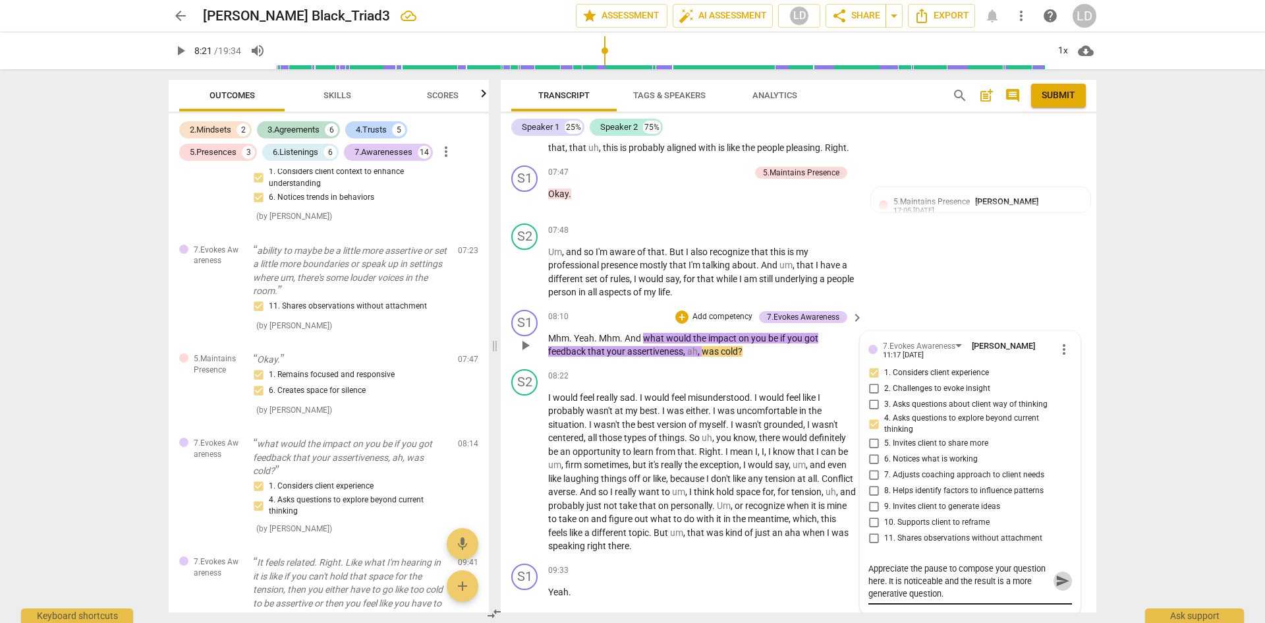
click at [1055, 588] on span "send" at bounding box center [1062, 581] width 14 height 14
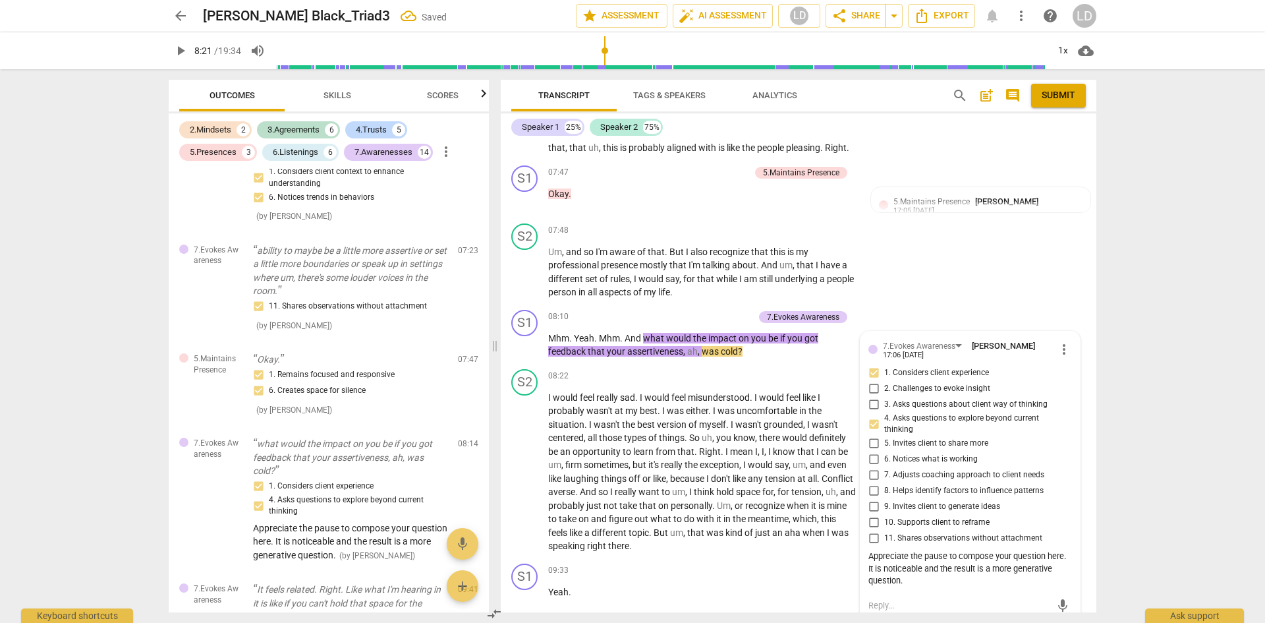
click at [184, 54] on span "play_arrow" at bounding box center [181, 51] width 16 height 16
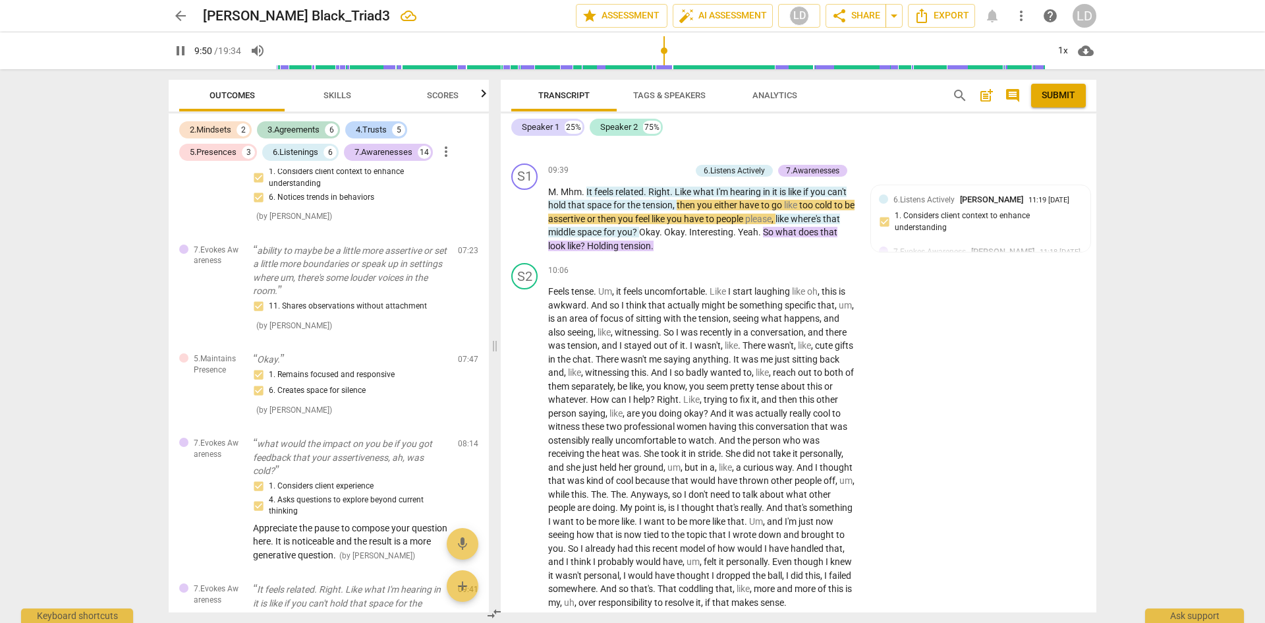
scroll to position [2859, 0]
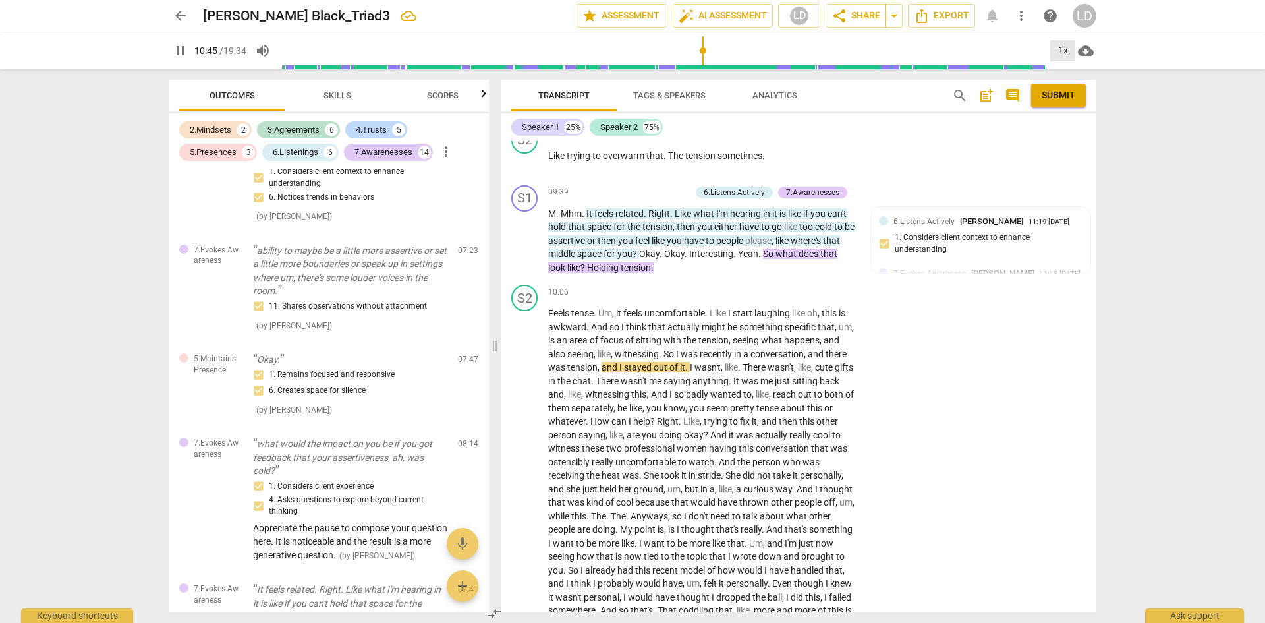
click at [1066, 50] on div "1x" at bounding box center [1062, 50] width 25 height 21
click at [1075, 101] on li "1.25x" at bounding box center [1072, 102] width 44 height 25
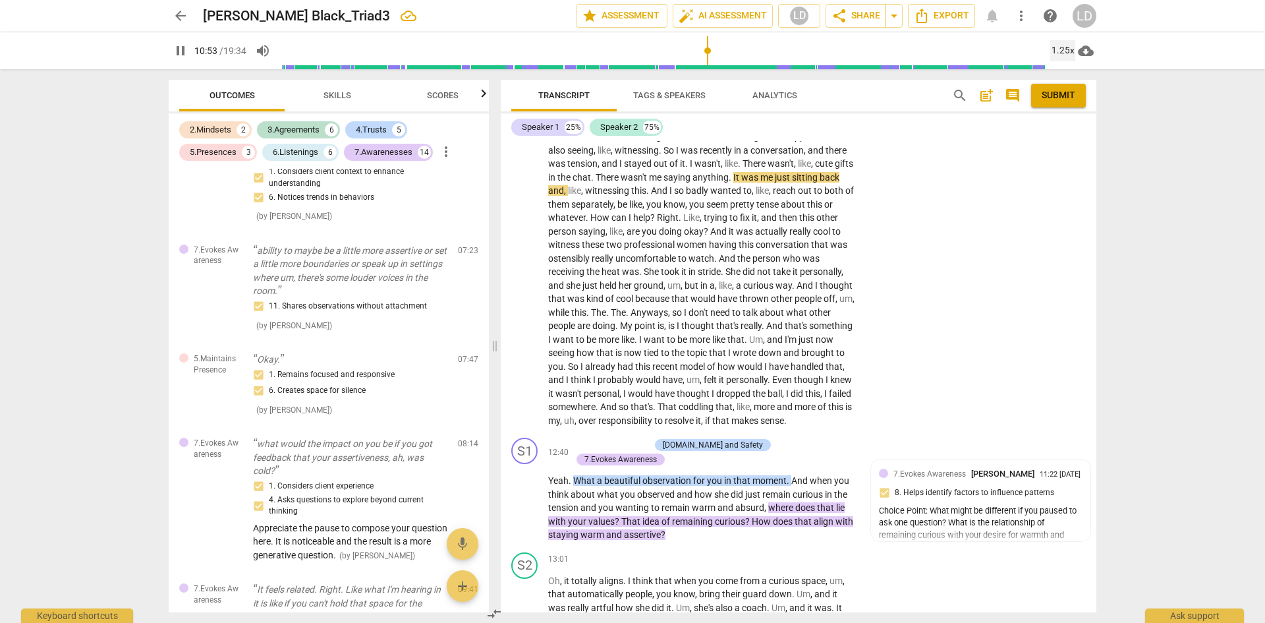
scroll to position [3063, 0]
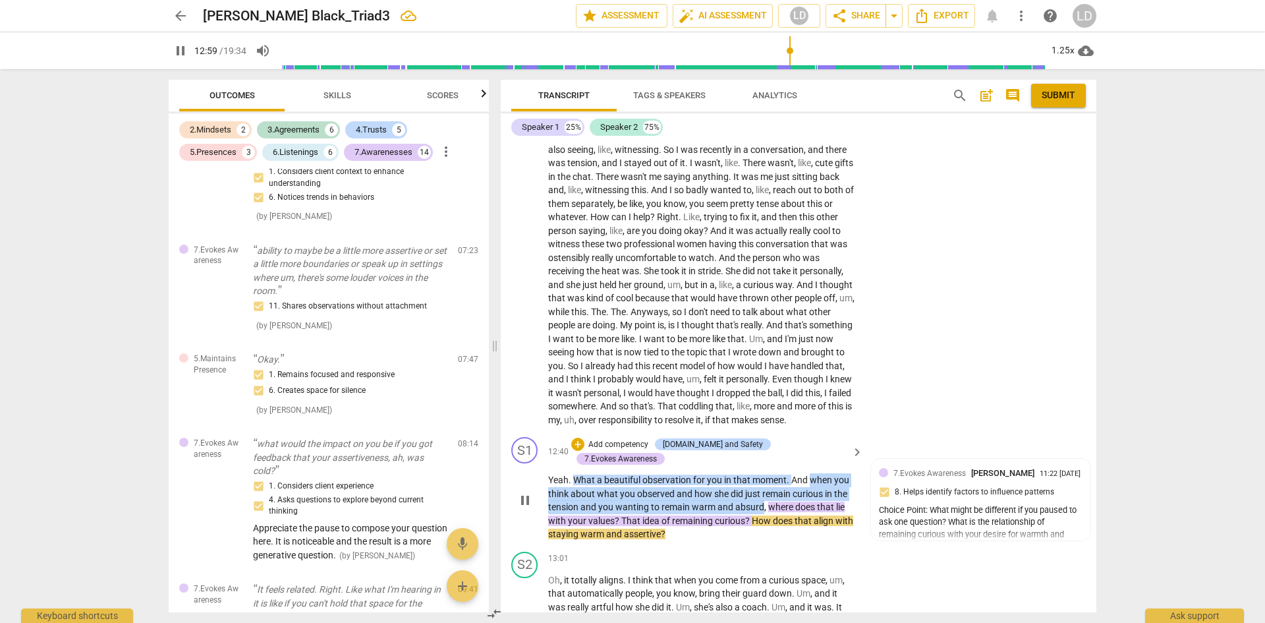
drag, startPoint x: 809, startPoint y: 490, endPoint x: 761, endPoint y: 518, distance: 55.8
click at [761, 518] on p "Yeah . What a beautiful observation for you in that moment . And when you think…" at bounding box center [702, 507] width 308 height 68
click at [584, 451] on div "+" at bounding box center [577, 443] width 13 height 13
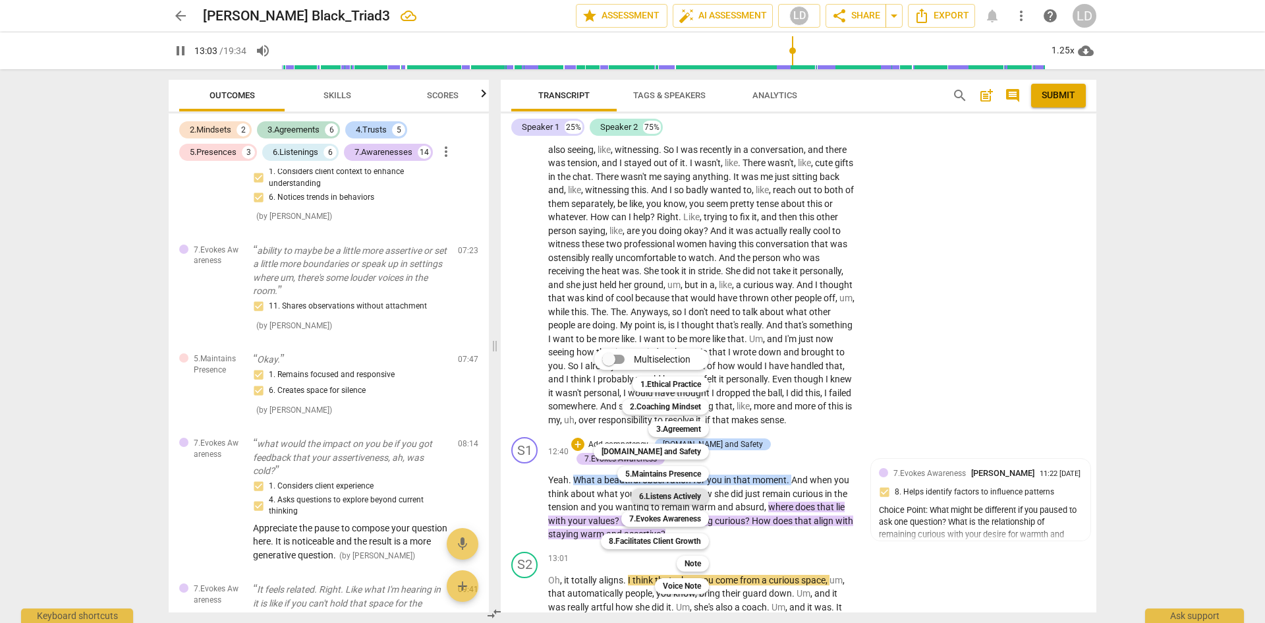
click at [659, 495] on b "6.Listens Actively" at bounding box center [670, 496] width 62 height 16
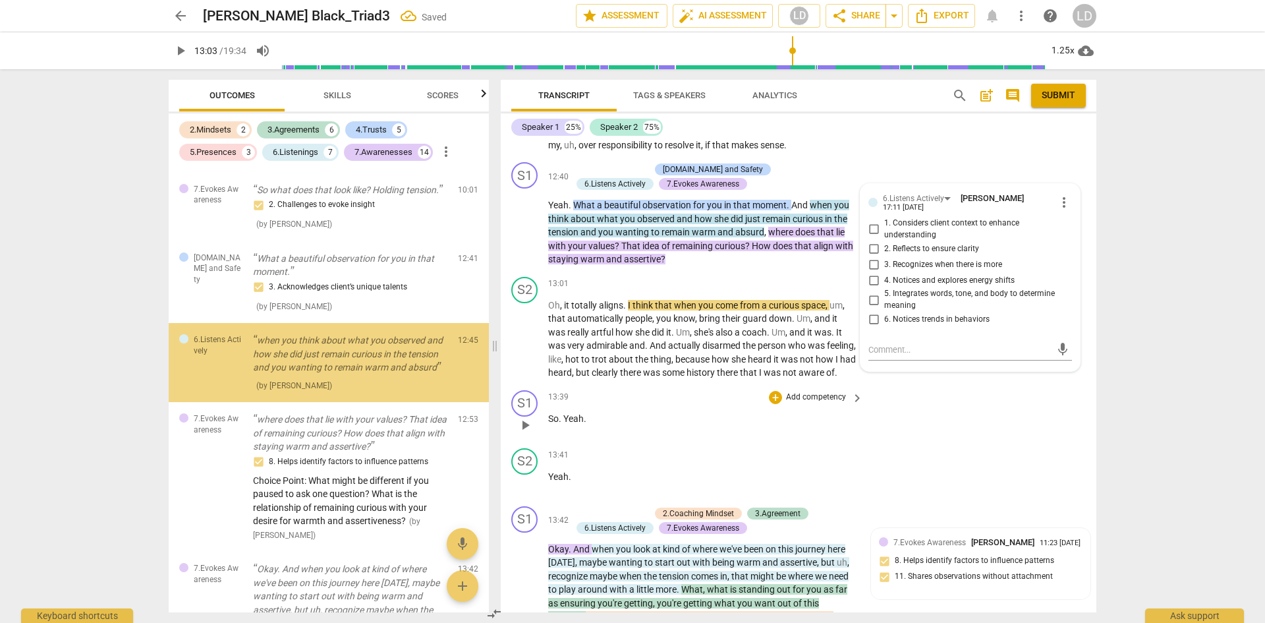
scroll to position [2256, 0]
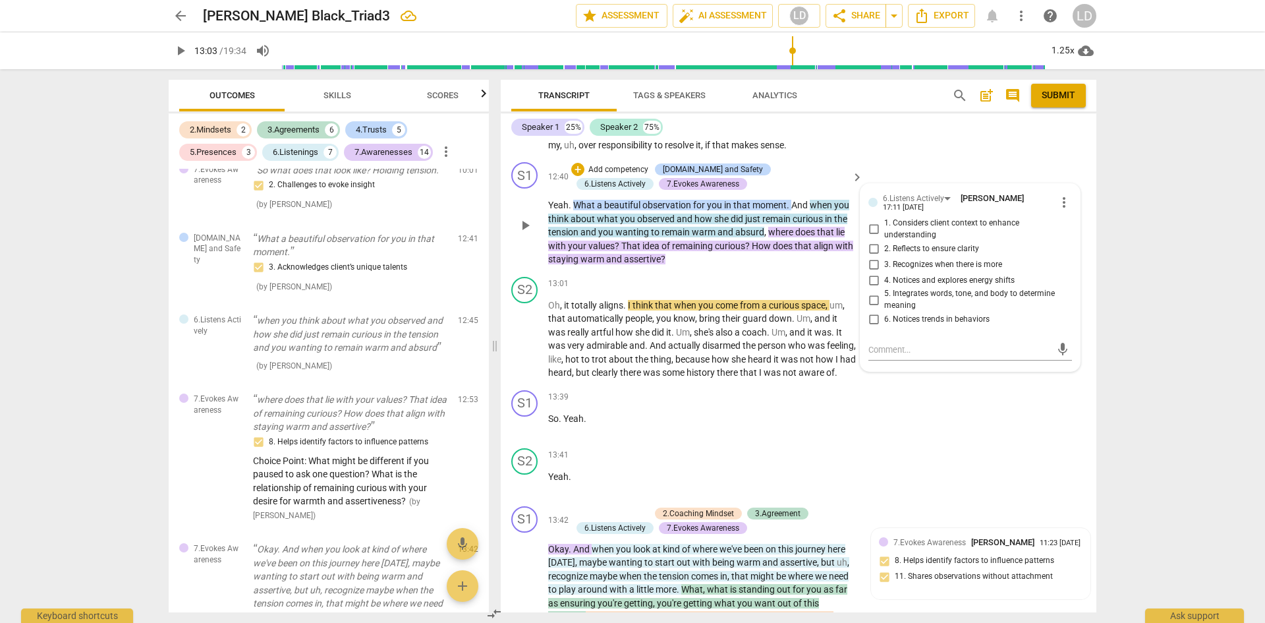
click at [903, 311] on span "5. Integrates words, tone, and body to determine meaning" at bounding box center [975, 299] width 182 height 23
click at [884, 308] on input "5. Integrates words, tone, and body to determine meaning" at bounding box center [873, 300] width 21 height 16
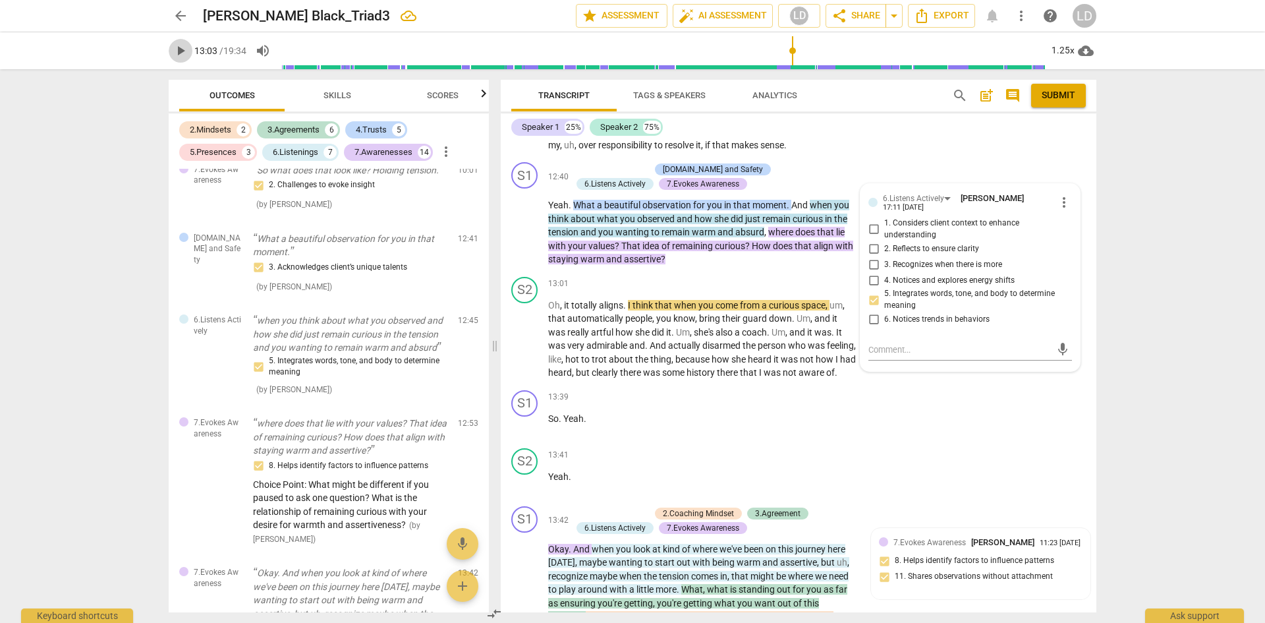
click at [183, 51] on span "play_arrow" at bounding box center [181, 51] width 16 height 16
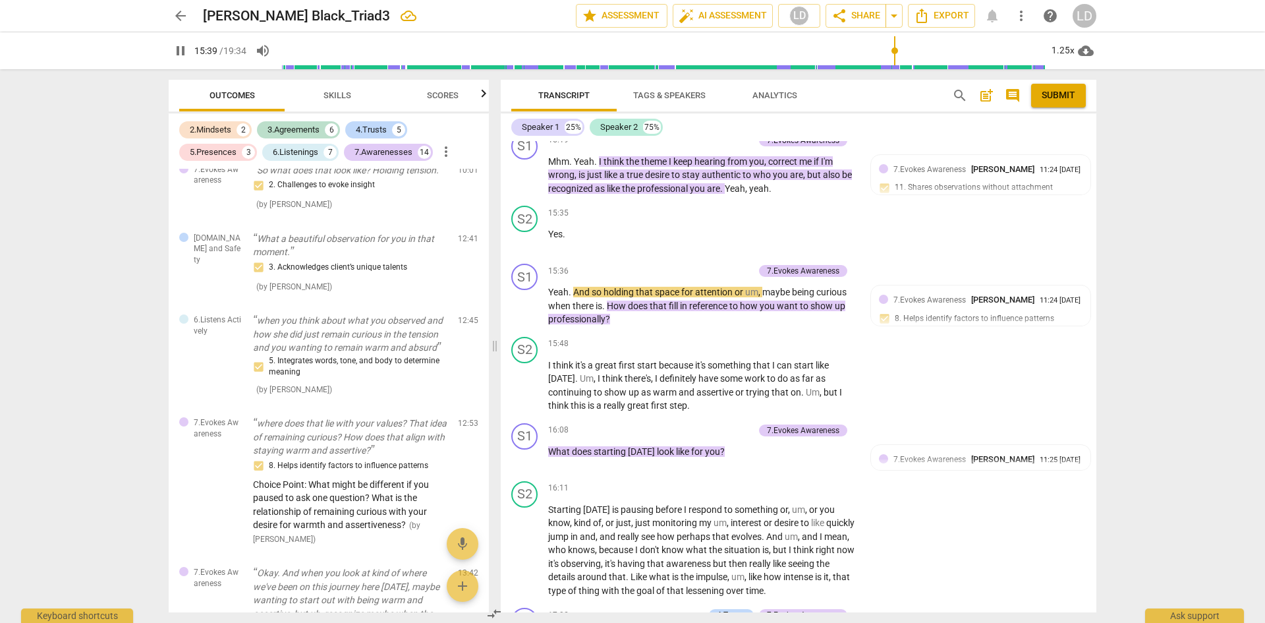
scroll to position [4063, 0]
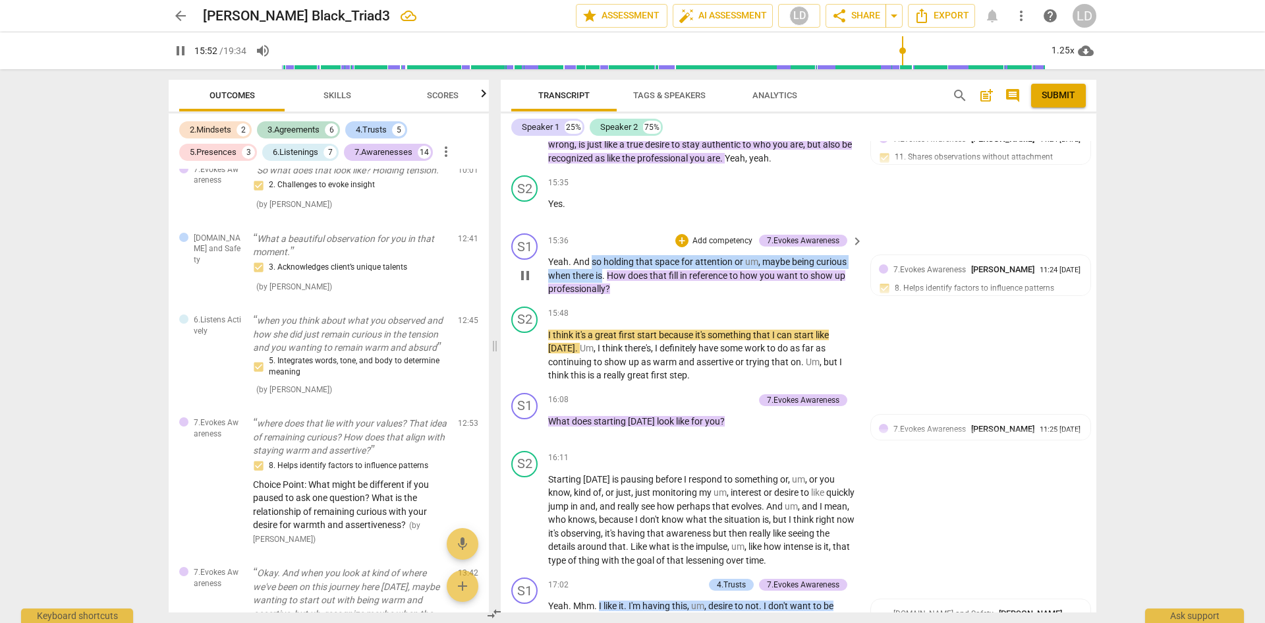
drag, startPoint x: 592, startPoint y: 302, endPoint x: 601, endPoint y: 321, distance: 20.9
click at [601, 296] on p "Yeah . And so holding that space for attention or um , maybe being curious when…" at bounding box center [702, 275] width 308 height 41
click at [683, 247] on div "+" at bounding box center [681, 240] width 13 height 13
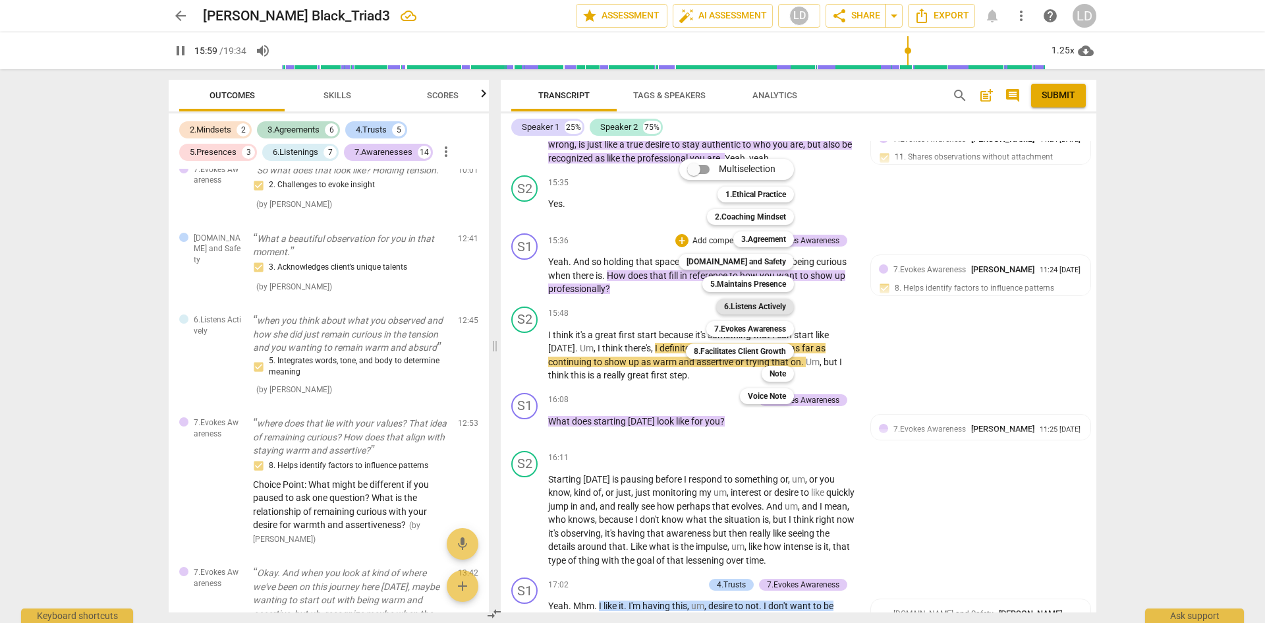
click at [765, 311] on b "6.Listens Actively" at bounding box center [755, 306] width 62 height 16
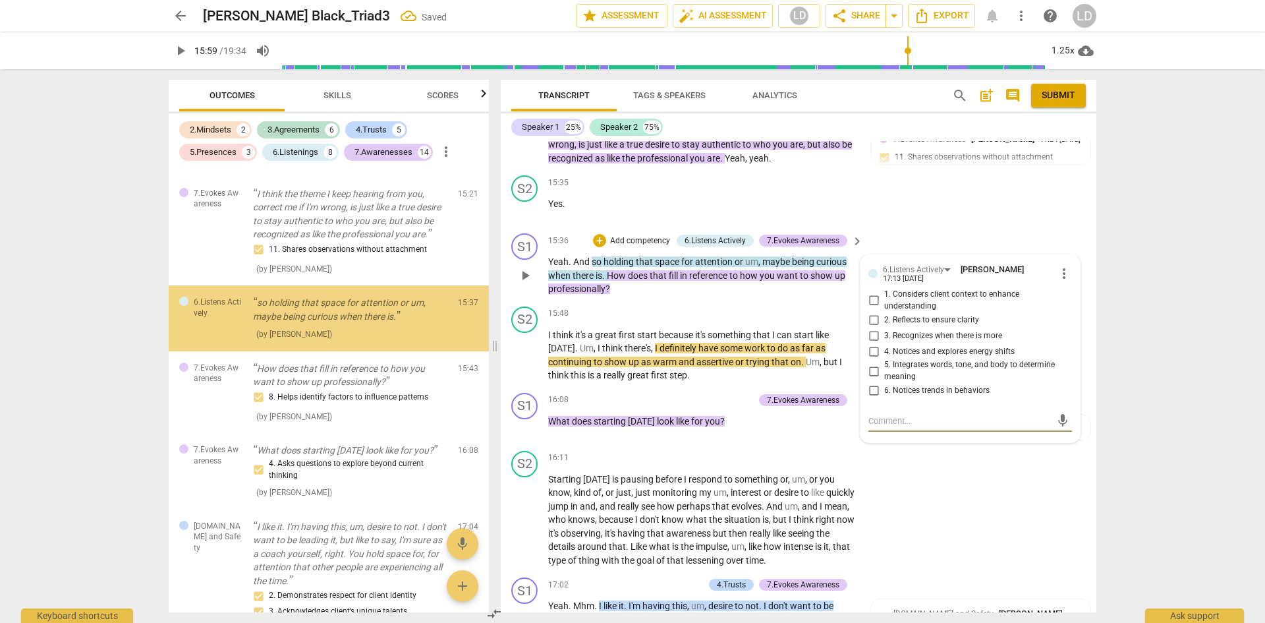
scroll to position [3223, 0]
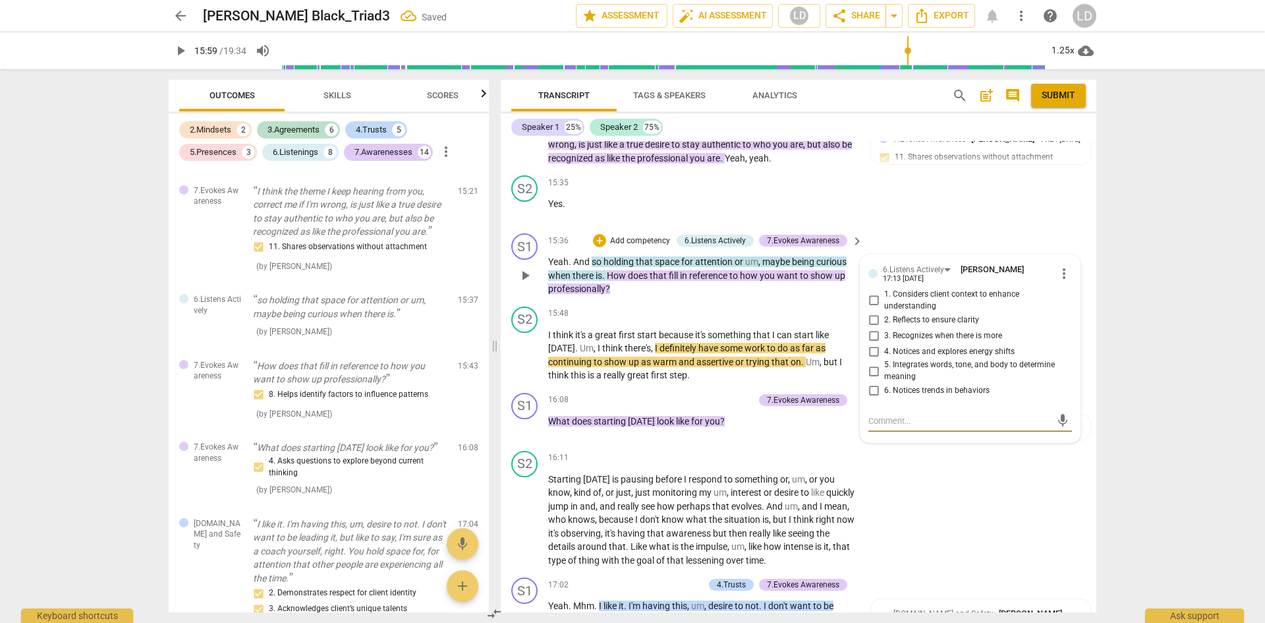
click at [874, 379] on input "5. Integrates words, tone, and body to determine meaning" at bounding box center [873, 371] width 21 height 16
click at [183, 49] on span "play_arrow" at bounding box center [181, 51] width 16 height 16
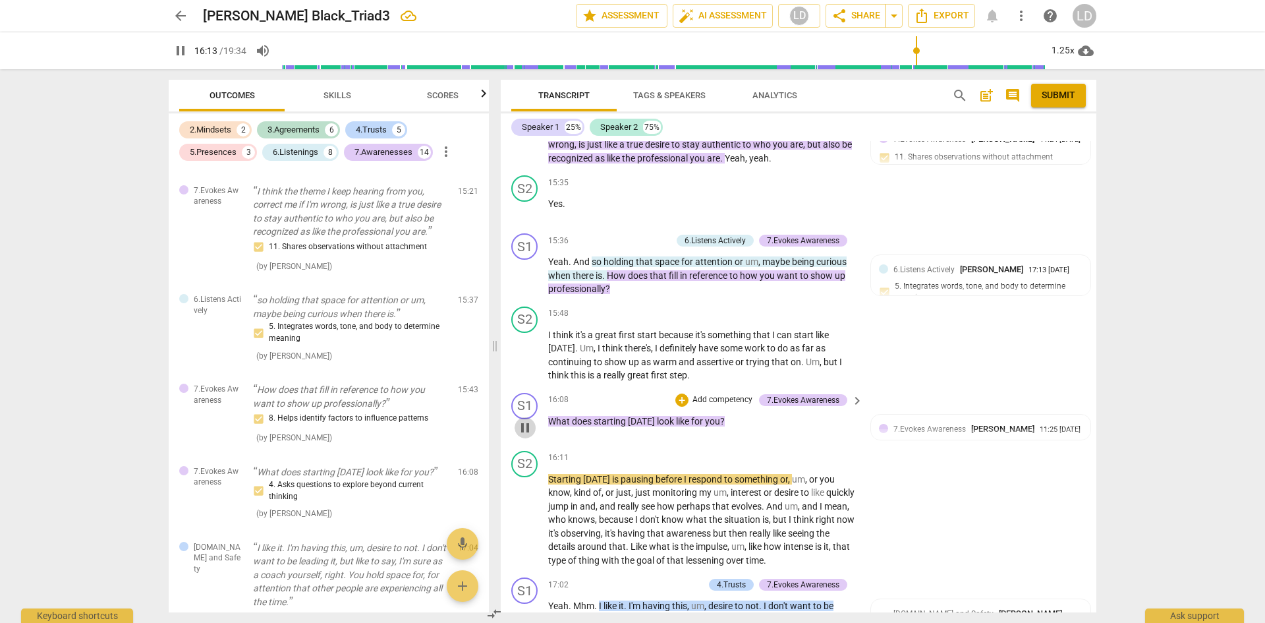
click at [524, 435] on span "pause" at bounding box center [525, 428] width 16 height 16
click at [772, 406] on div "7.Evokes Awareness" at bounding box center [803, 400] width 72 height 12
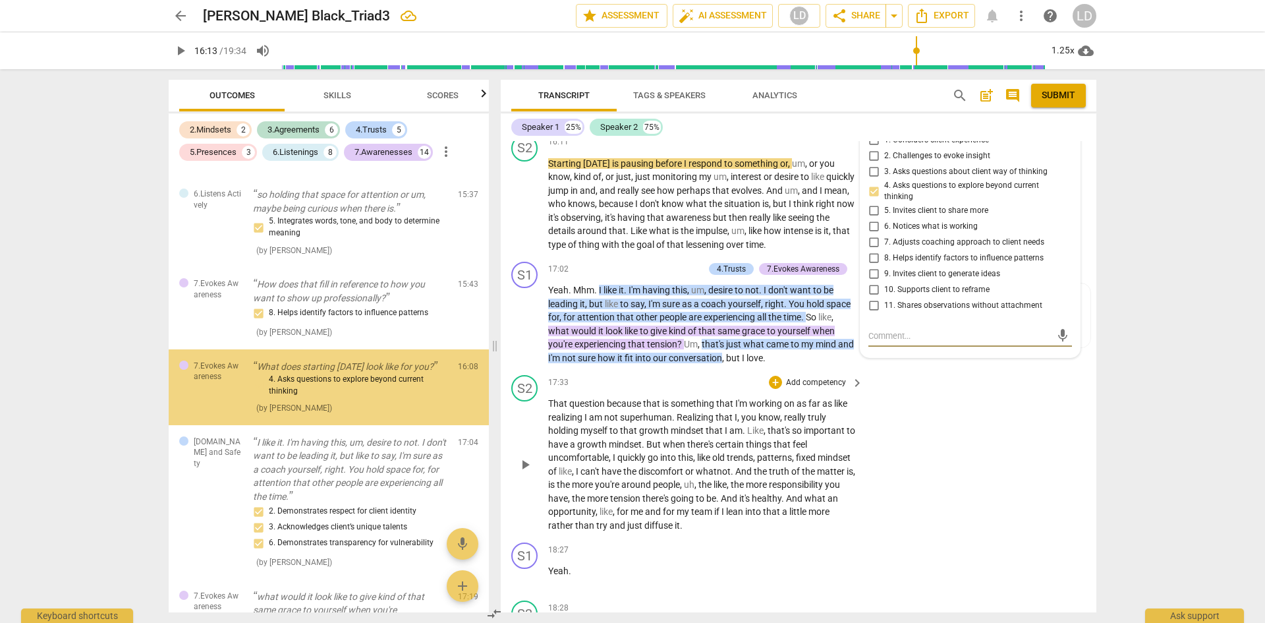
scroll to position [3407, 0]
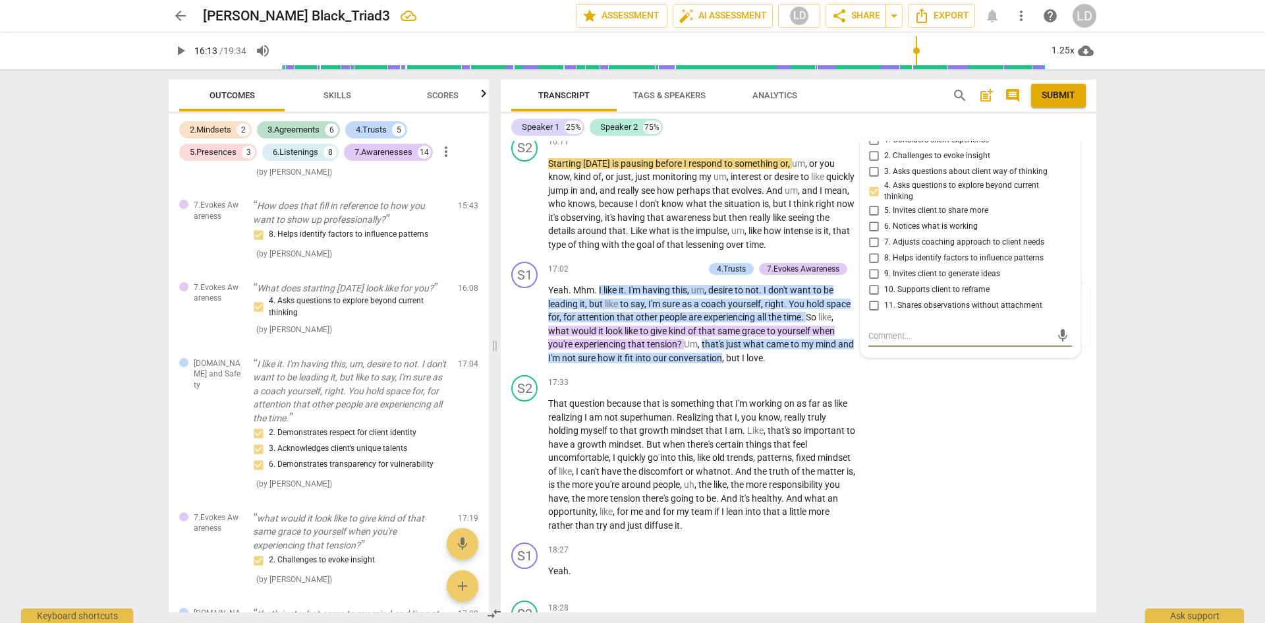
click at [1058, 125] on span "more_vert" at bounding box center [1064, 117] width 16 height 16
click at [1070, 178] on li "Delete" at bounding box center [1073, 181] width 45 height 25
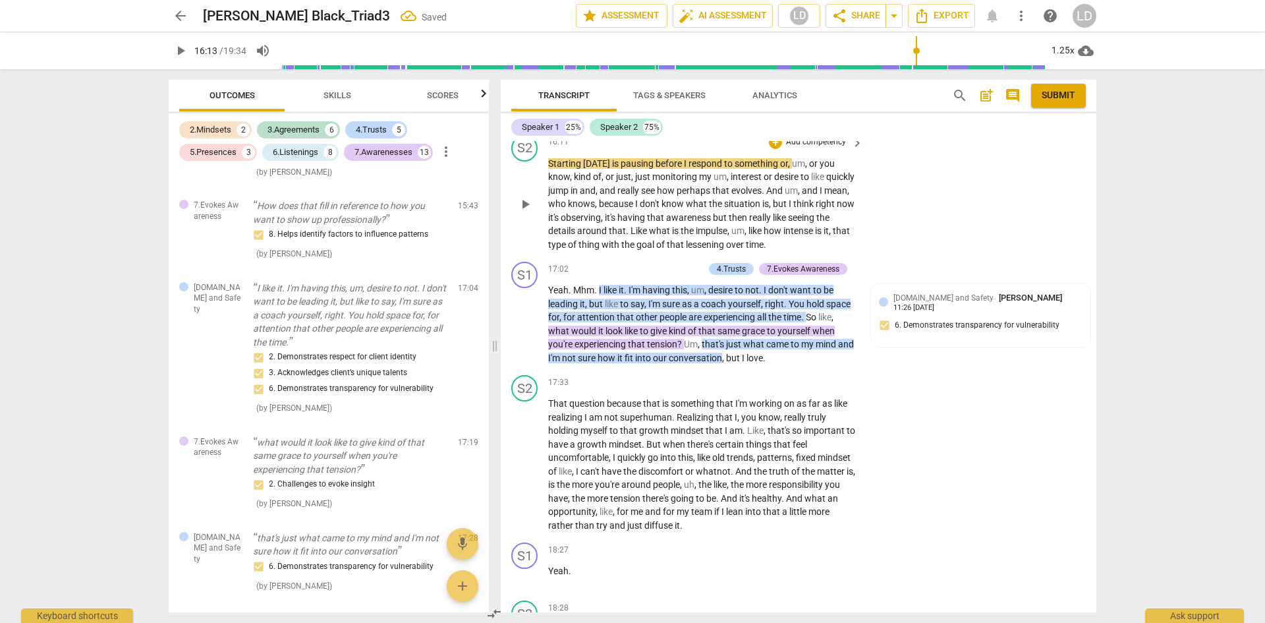
scroll to position [4049, 0]
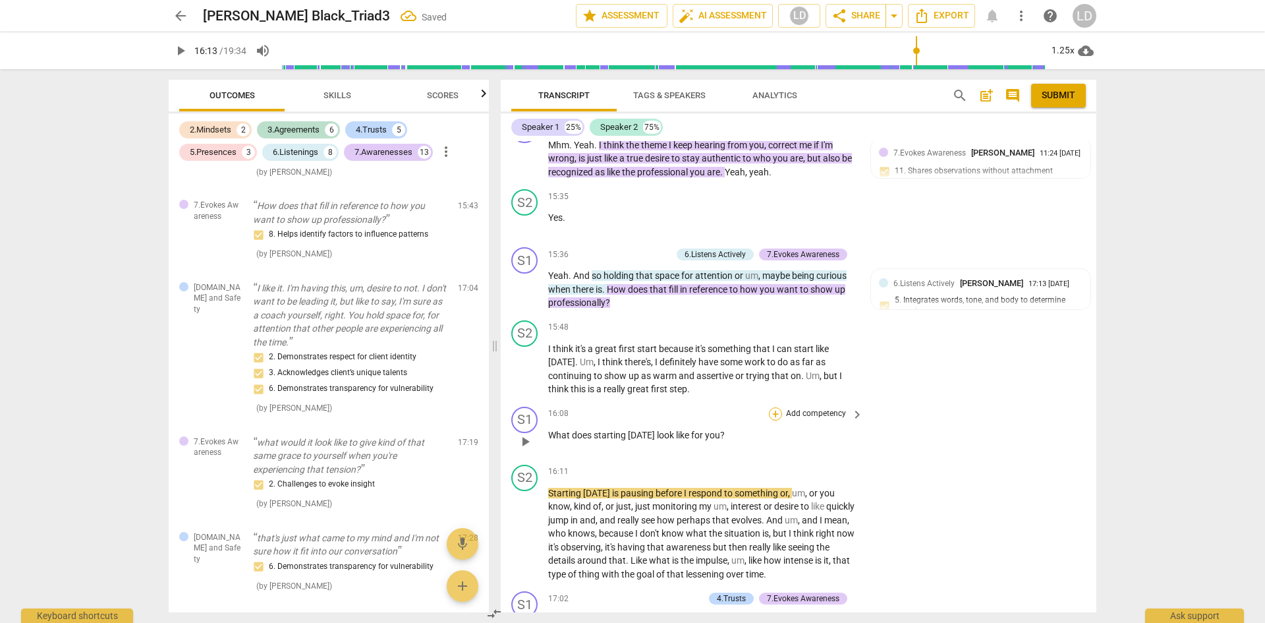
click at [770, 420] on div "+" at bounding box center [775, 413] width 13 height 13
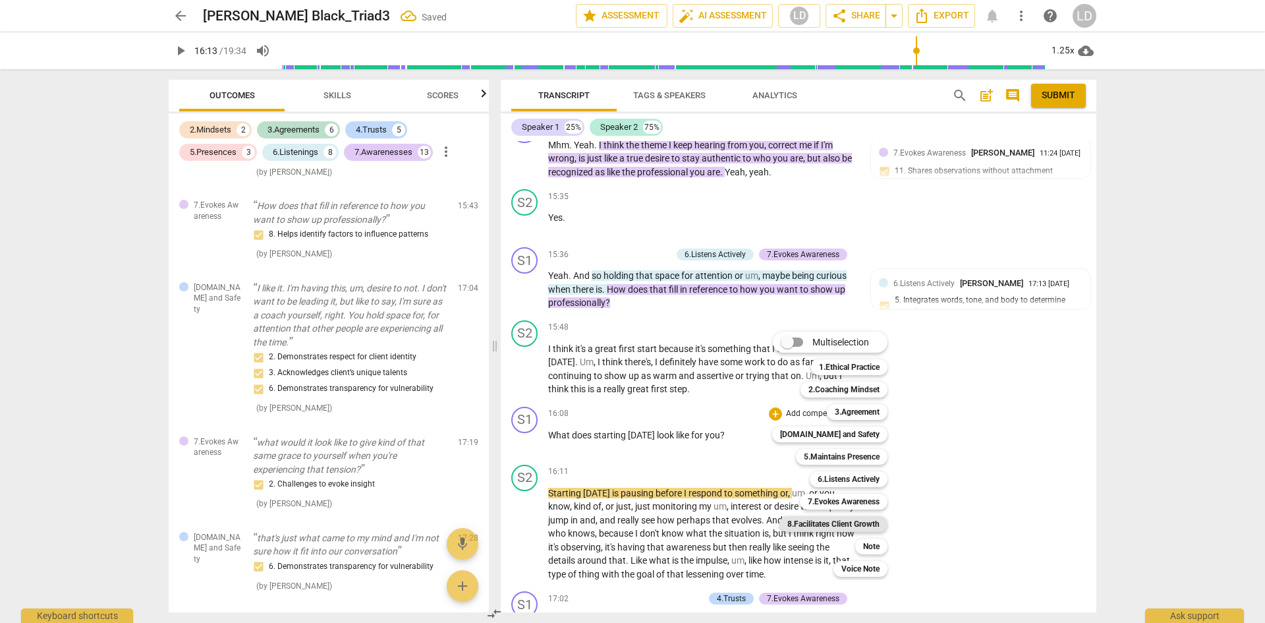
click at [865, 518] on b "8.Facilitates Client Growth" at bounding box center [833, 524] width 92 height 16
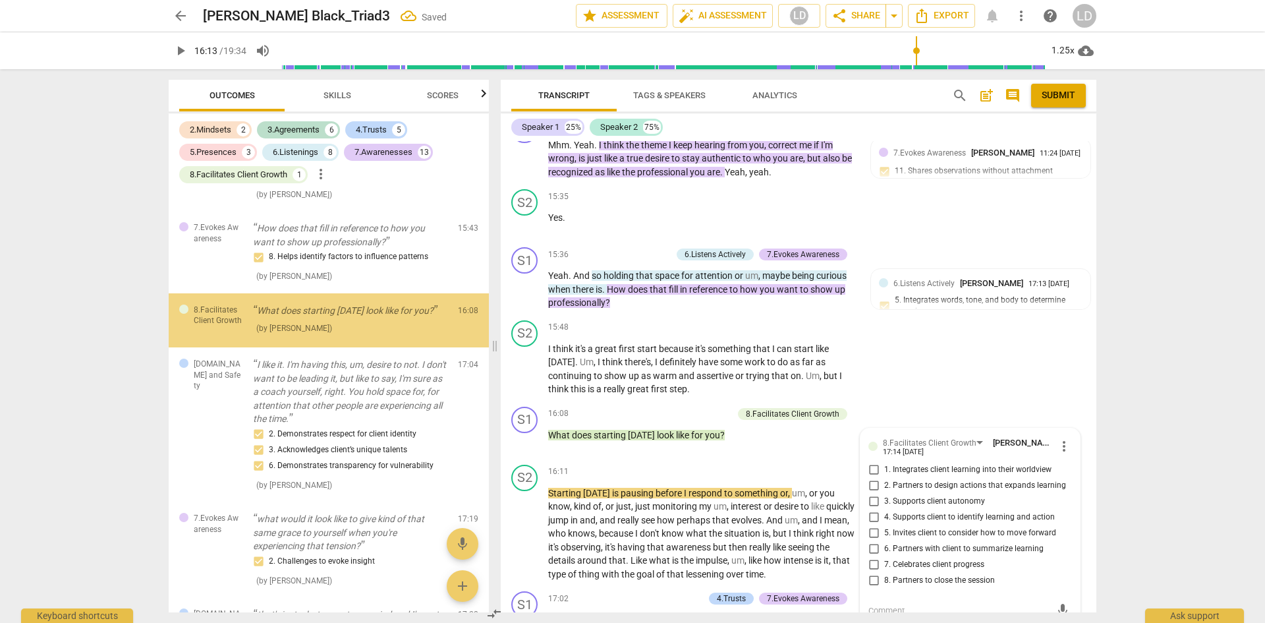
scroll to position [3406, 0]
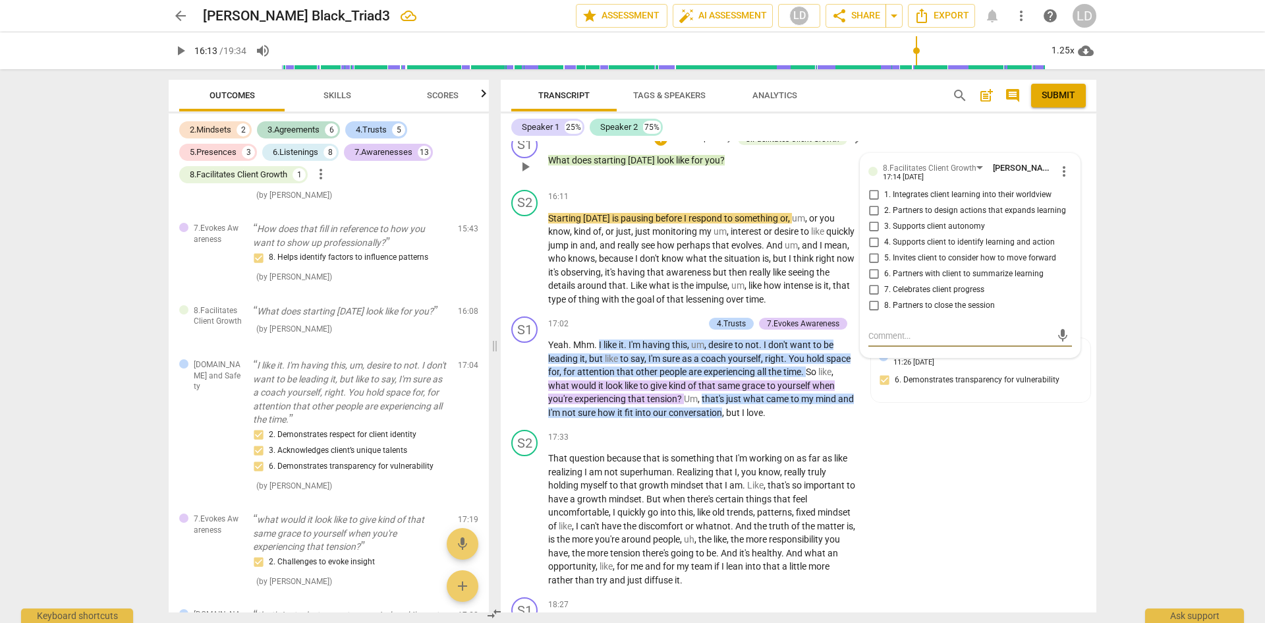
click at [872, 219] on input "2. Partners to design actions that expands learning" at bounding box center [873, 211] width 21 height 16
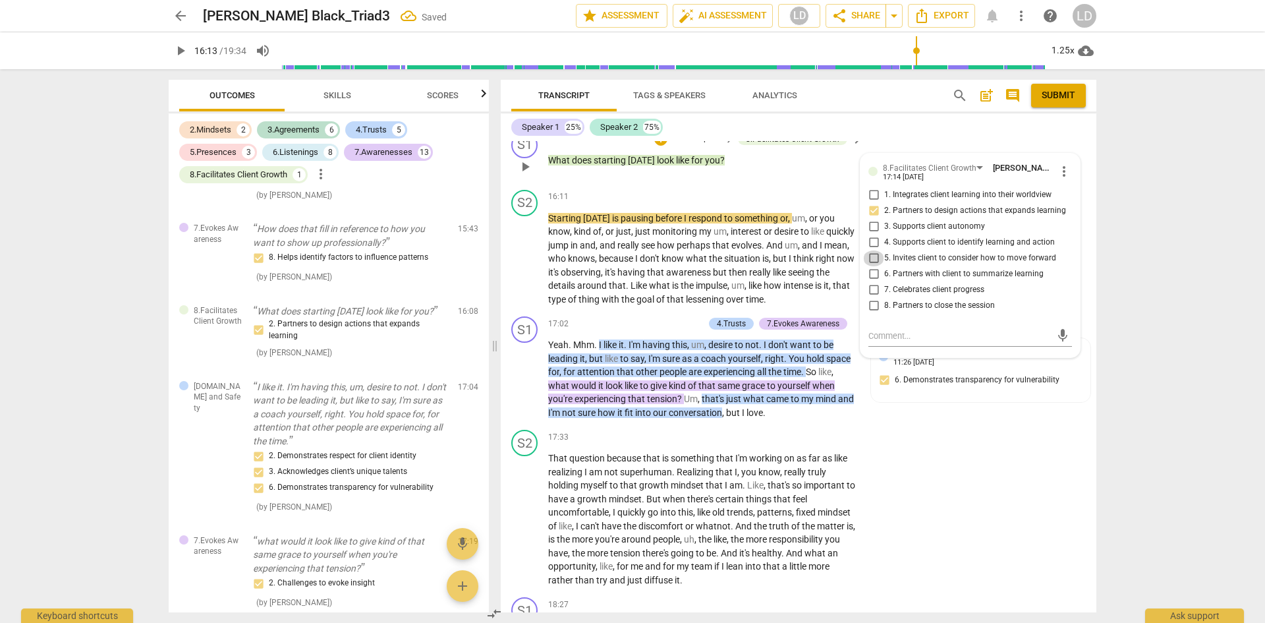
click at [870, 266] on input "5. Invites client to consider how to move forward" at bounding box center [873, 258] width 21 height 16
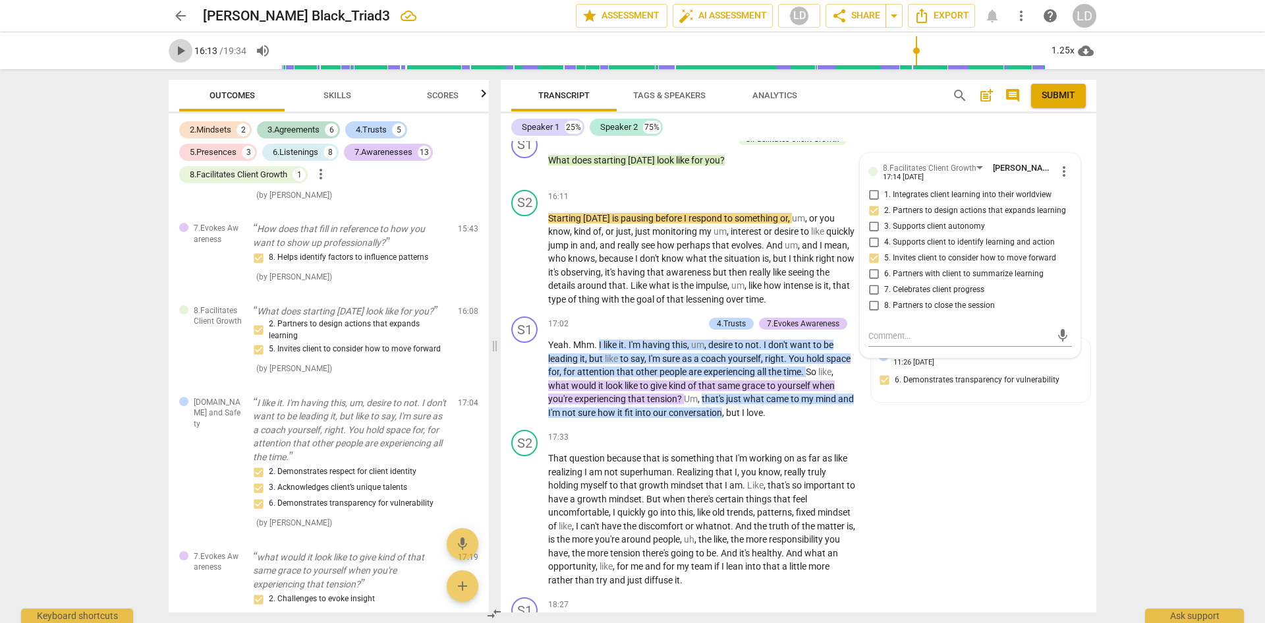
click at [184, 47] on span "play_arrow" at bounding box center [181, 51] width 16 height 16
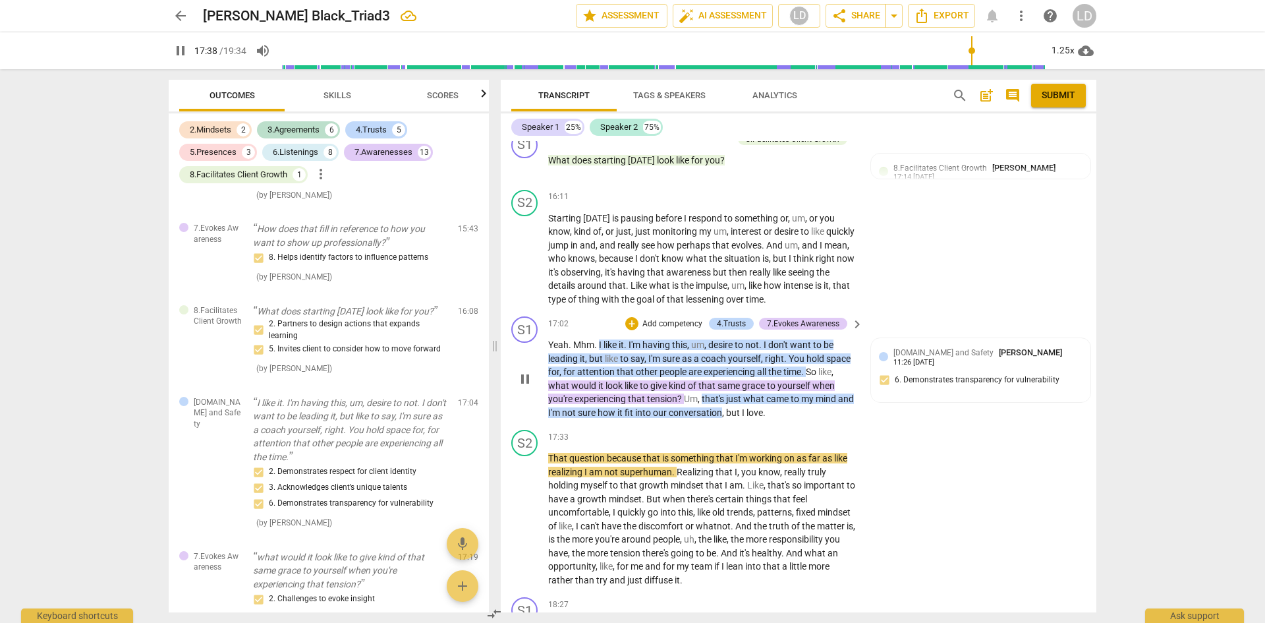
click at [742, 418] on span "but" at bounding box center [734, 412] width 16 height 11
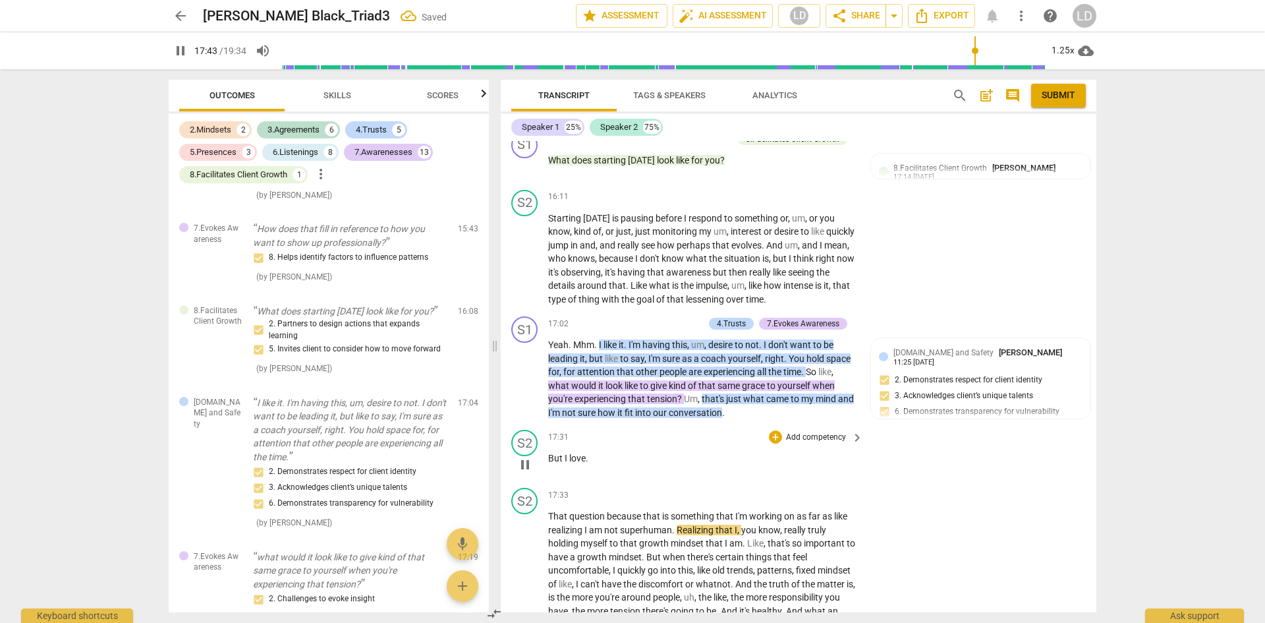
click at [626, 465] on p "But I love ." at bounding box center [702, 458] width 308 height 14
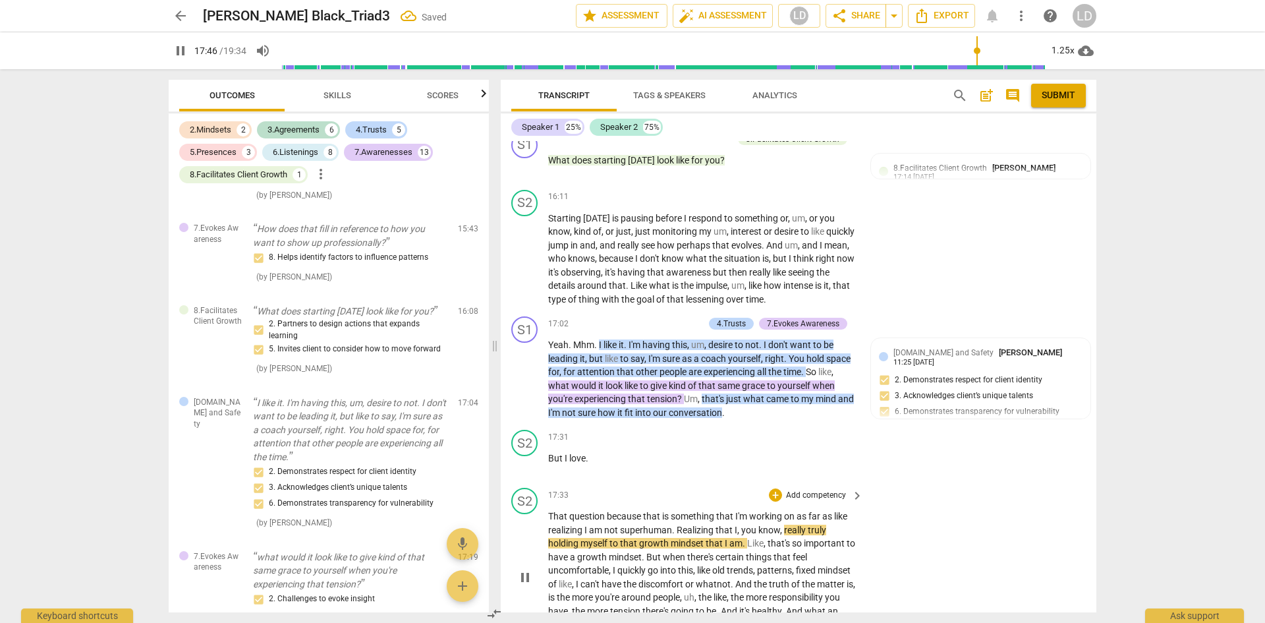
click at [549, 550] on p "That question because that is something that I'm working on as far as like real…" at bounding box center [702, 576] width 308 height 135
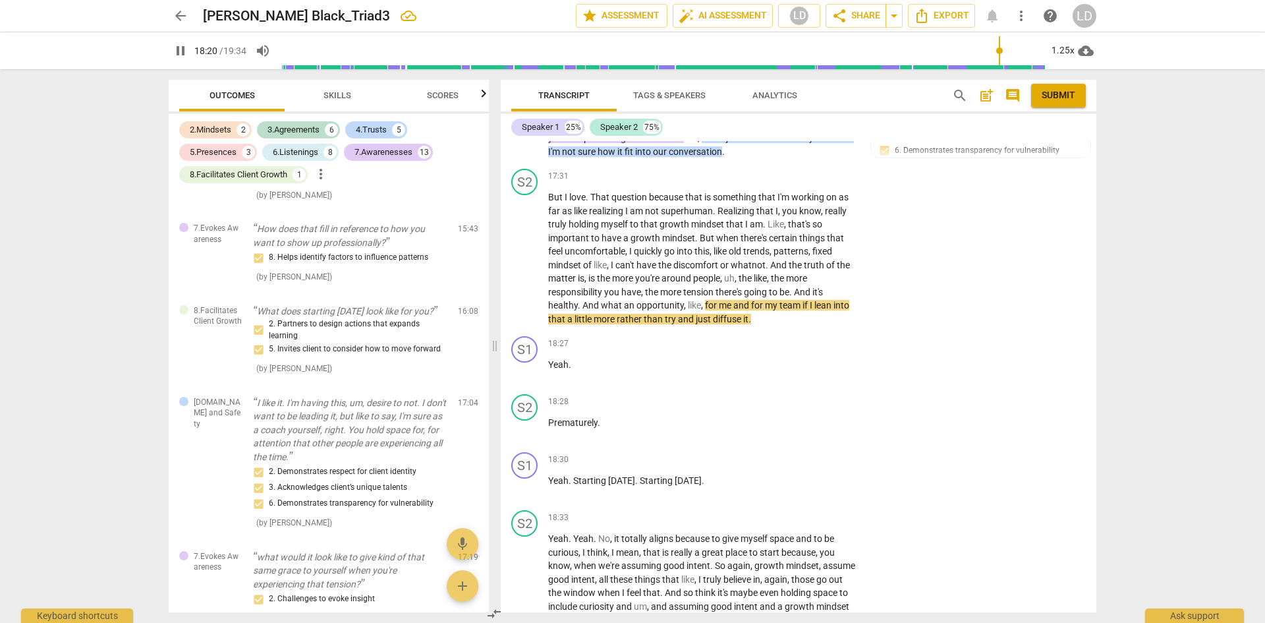
scroll to position [4600, 0]
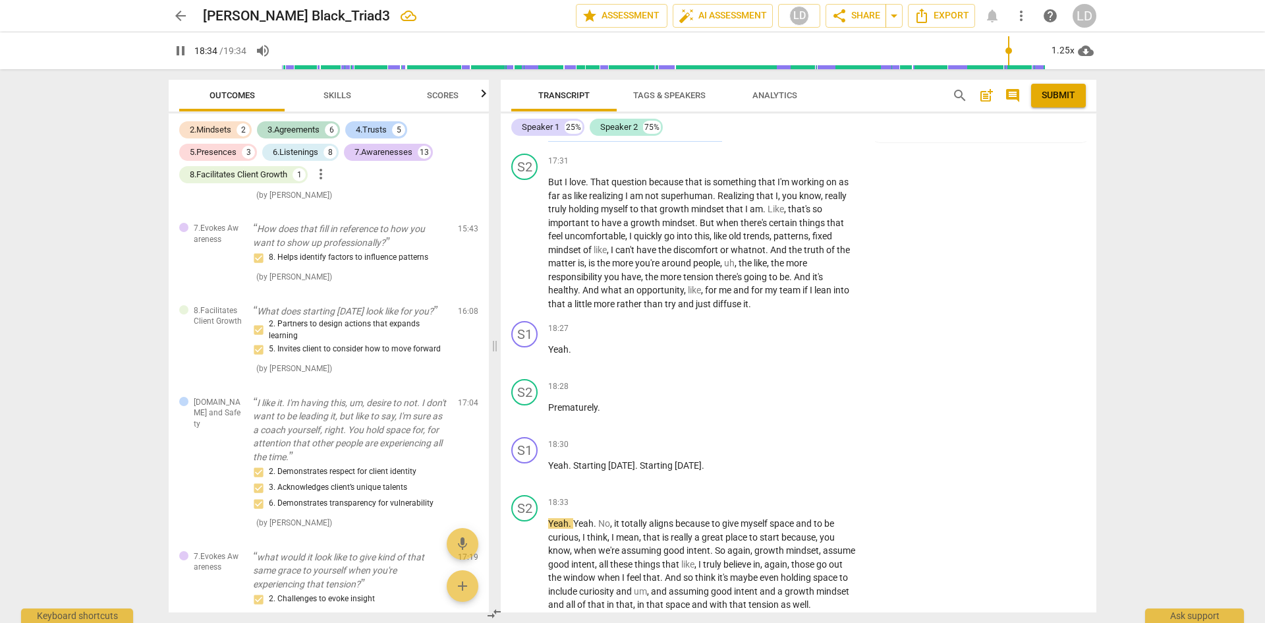
drag, startPoint x: 1091, startPoint y: 567, endPoint x: 1093, endPoint y: 578, distance: 12.0
click at [1093, 578] on div "format_bold format_list_bulleted [PERSON_NAME] delete Summary: Coach focus area…" at bounding box center [799, 376] width 596 height 471
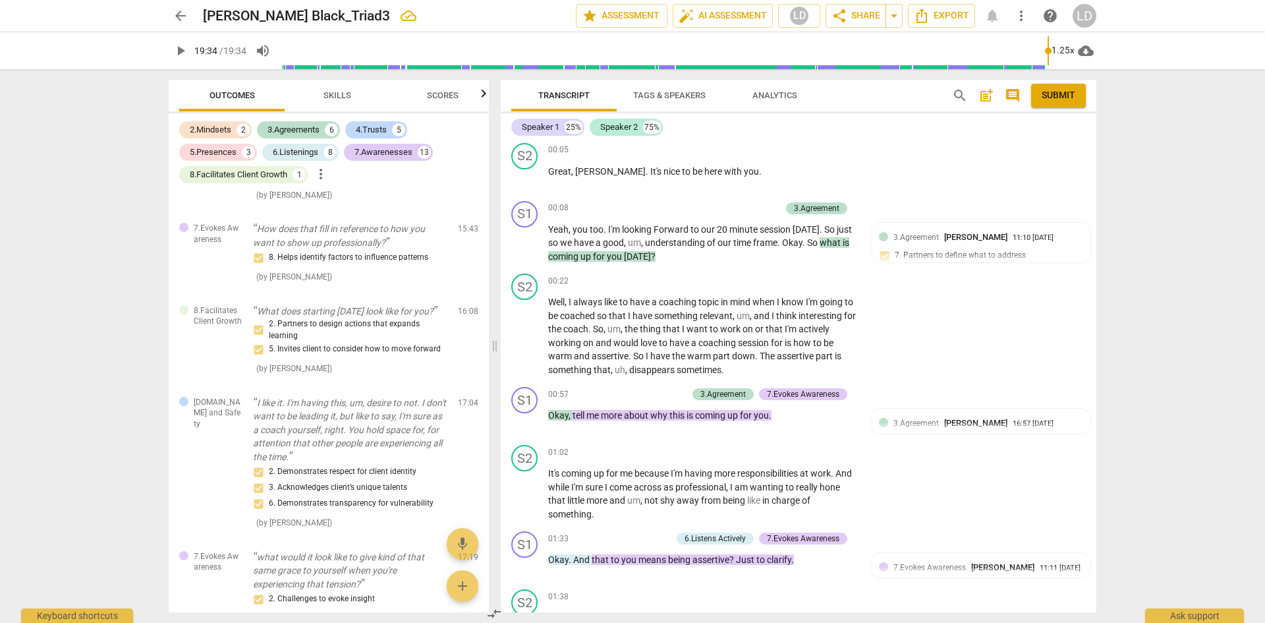
scroll to position [0, 0]
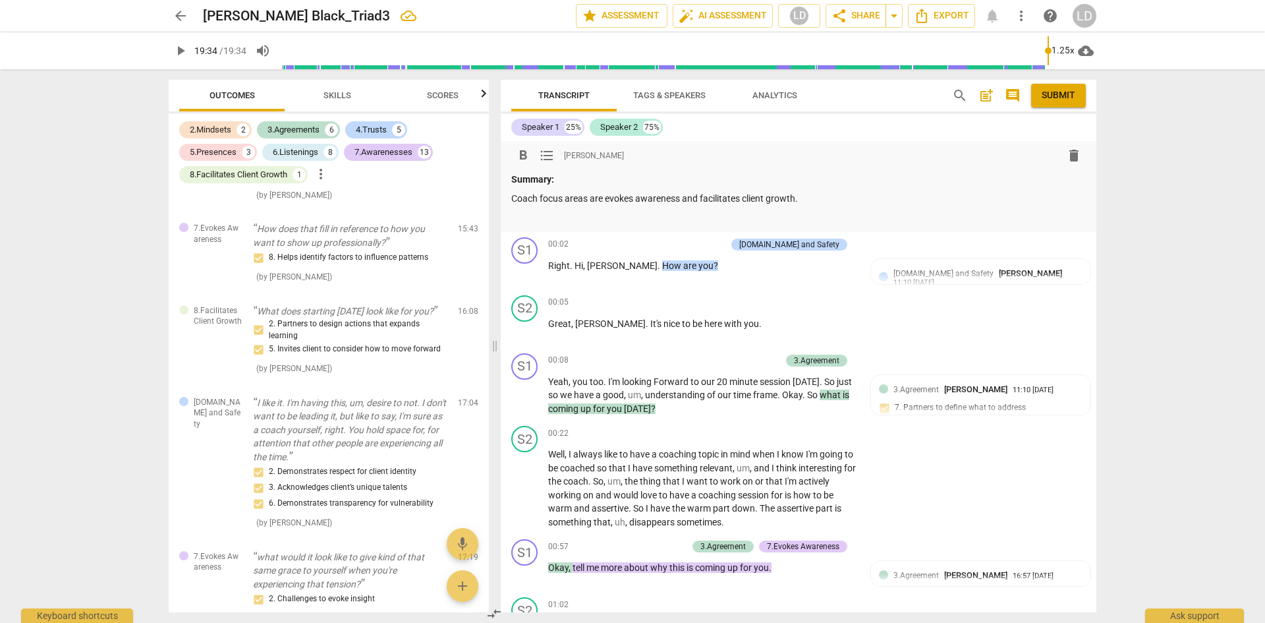
click at [817, 200] on p "Coach focus areas are evokes awareness and facilitates client growth." at bounding box center [798, 199] width 574 height 14
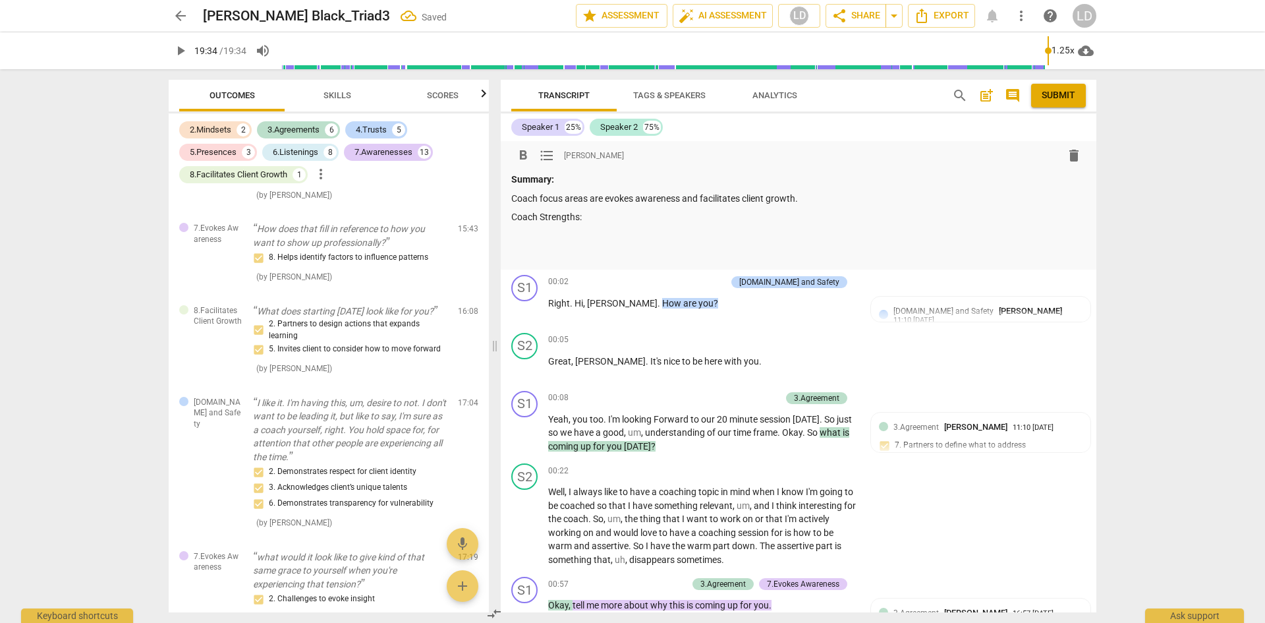
click at [548, 155] on span "format_list_bulleted" at bounding box center [547, 156] width 16 height 16
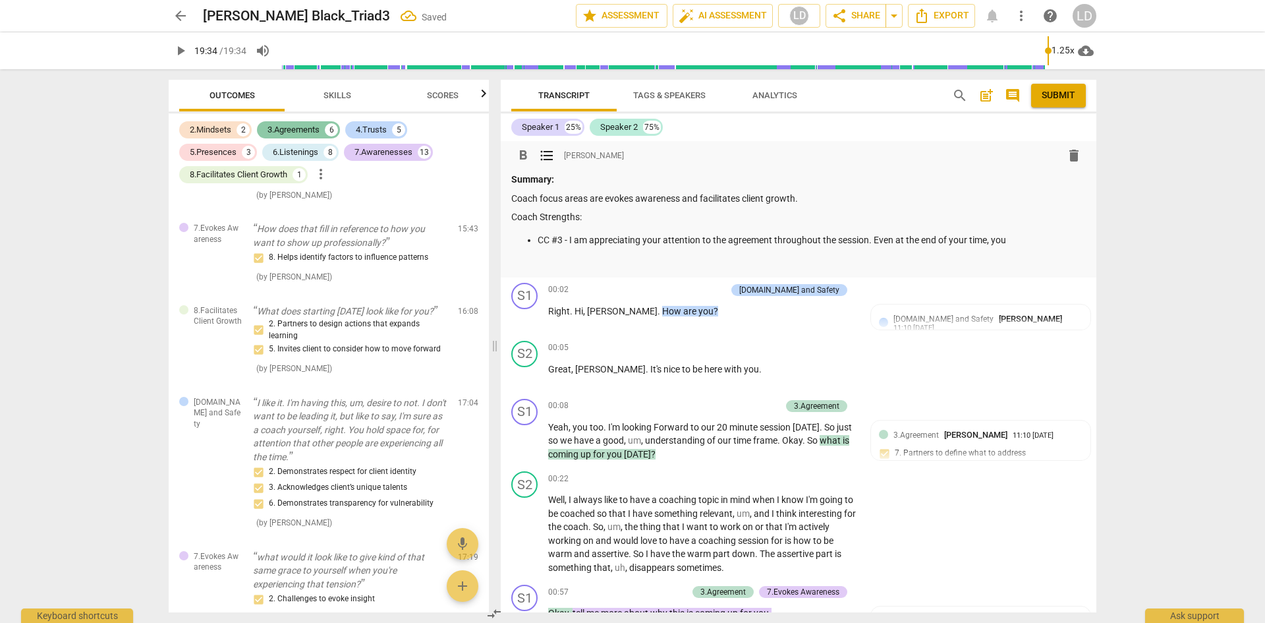
click at [289, 126] on div "3.Agreements" at bounding box center [293, 129] width 52 height 13
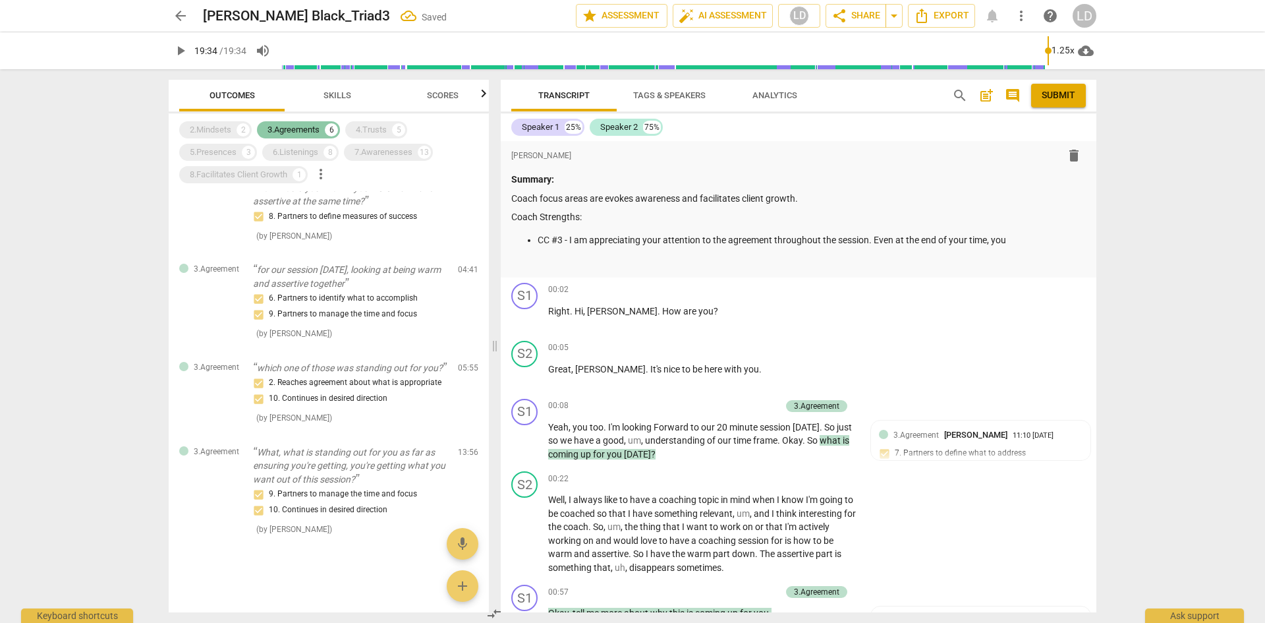
scroll to position [192, 0]
click at [1026, 240] on p "CC #3 - I am appreciating your attention to the agreement throughout the sessio…" at bounding box center [812, 240] width 548 height 14
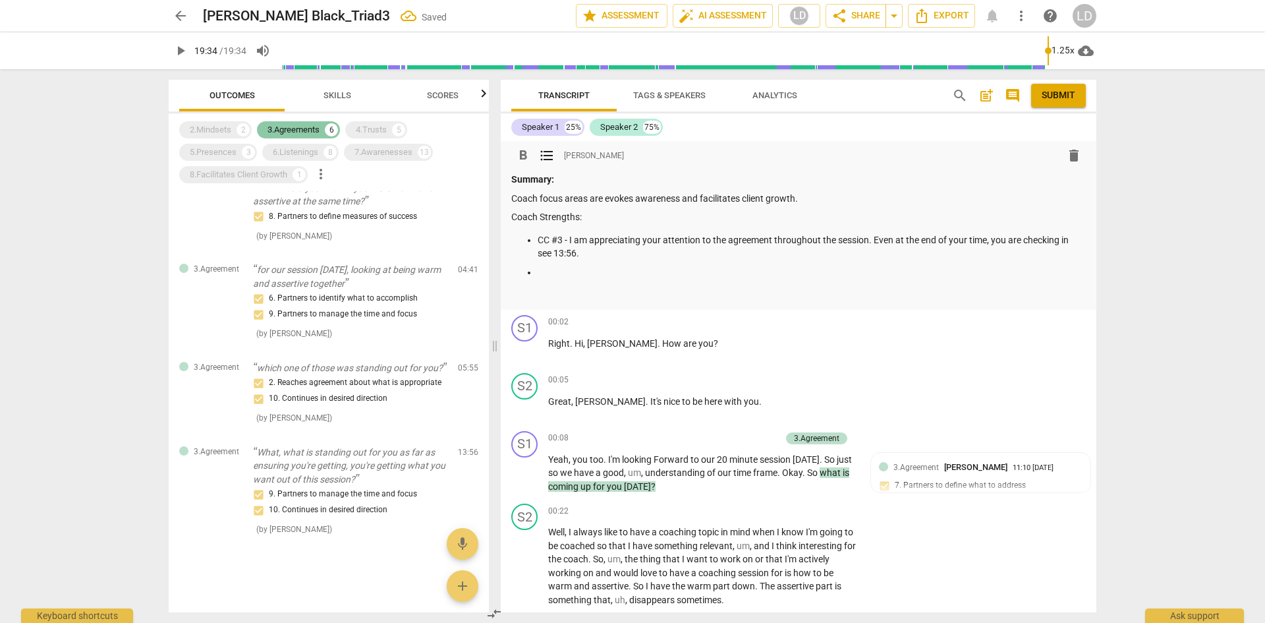
click at [311, 126] on div "3.Agreements" at bounding box center [293, 129] width 52 height 13
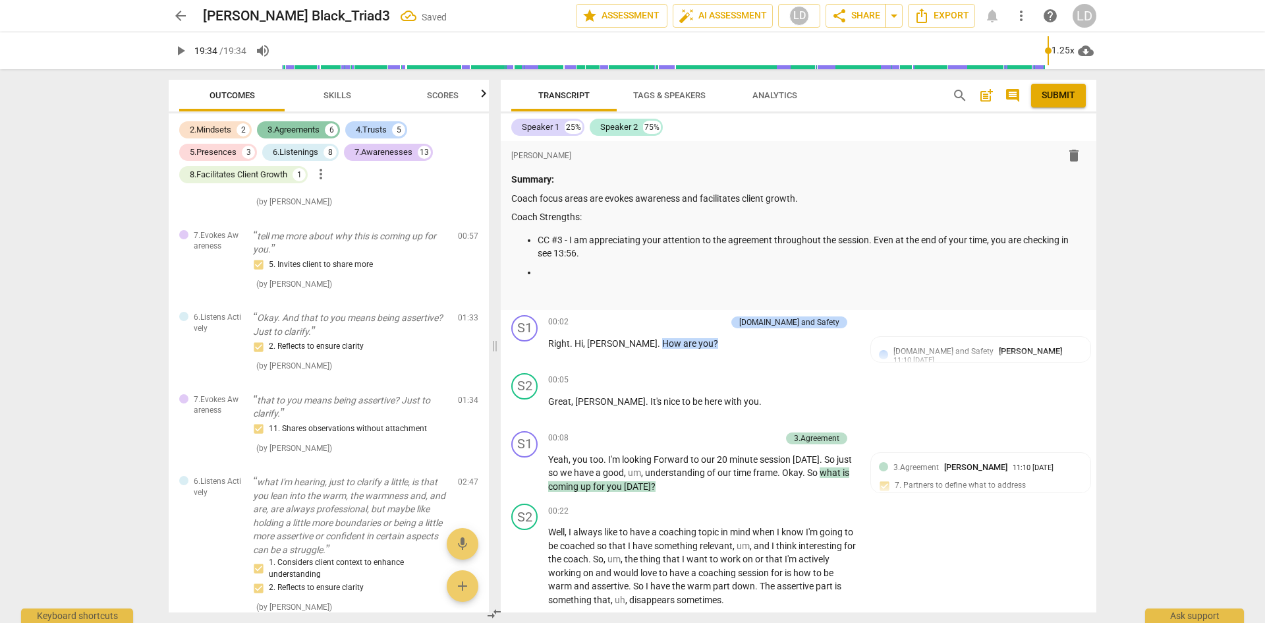
scroll to position [665, 0]
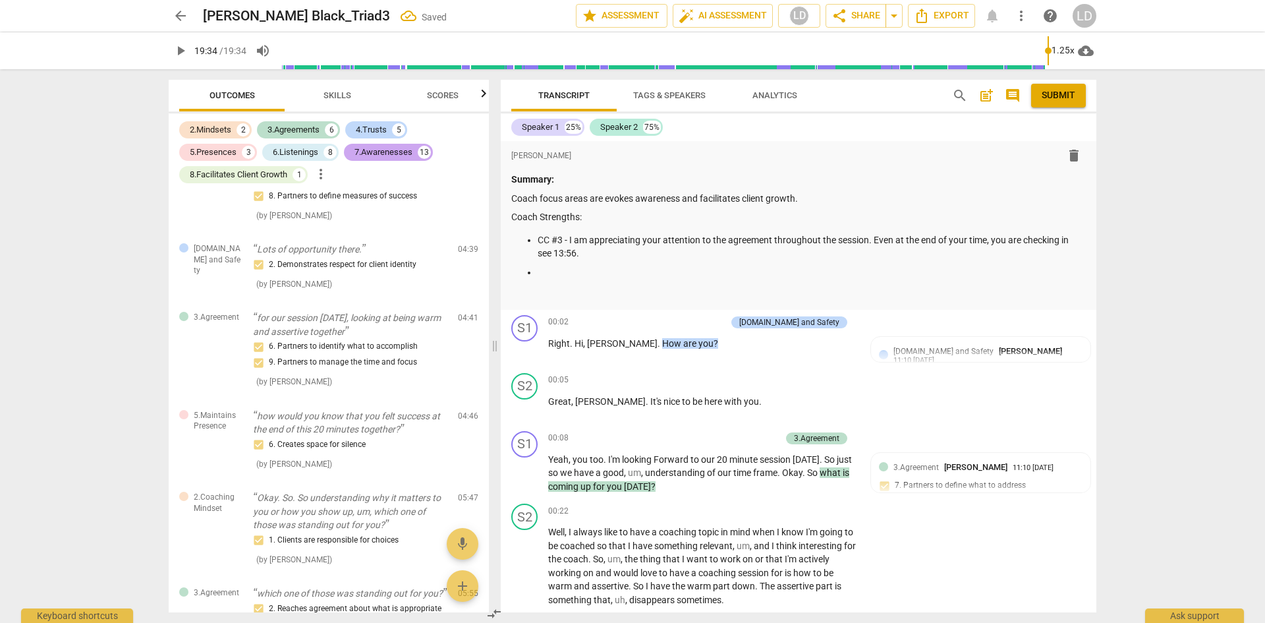
click at [372, 145] on div "7.Awarenesses 13" at bounding box center [388, 152] width 89 height 17
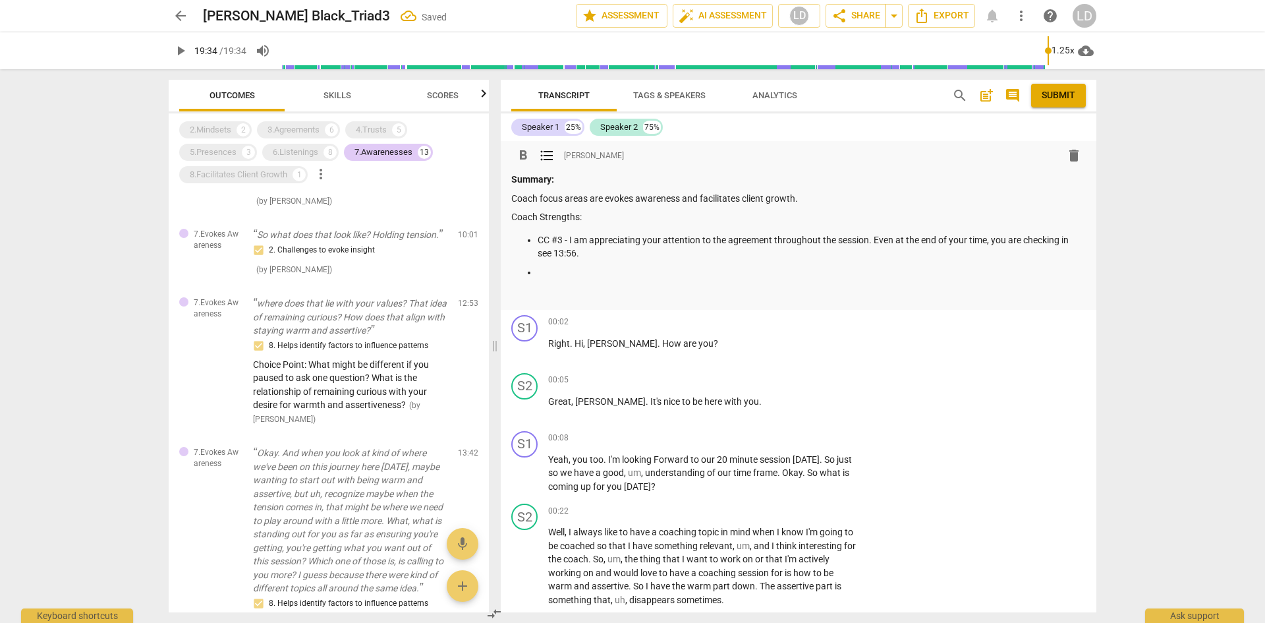
click at [564, 269] on p at bounding box center [812, 272] width 548 height 14
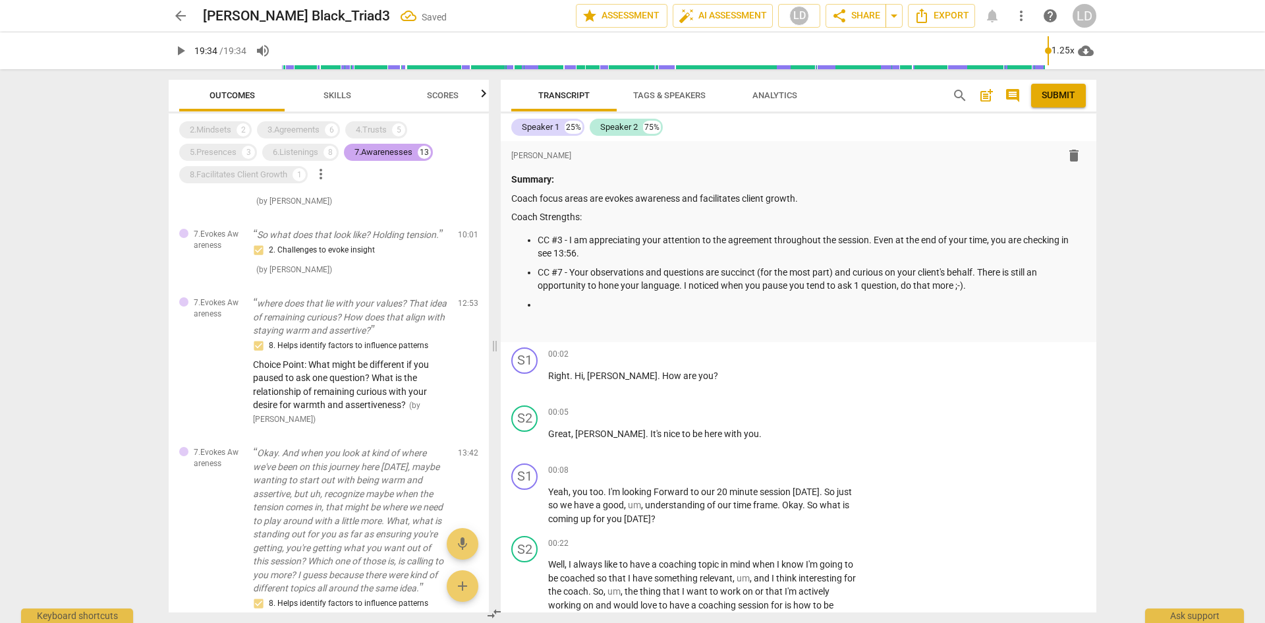
click at [387, 155] on div "7.Awarenesses" at bounding box center [383, 152] width 58 height 13
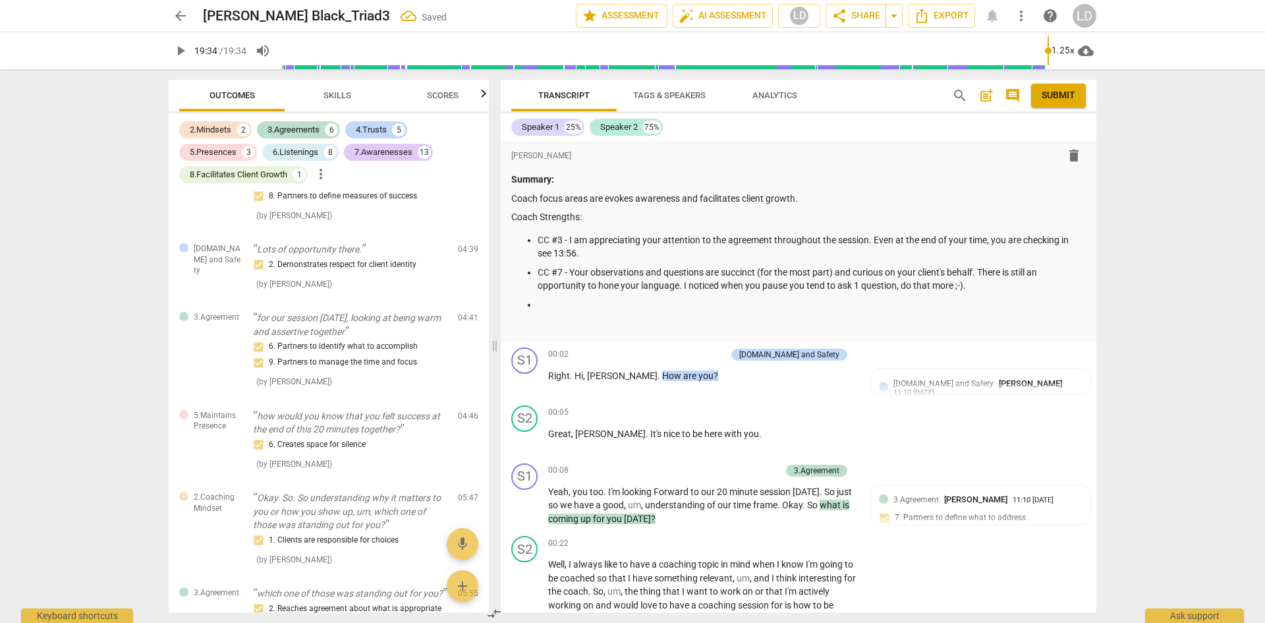
scroll to position [2091, 0]
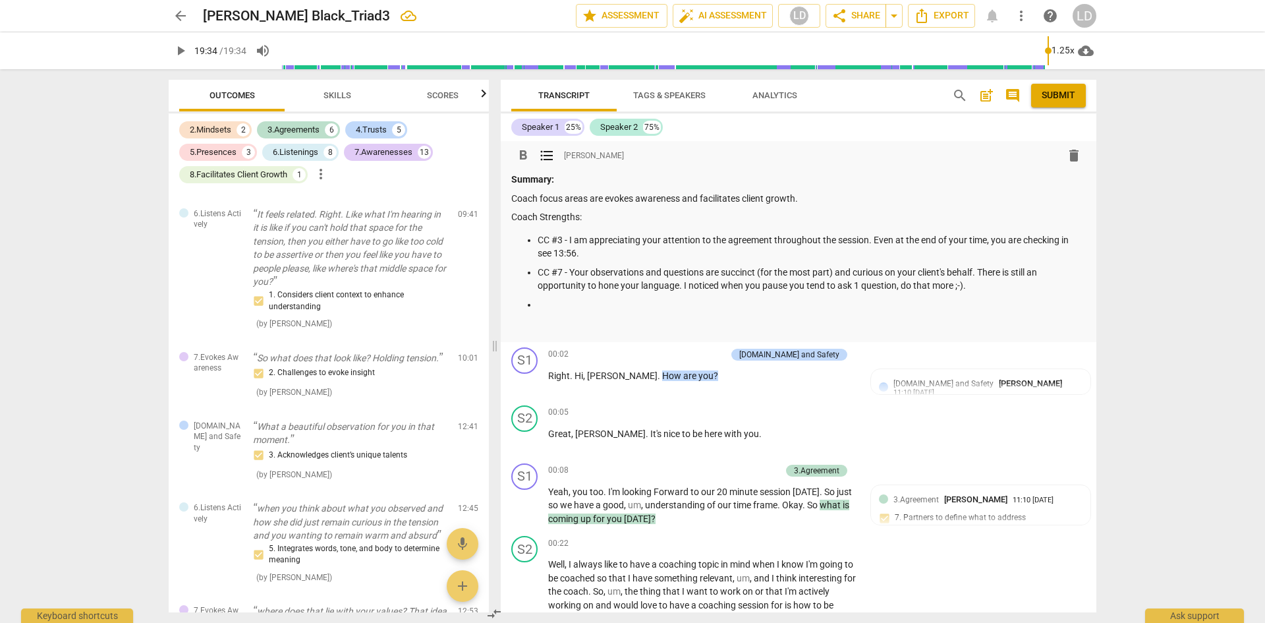
click at [578, 304] on p at bounding box center [812, 305] width 548 height 14
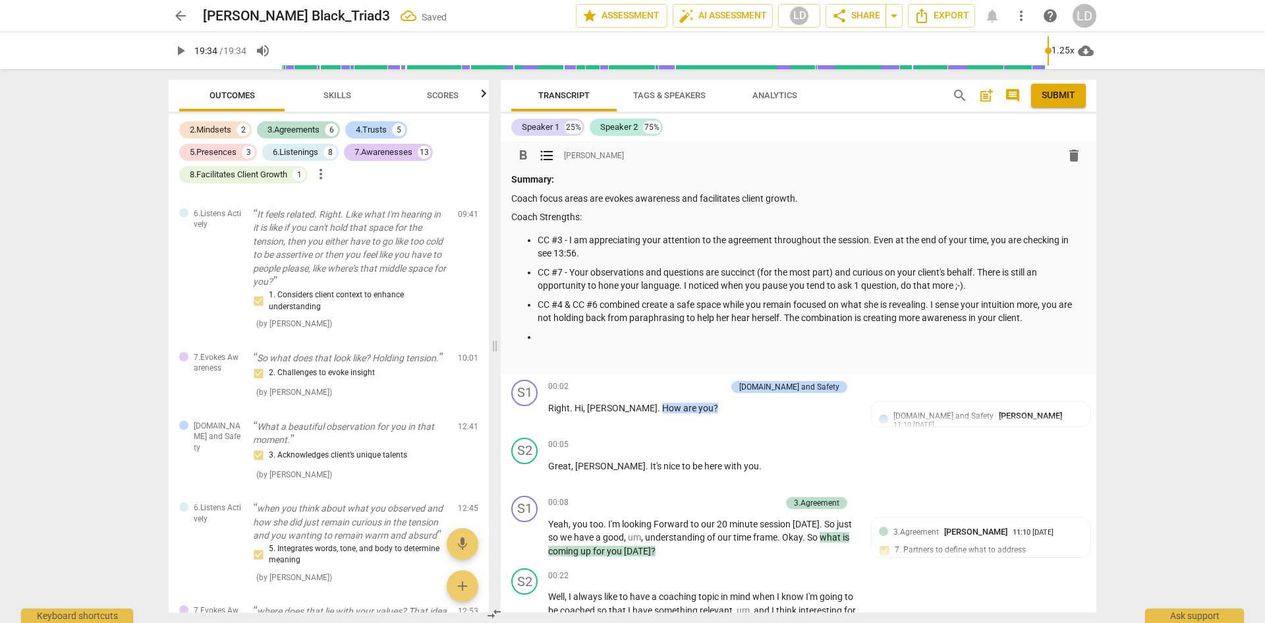
click at [547, 159] on span "format_list_bulleted" at bounding box center [547, 156] width 16 height 16
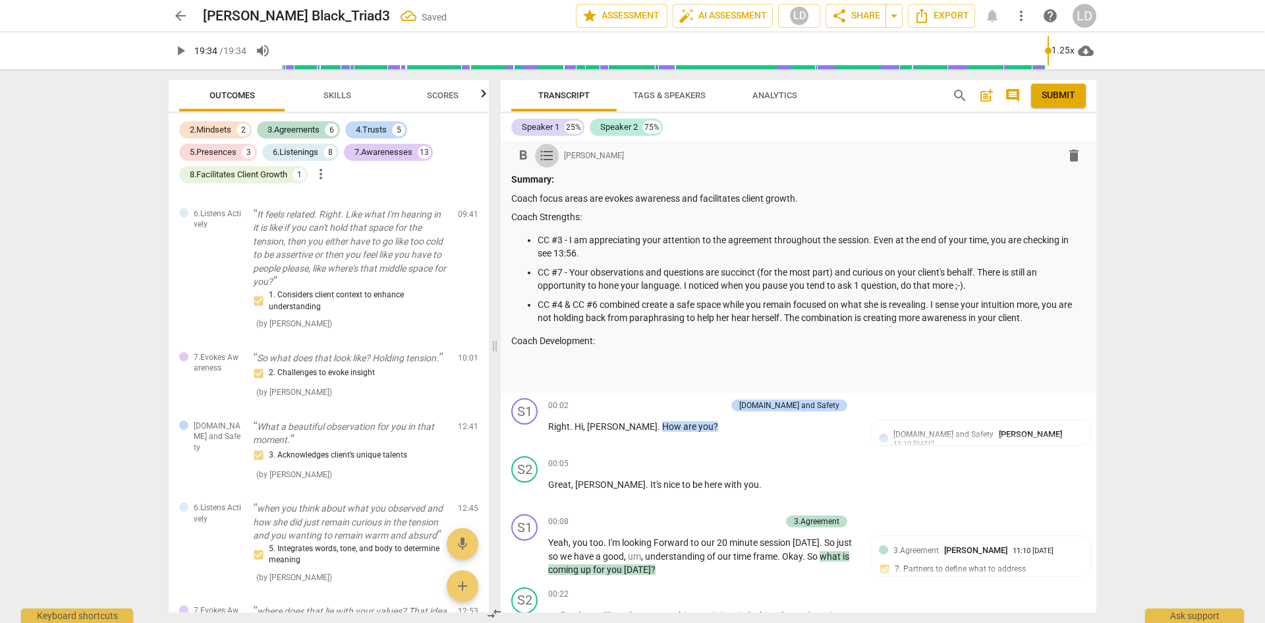
click at [542, 153] on span "format_list_bulleted" at bounding box center [547, 156] width 16 height 16
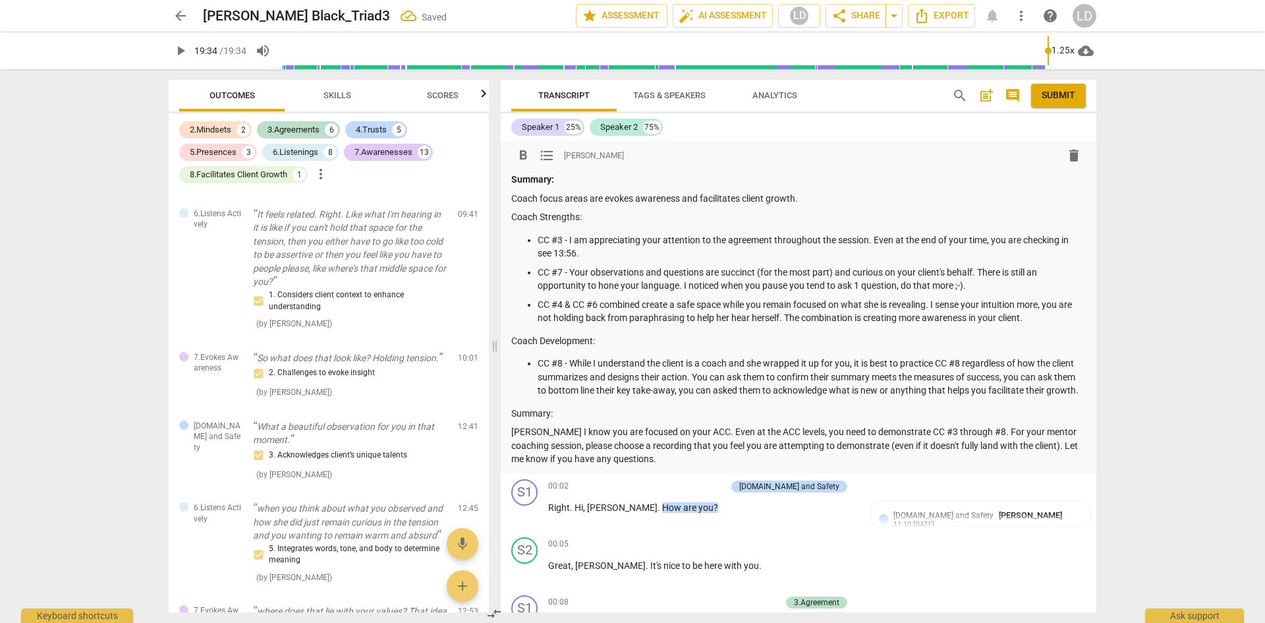
click at [582, 420] on p "Summary:" at bounding box center [798, 413] width 574 height 14
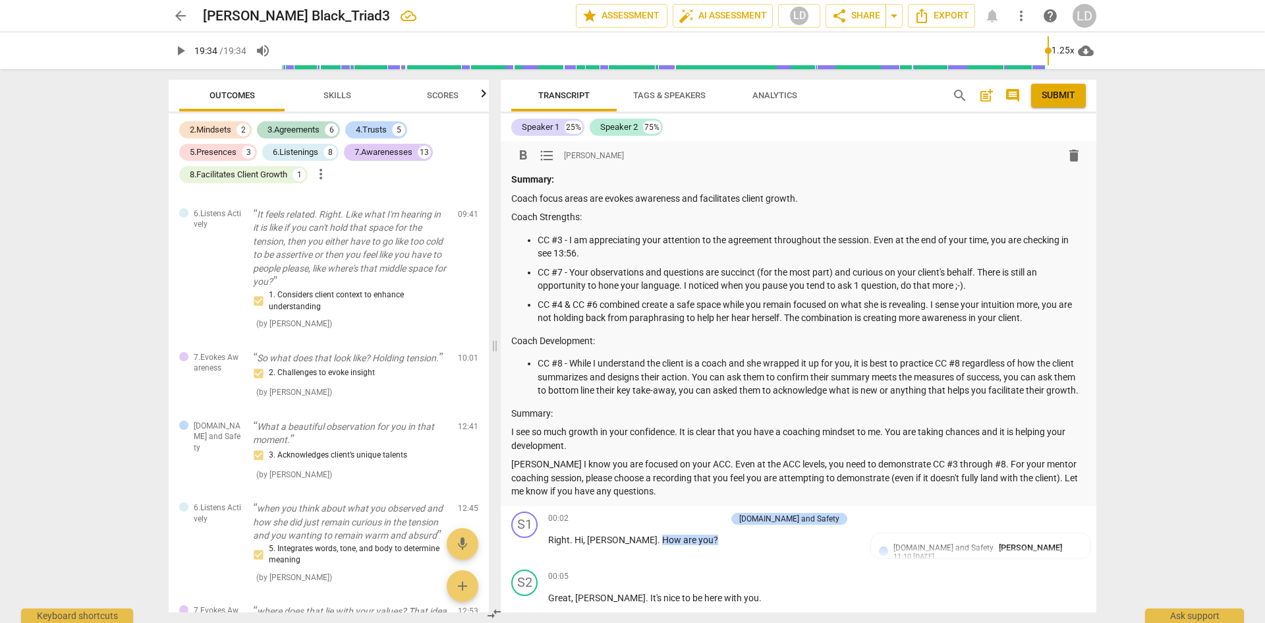
click at [559, 491] on p "[PERSON_NAME] I know you are focused on your ACC. Even at the ACC levels, you n…" at bounding box center [798, 477] width 574 height 41
click at [709, 498] on p "[PERSON_NAME] I know you are focused on your ACC. Even at the ACC levels, you n…" at bounding box center [798, 477] width 574 height 41
click at [772, 493] on p "[PERSON_NAME] I know you are focused on your ACC. Even at the ACC levels, you n…" at bounding box center [798, 477] width 574 height 41
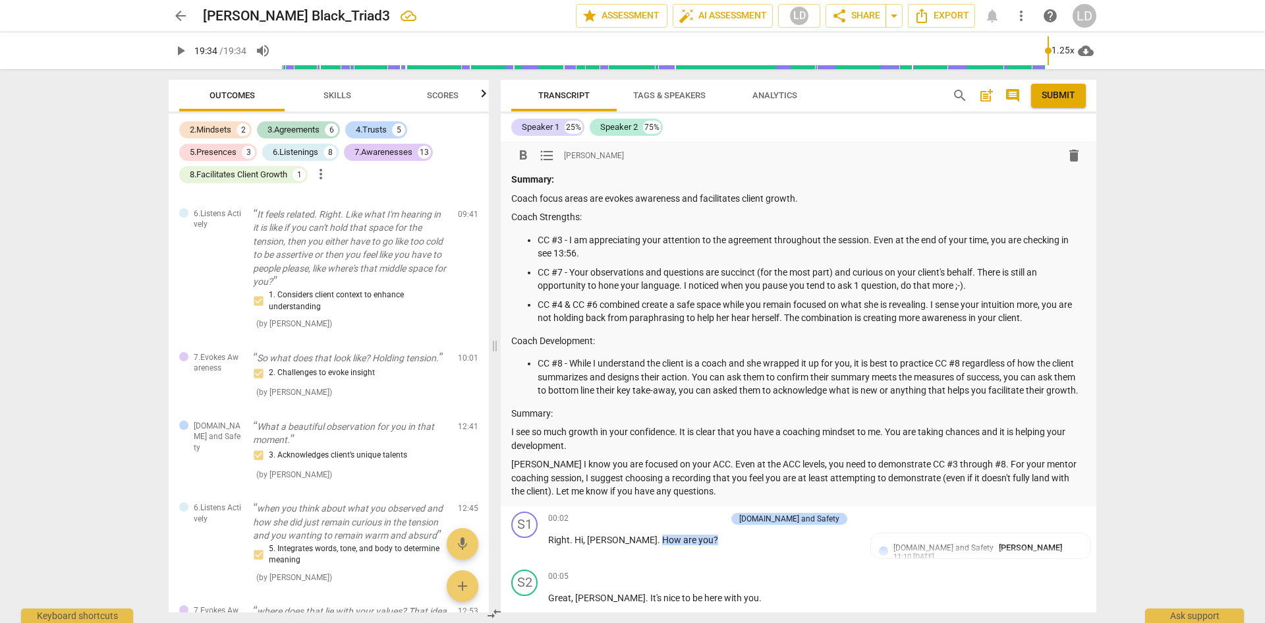
click at [1078, 489] on p "[PERSON_NAME] I know you are focused on your ACC. Even at the ACC levels, you n…" at bounding box center [798, 477] width 574 height 41
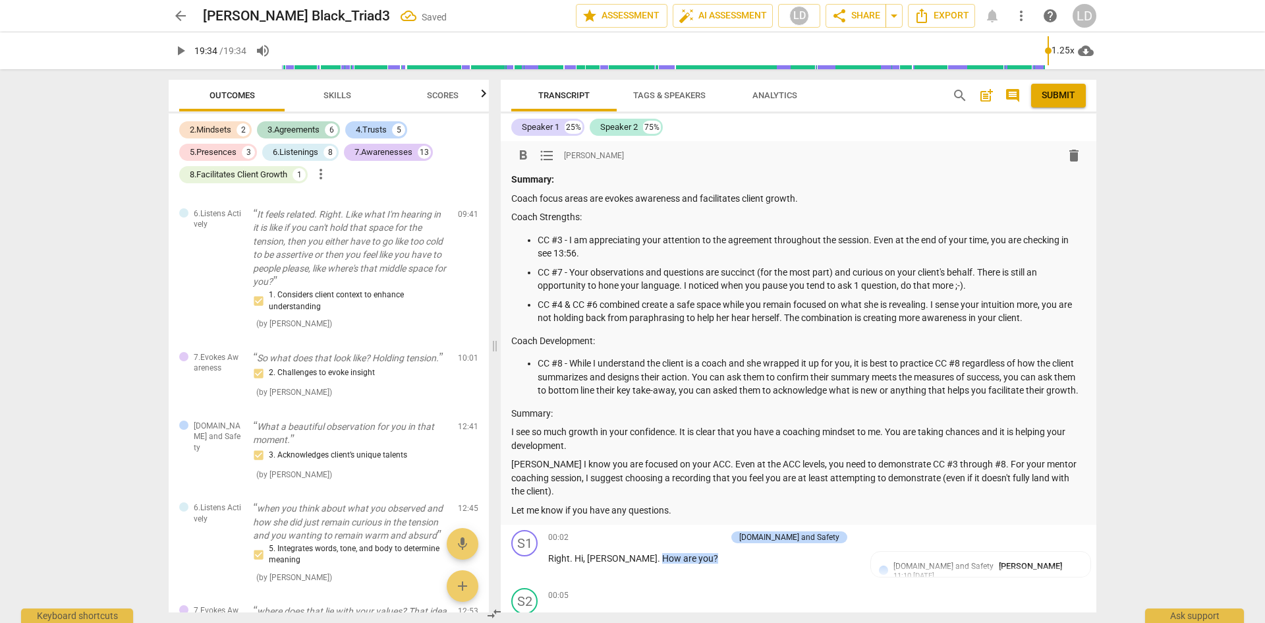
click at [868, 511] on p "Let me know if you have any questions." at bounding box center [798, 510] width 574 height 14
drag, startPoint x: 1072, startPoint y: 92, endPoint x: 703, endPoint y: 76, distance: 369.3
click at [1072, 92] on span "Submit" at bounding box center [1059, 95] width 34 height 13
